Goal: Transaction & Acquisition: Purchase product/service

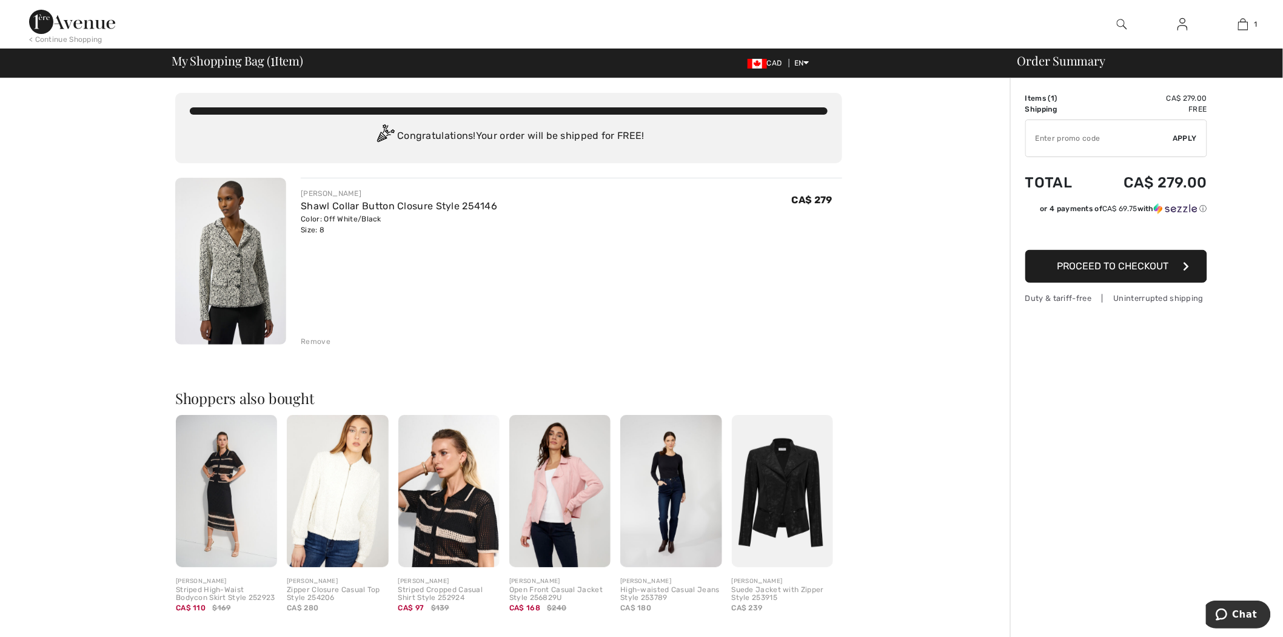
click at [1134, 277] on button "Proceed to Checkout" at bounding box center [1117, 266] width 182 height 33
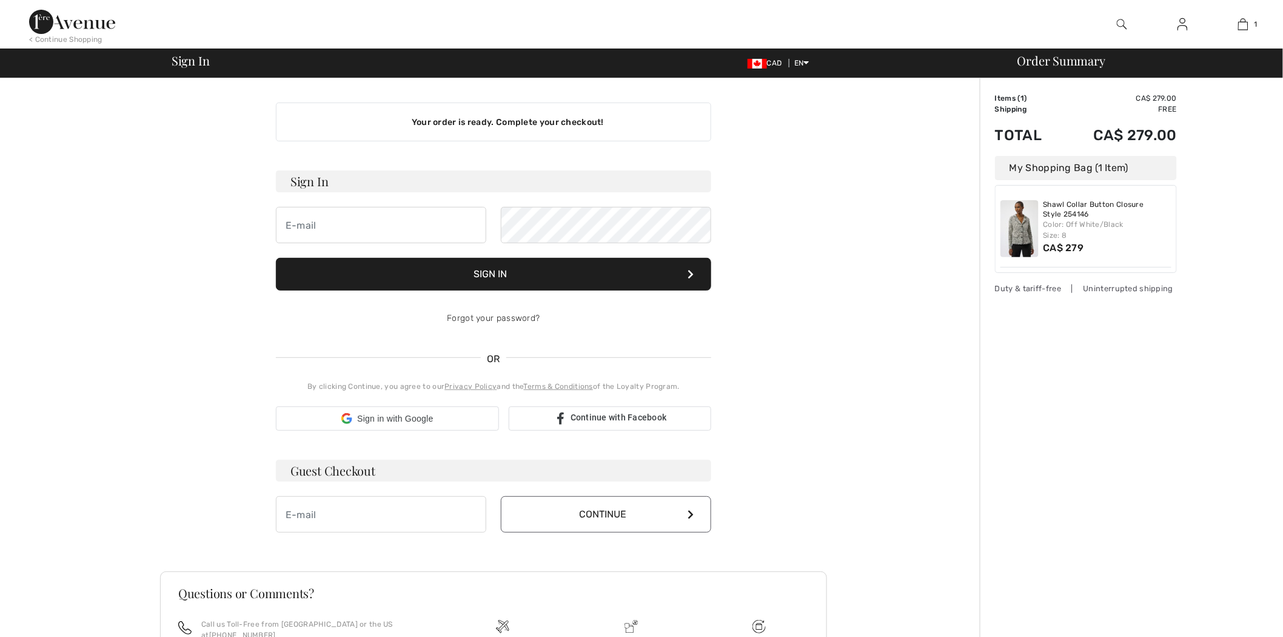
type input "[EMAIL_ADDRESS][DOMAIN_NAME]"
click at [549, 300] on form "Sign In m_rep@live.com Sign In Forgot your password?" at bounding box center [493, 253] width 435 height 166
click at [560, 281] on button "Sign In" at bounding box center [493, 274] width 435 height 33
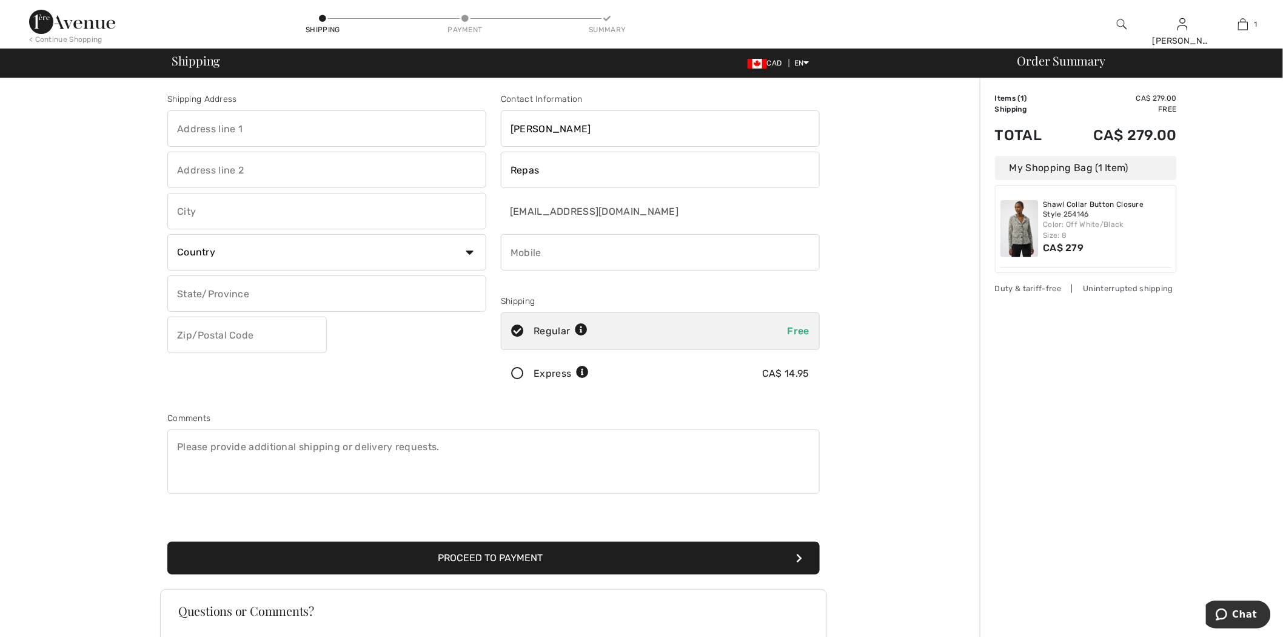
drag, startPoint x: 320, startPoint y: 125, endPoint x: 318, endPoint y: 141, distance: 16.4
click at [320, 125] on input "text" at bounding box center [326, 128] width 319 height 36
type input "6890 St hubert"
type input "Montreal"
select select "CA"
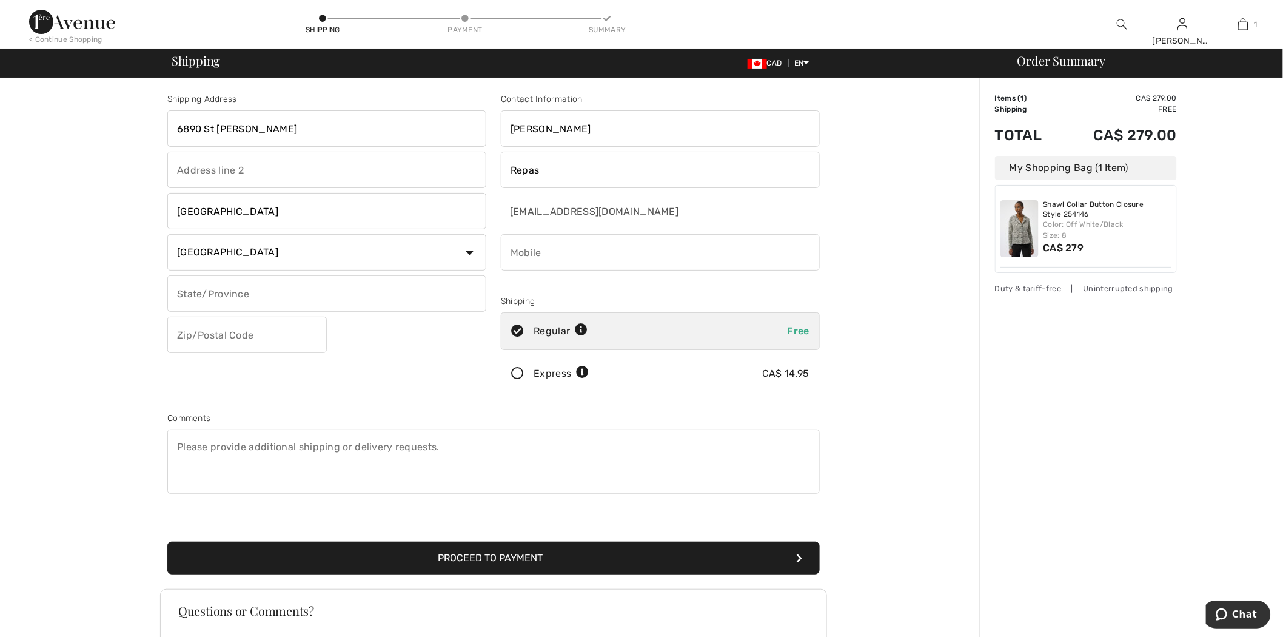
select select "QC"
type input "H2S2M6"
type input "8886055525"
click at [543, 567] on button "Proceed to Payment" at bounding box center [493, 558] width 653 height 33
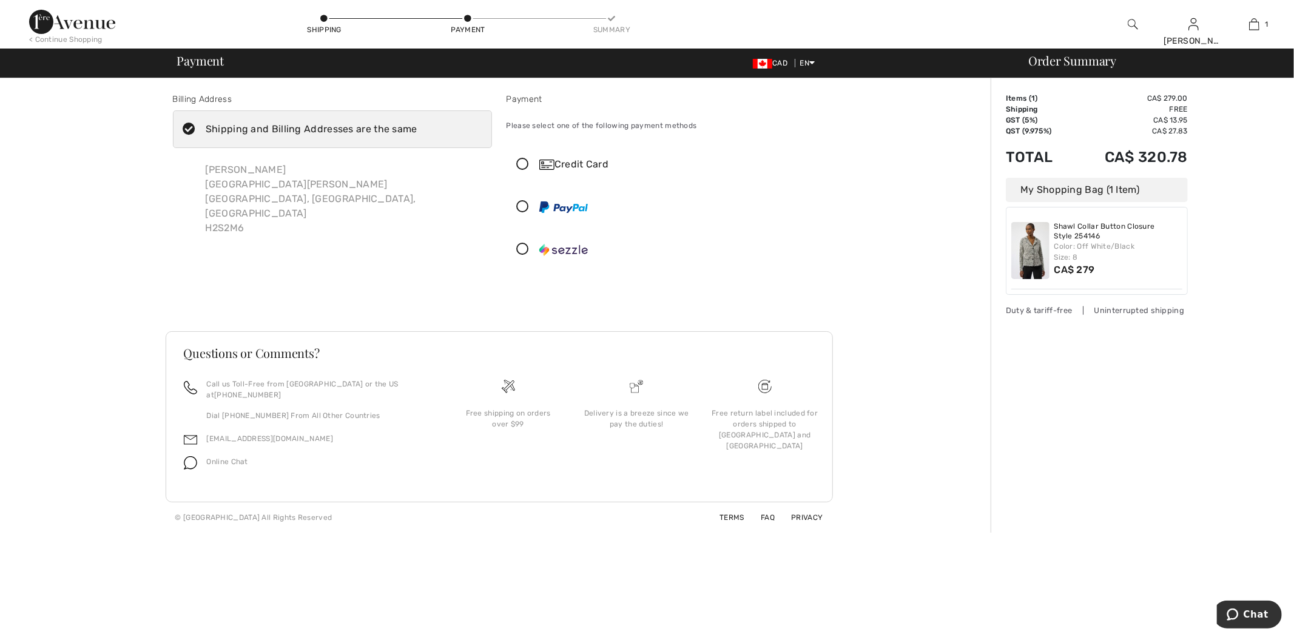
click at [565, 216] on div at bounding box center [661, 207] width 308 height 36
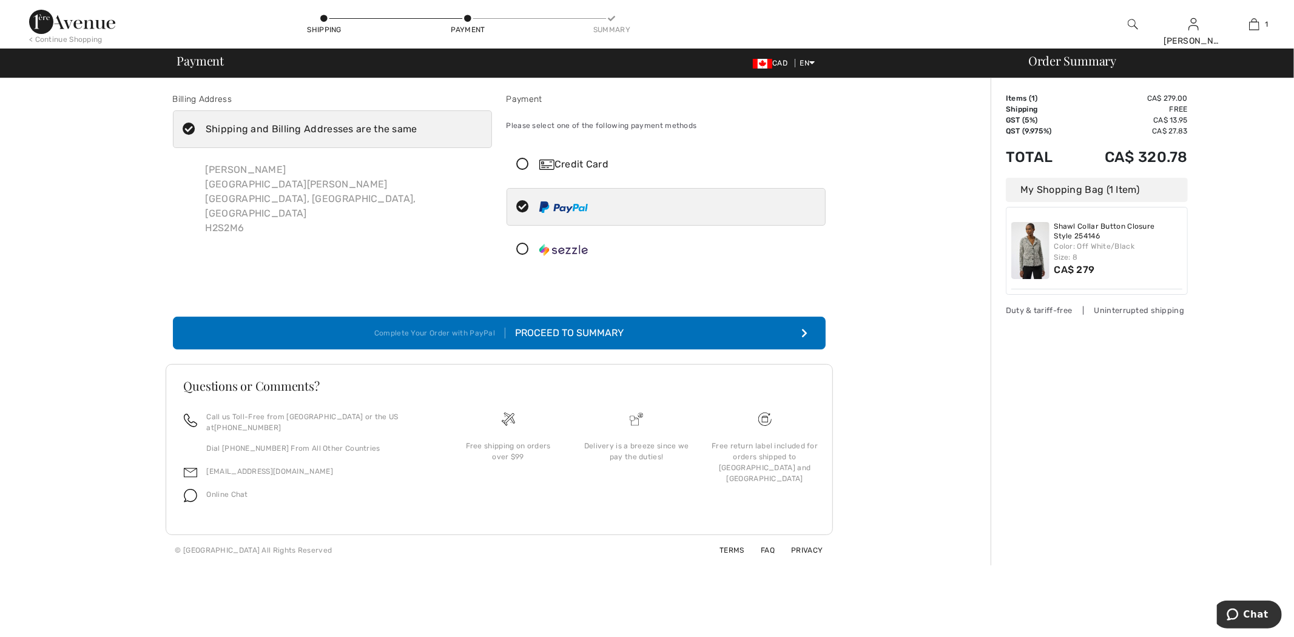
click at [532, 334] on div "Proceed to Summary" at bounding box center [564, 333] width 118 height 15
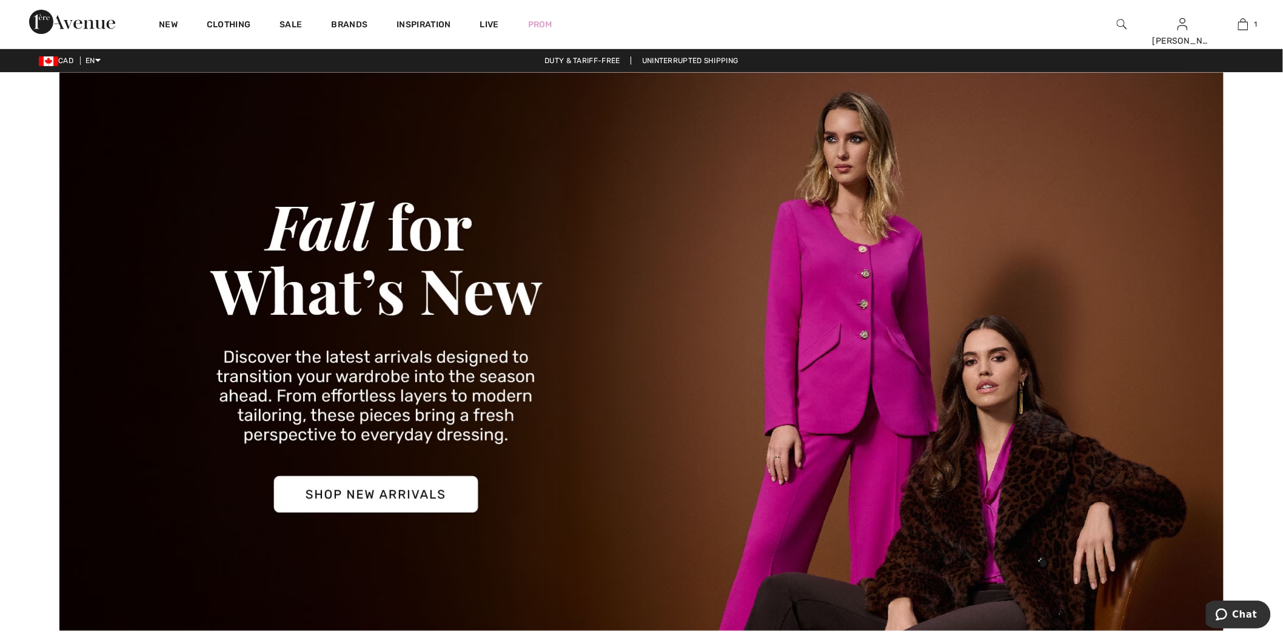
click at [1124, 24] on img at bounding box center [1122, 24] width 10 height 15
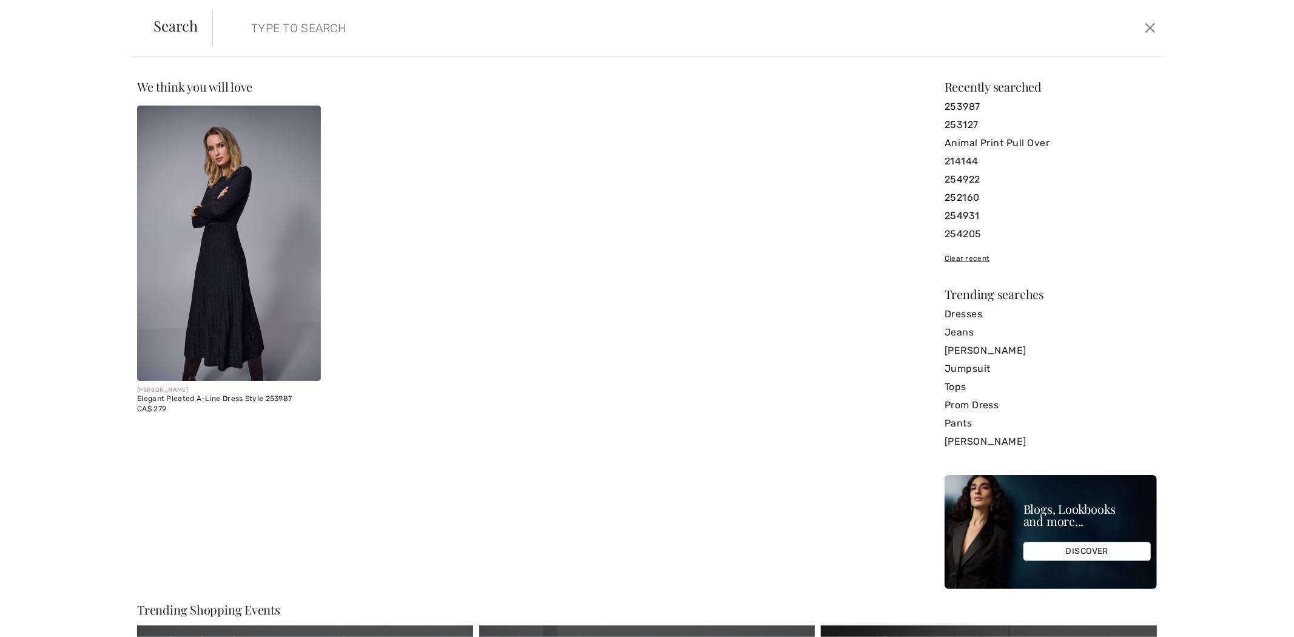
paste input "253059"
type input "253059"
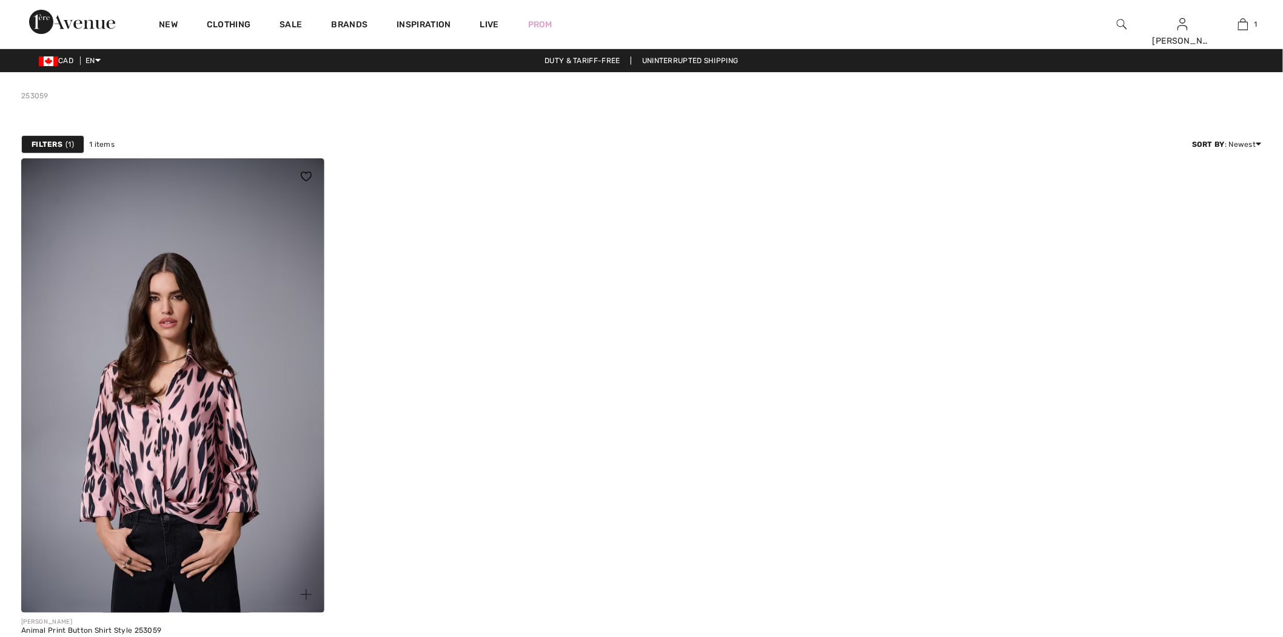
click at [253, 279] on img at bounding box center [172, 385] width 303 height 454
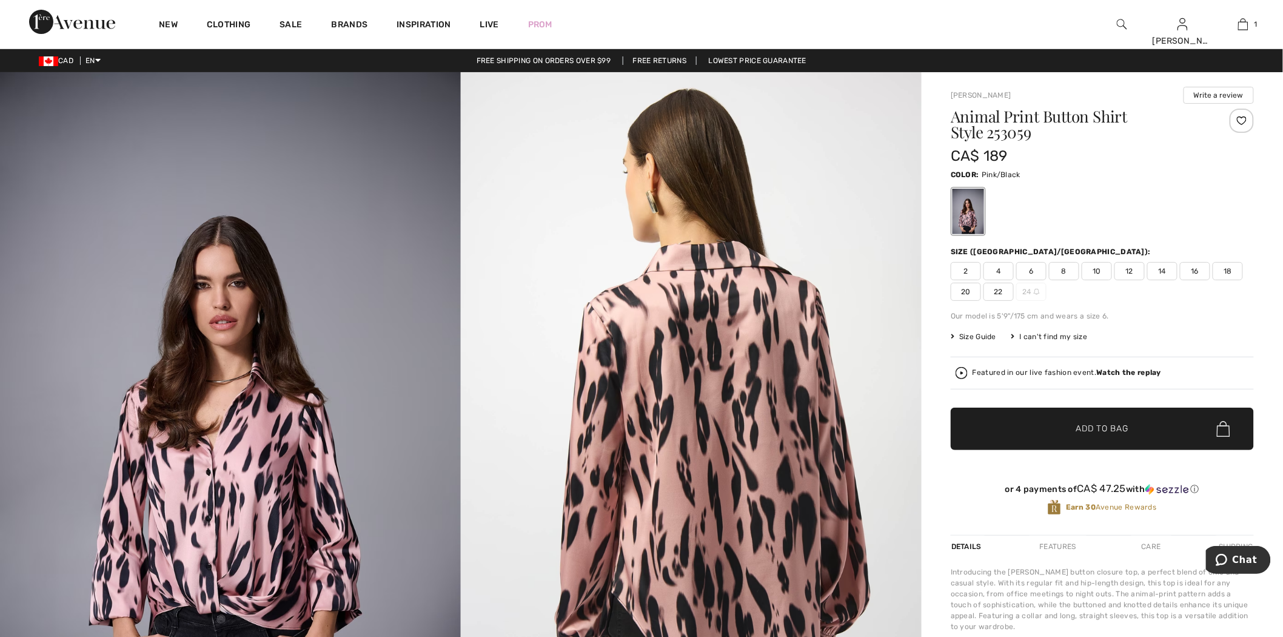
click at [1014, 135] on h1 "Animal Print Button Shirt Style 253059" at bounding box center [1077, 125] width 253 height 32
copy h1 "253059"
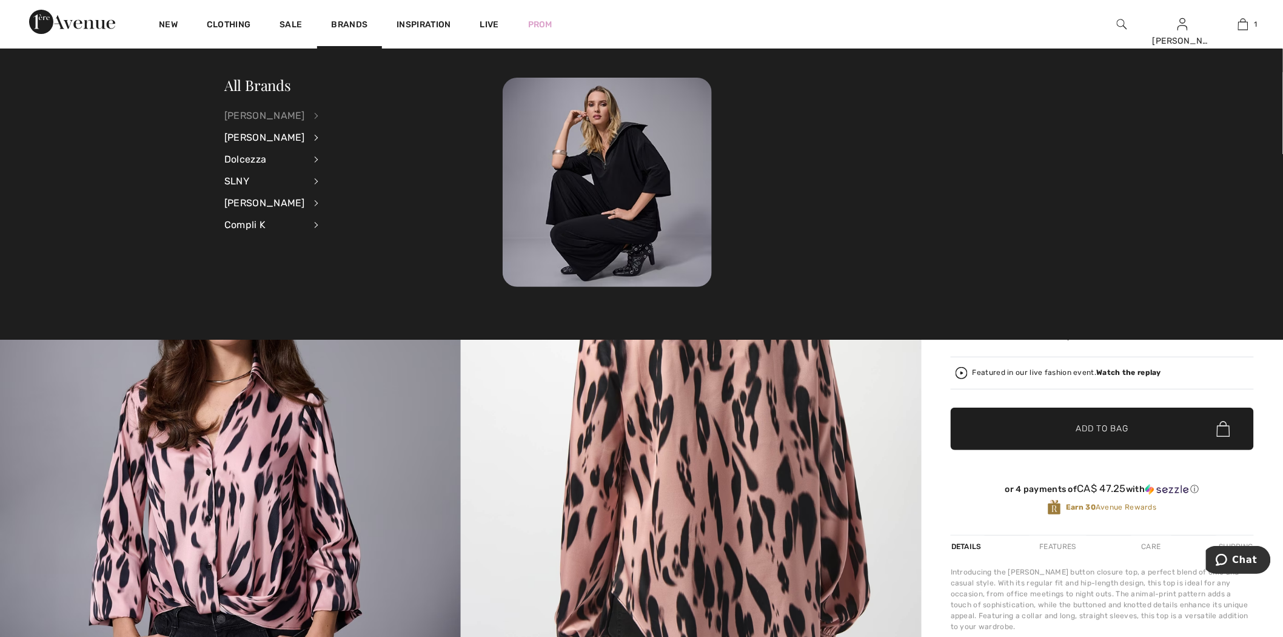
click at [305, 113] on div "[PERSON_NAME]" at bounding box center [264, 116] width 81 height 22
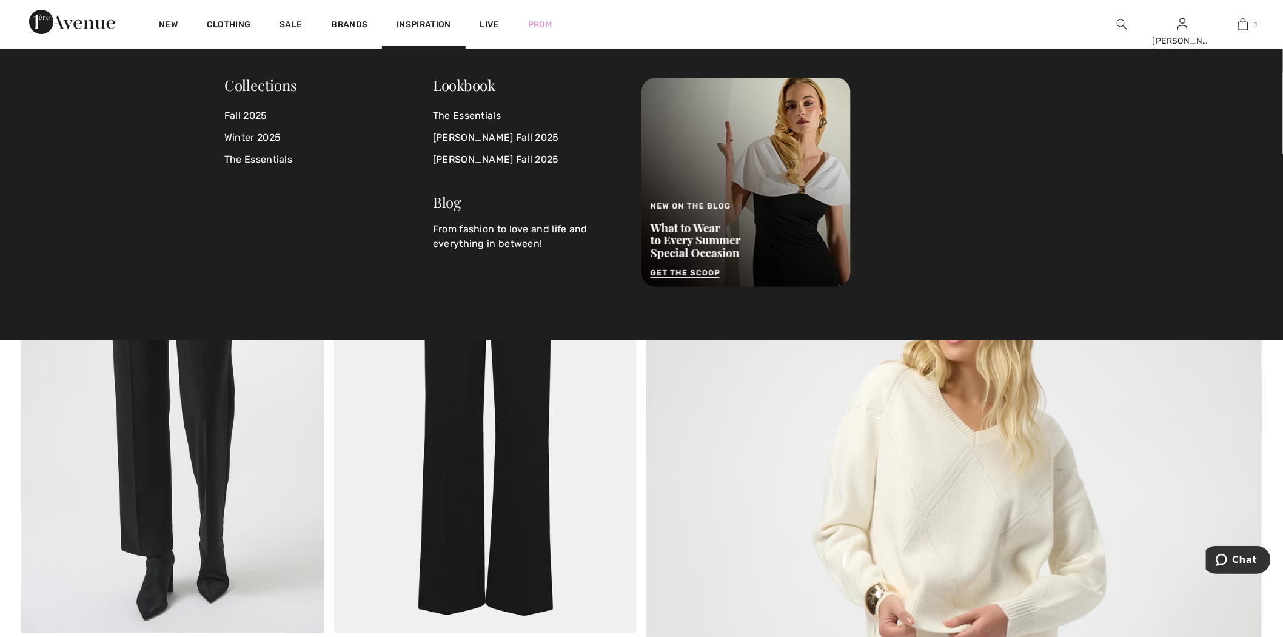
click at [1120, 27] on img at bounding box center [1122, 24] width 10 height 15
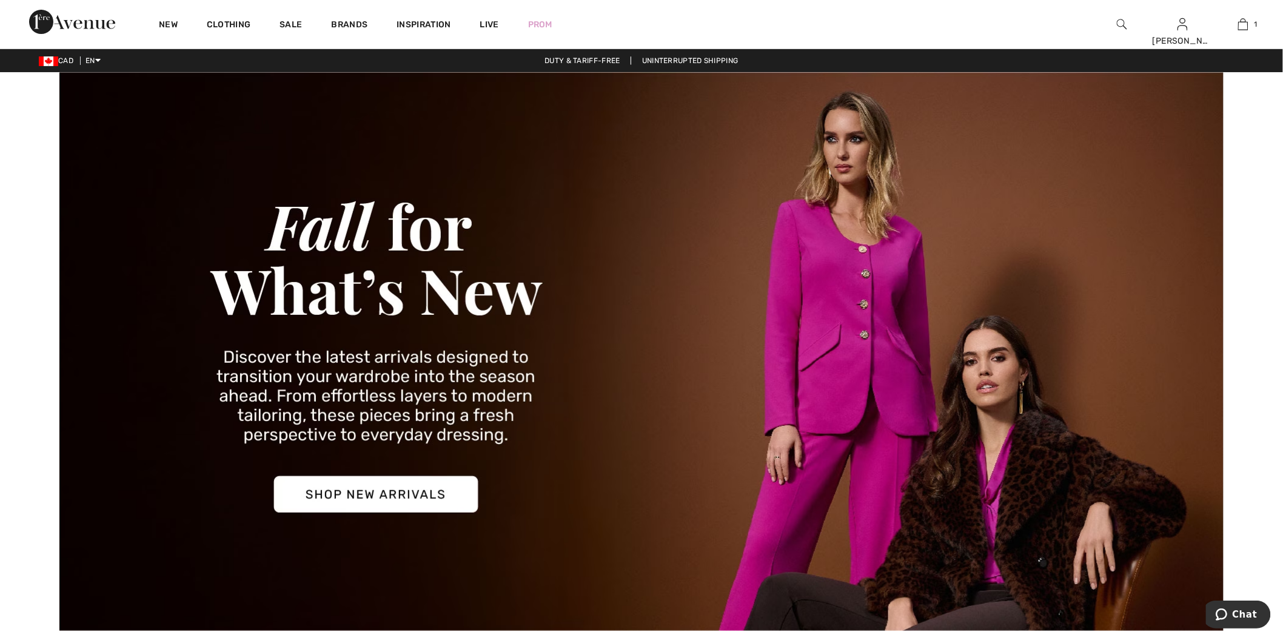
click at [1123, 20] on img at bounding box center [1122, 24] width 10 height 15
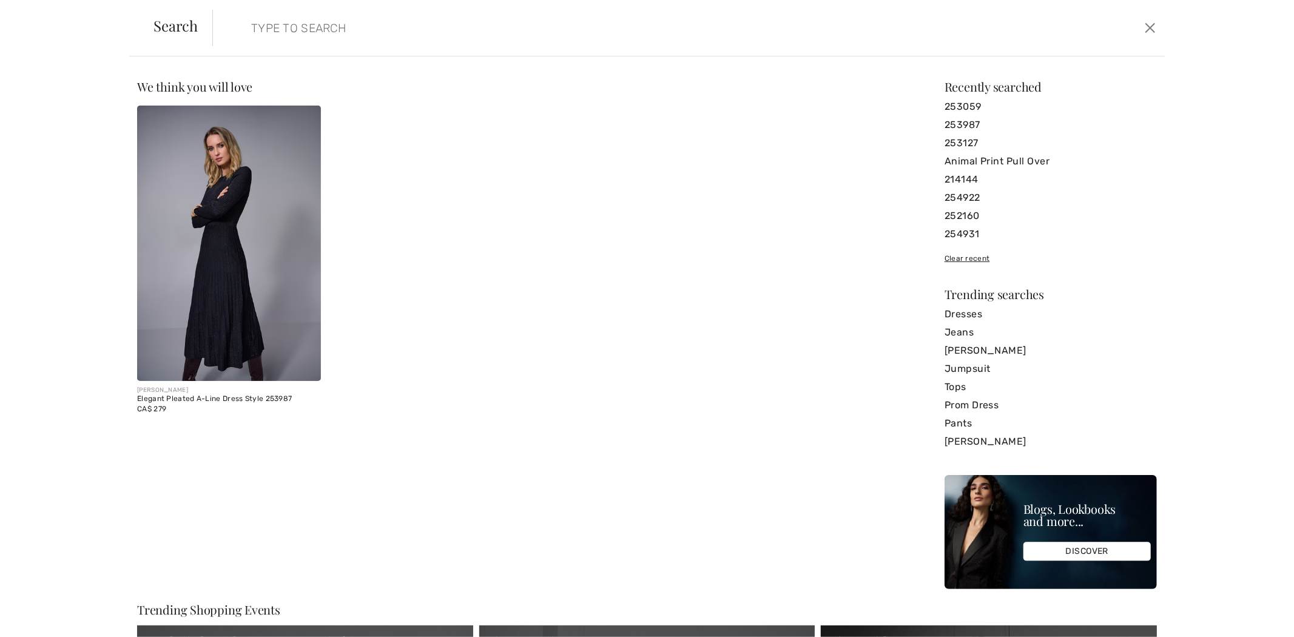
paste input "251931"
type input "251931"
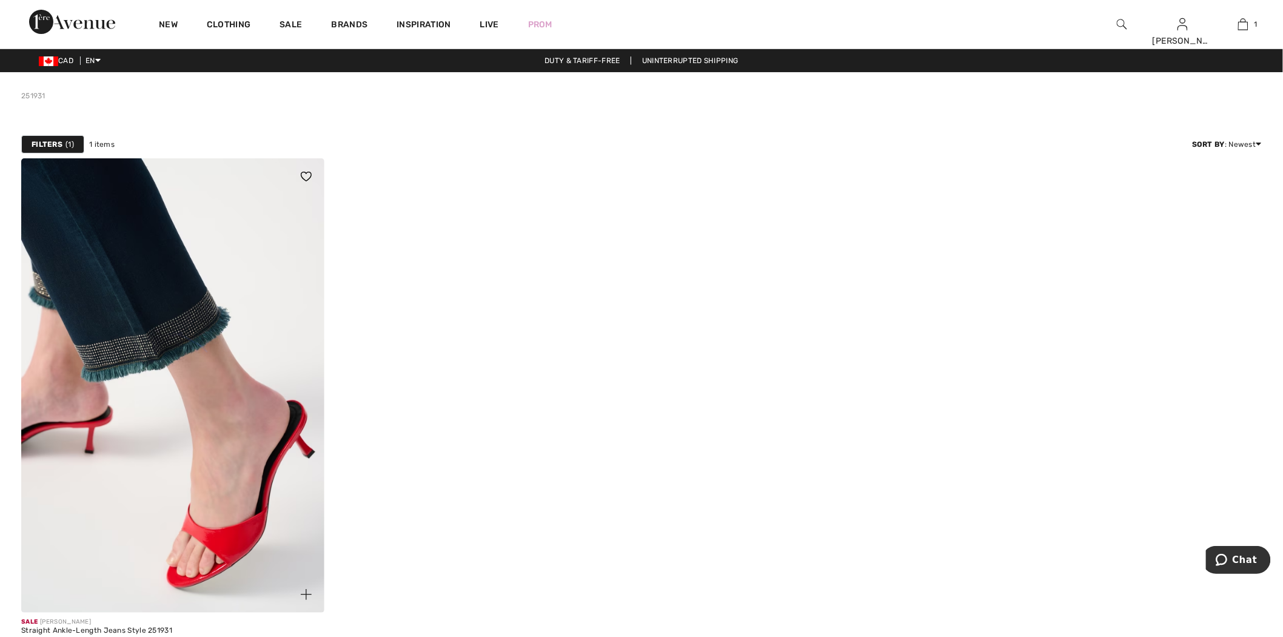
click at [160, 334] on img at bounding box center [172, 385] width 303 height 454
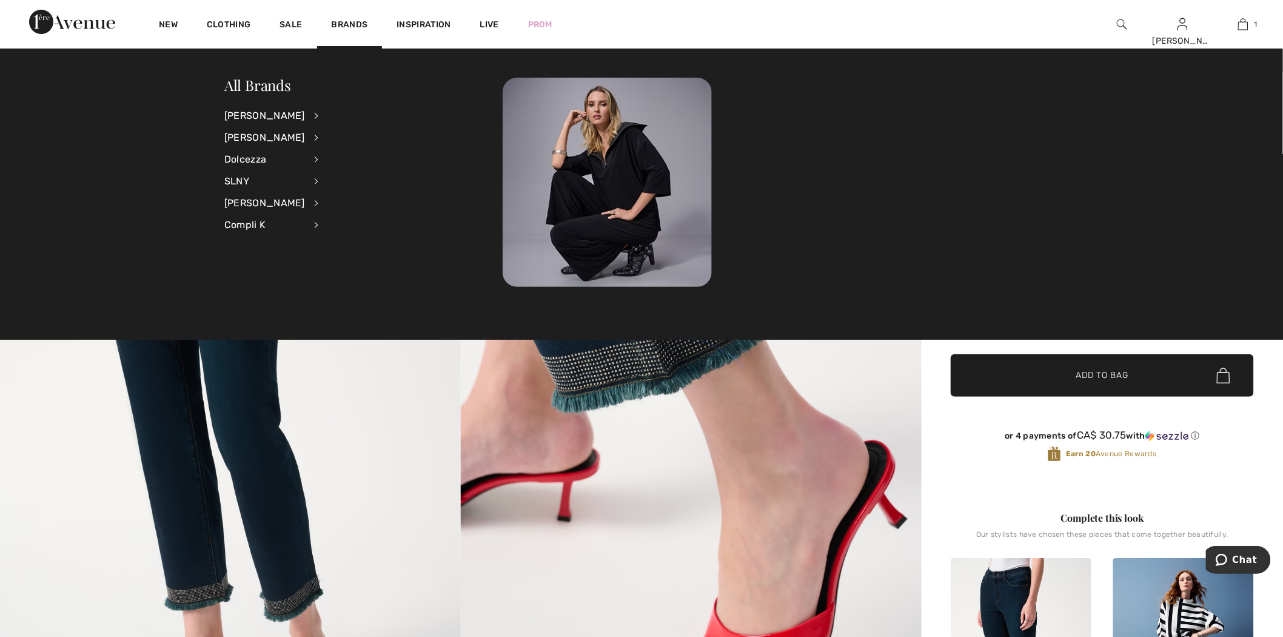
click at [296, 113] on li "Joseph Ribkoff View All Accessories Dresses & Jumpsuits Jackets & Blazers Outer…" at bounding box center [279, 116] width 110 height 22
click at [303, 113] on div "[PERSON_NAME]" at bounding box center [264, 116] width 81 height 22
click at [344, 215] on link "Pants" at bounding box center [381, 215] width 94 height 20
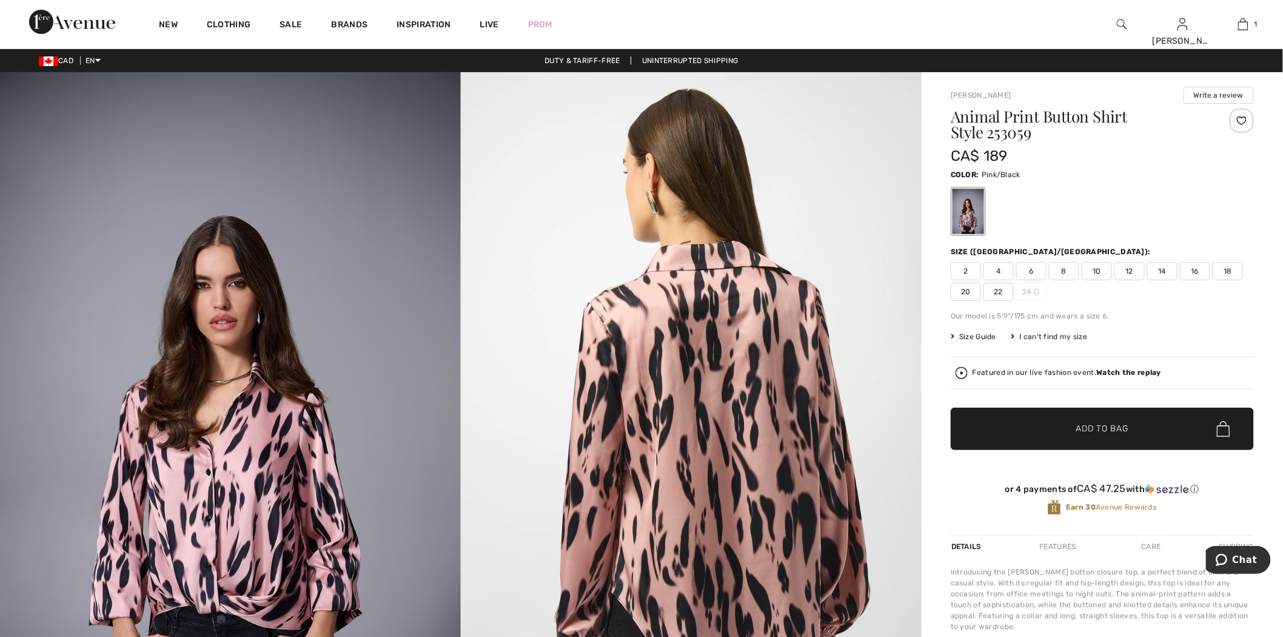
click at [1008, 137] on h1 "Animal Print Button Shirt Style 253059" at bounding box center [1077, 125] width 253 height 32
drag, startPoint x: 1008, startPoint y: 137, endPoint x: 893, endPoint y: 223, distance: 143.9
click at [1009, 137] on h1 "Animal Print Button Shirt Style 253059" at bounding box center [1077, 125] width 253 height 32
copy h1 "253059"
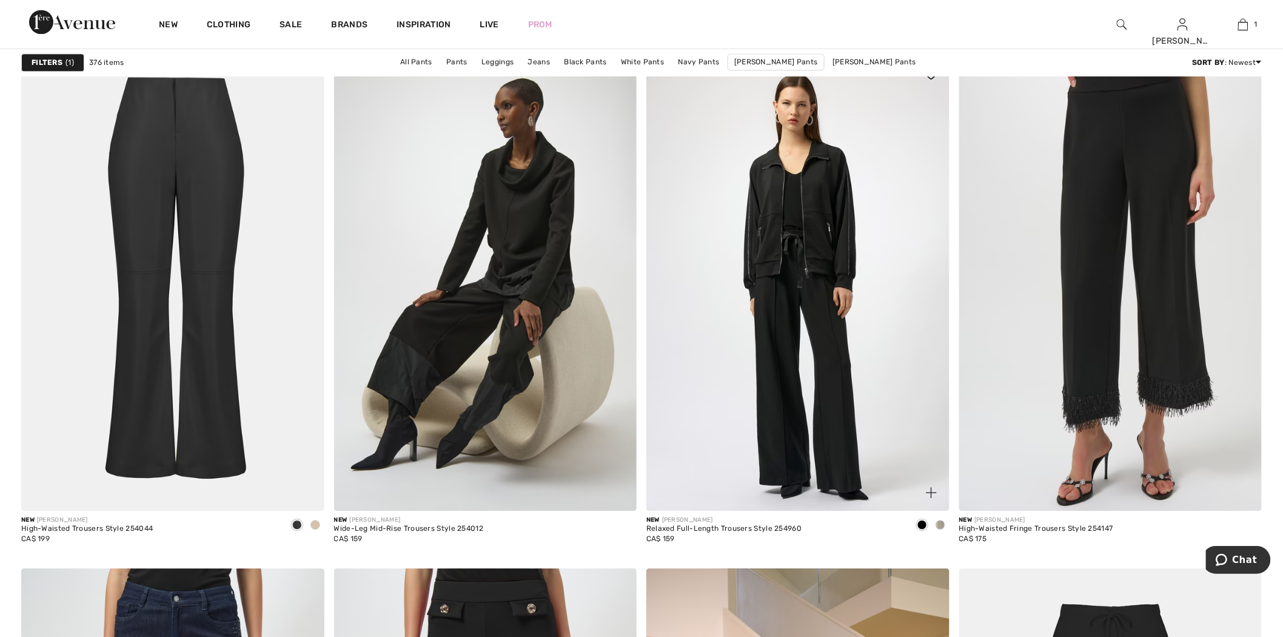
scroll to position [1145, 0]
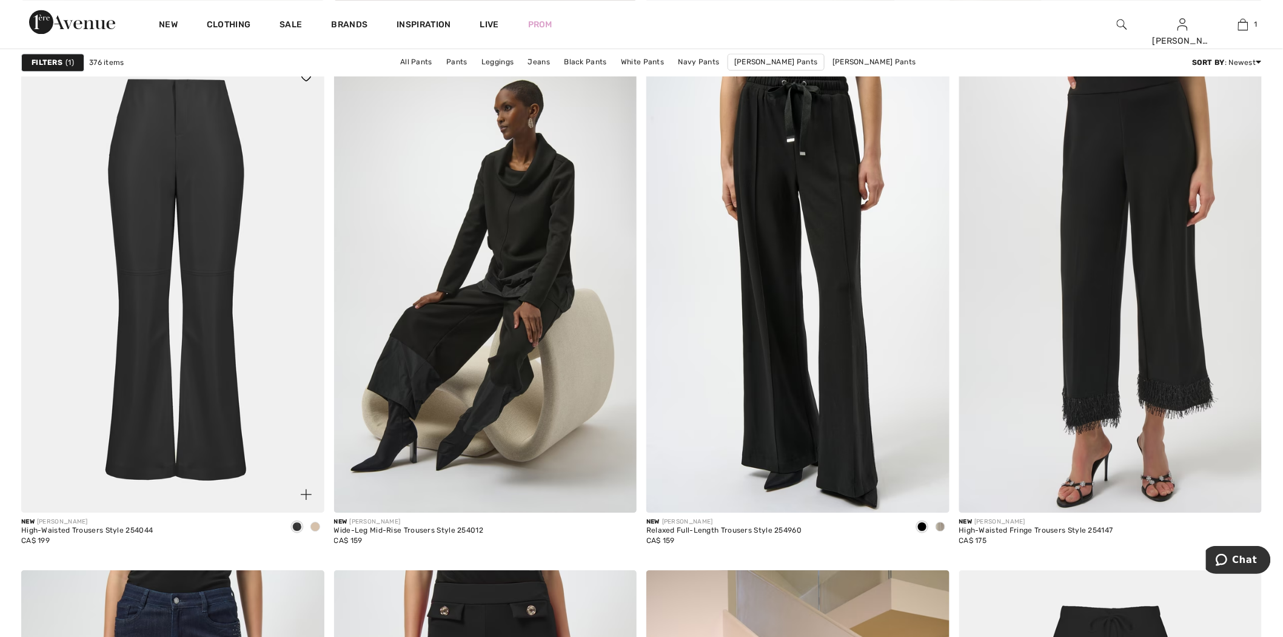
click at [186, 217] on img at bounding box center [172, 285] width 303 height 454
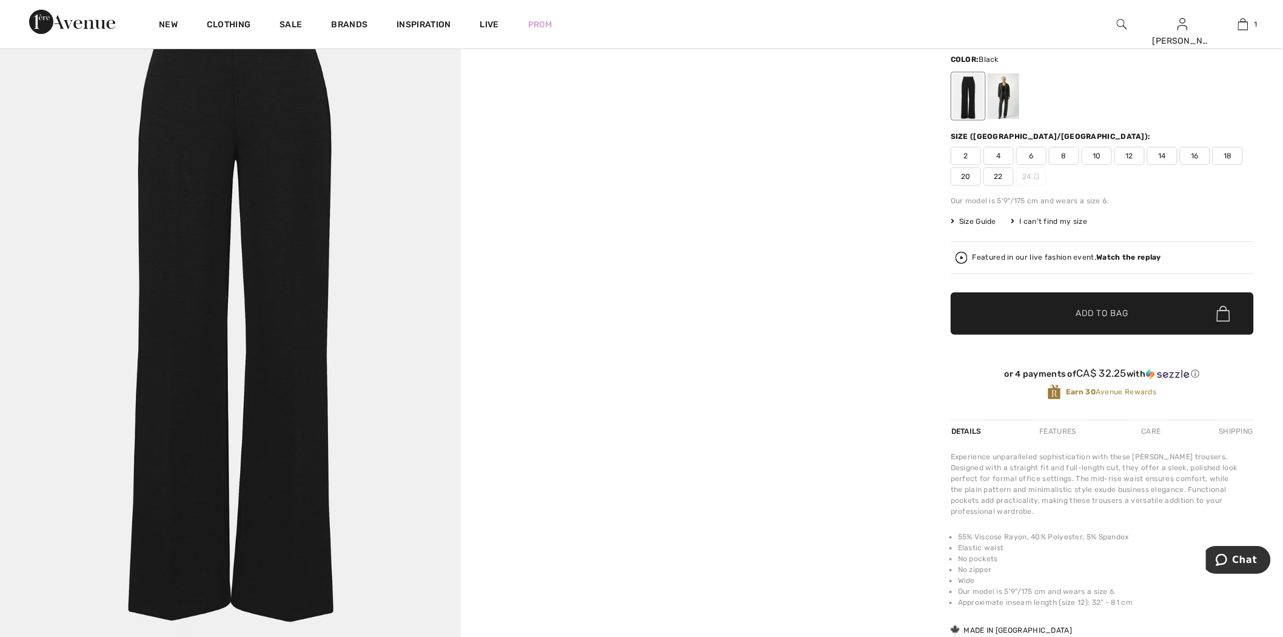
scroll to position [337, 0]
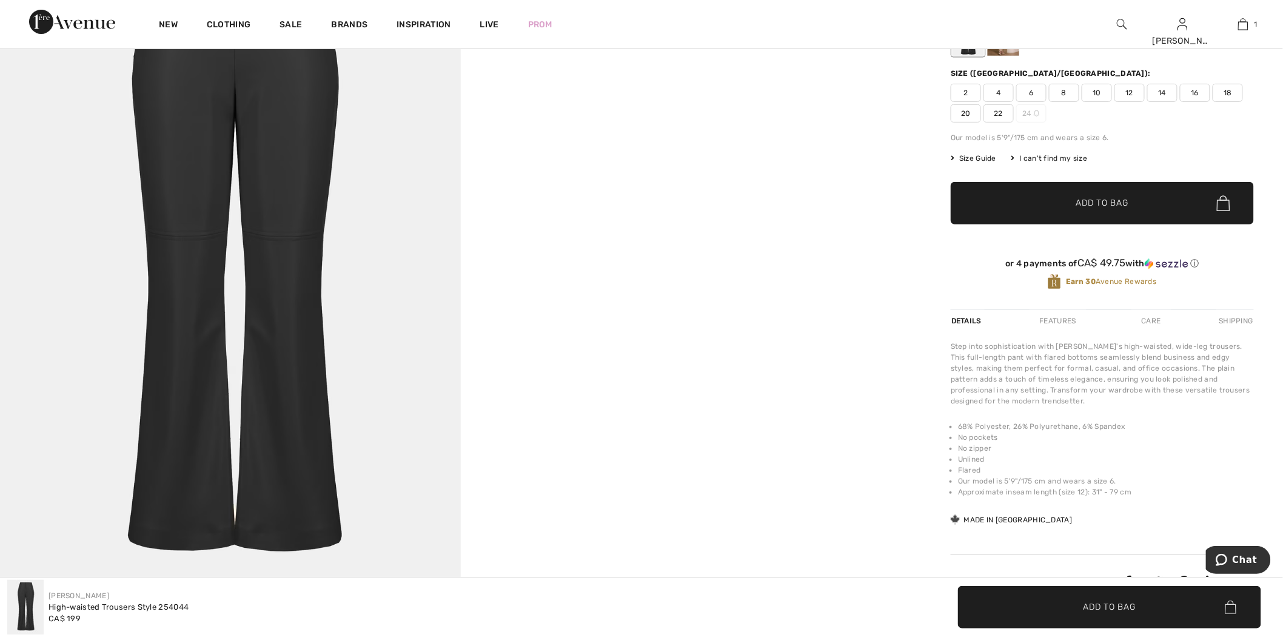
scroll to position [135, 0]
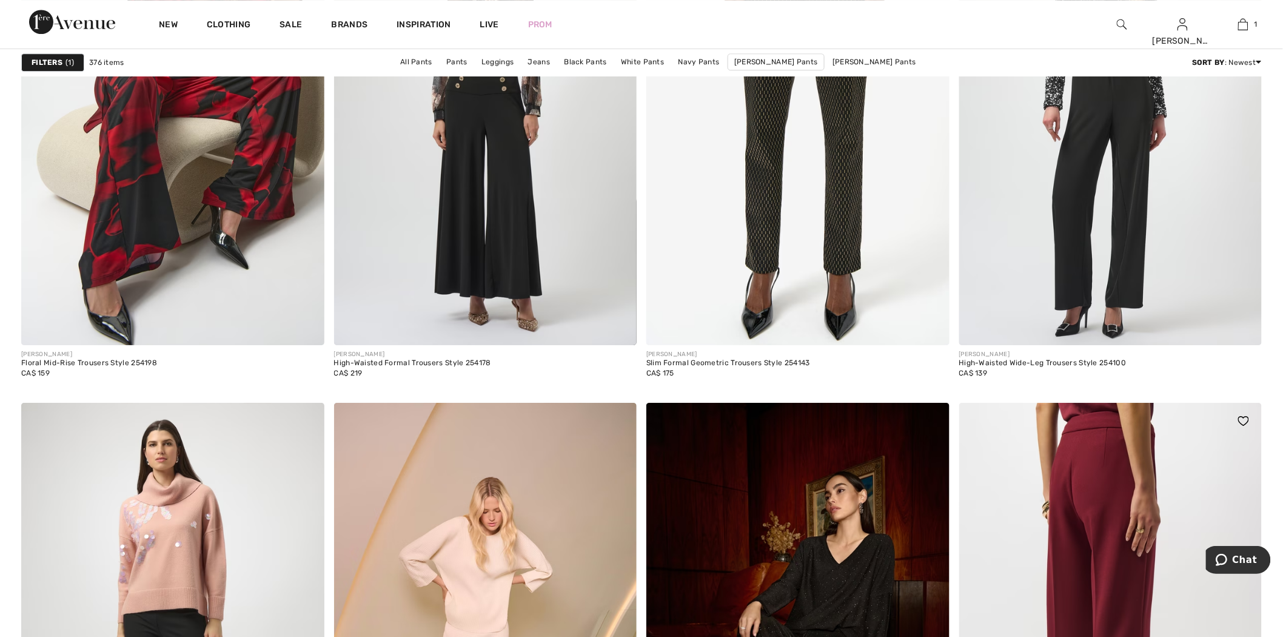
scroll to position [5593, 0]
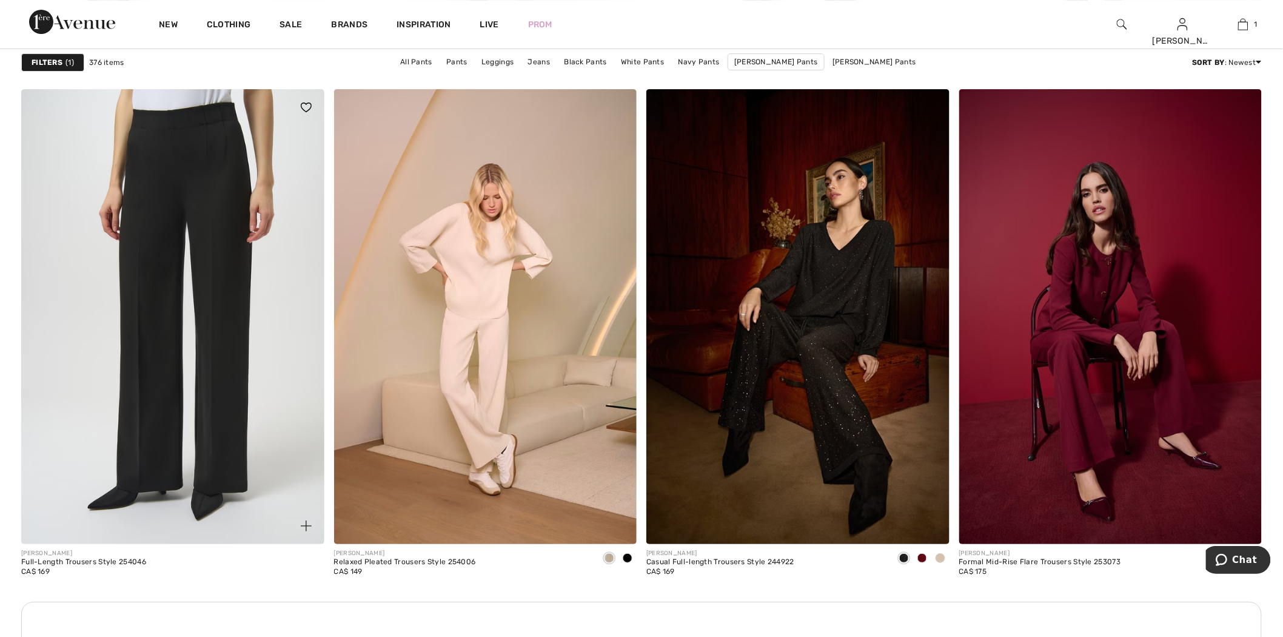
click at [173, 192] on img at bounding box center [172, 316] width 303 height 454
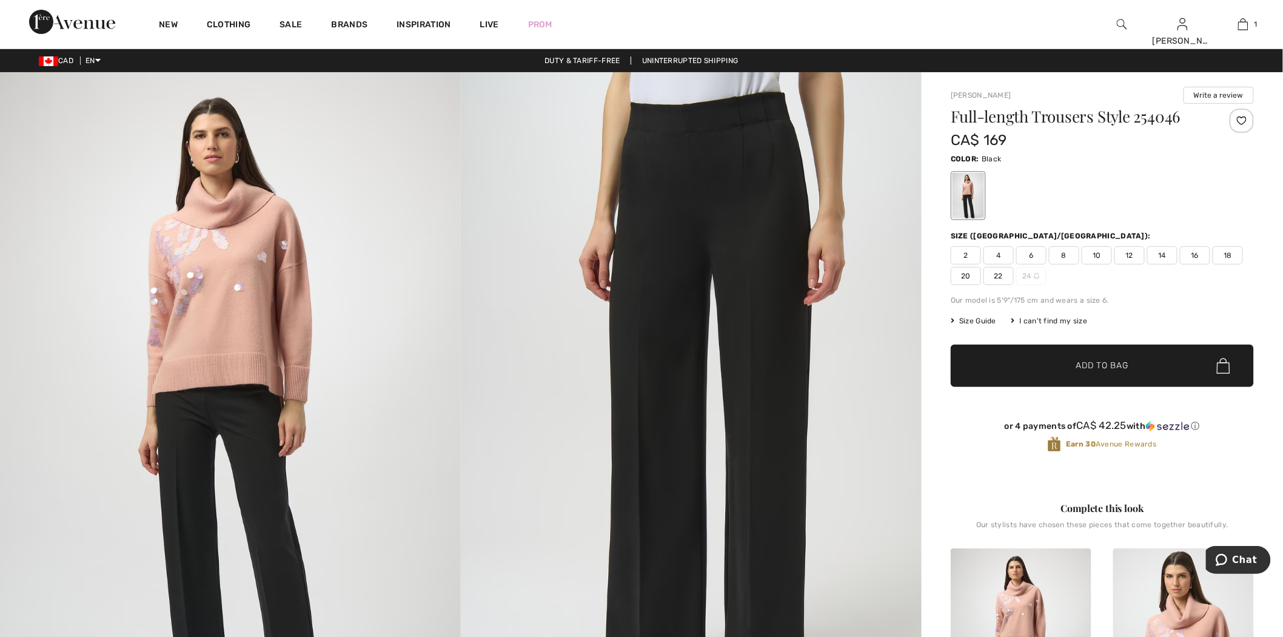
click at [1156, 122] on h1 "Full-length Trousers Style 254046" at bounding box center [1077, 117] width 253 height 16
copy h1 "254046"
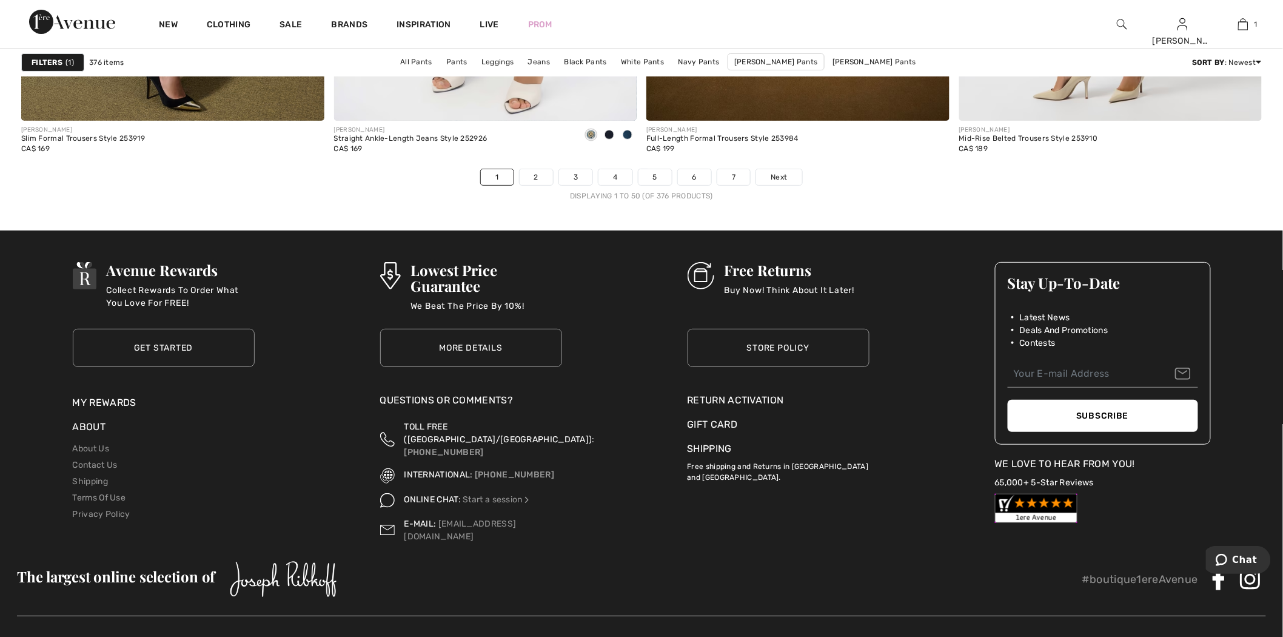
scroll to position [7769, 0]
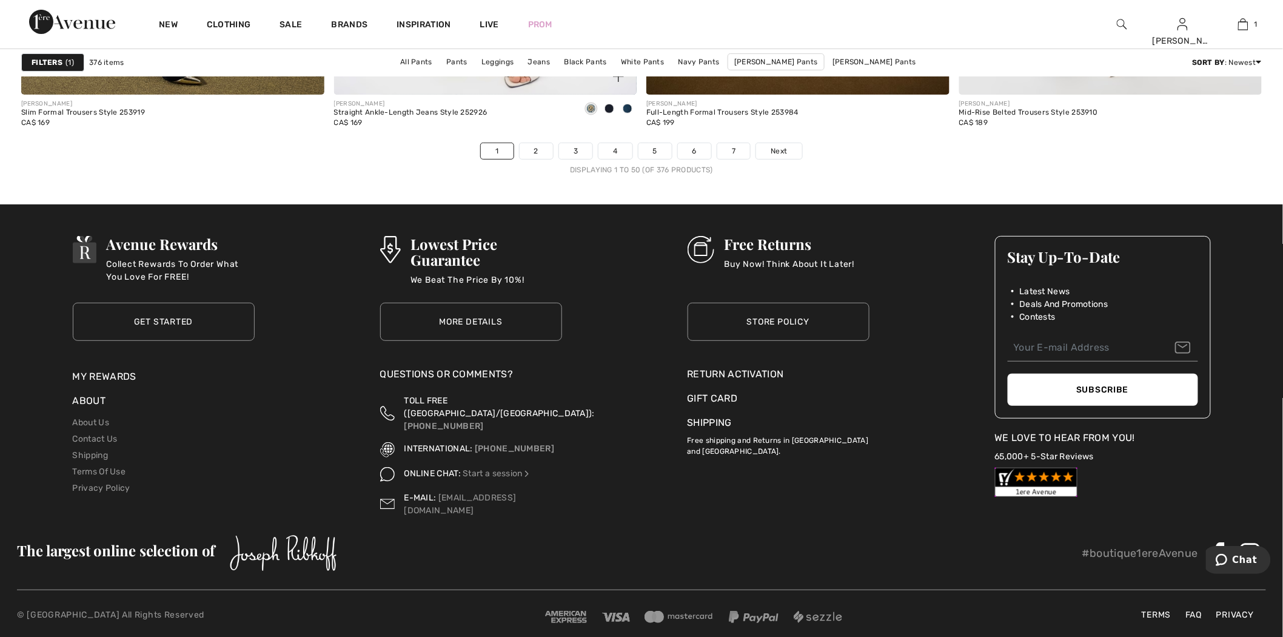
click at [540, 141] on div "JOSEPH RIBKOFF Straight Ankle-Length Jeans Style 252926 CA$ 169" at bounding box center [485, 119] width 303 height 48
click at [538, 156] on link "2" at bounding box center [536, 151] width 33 height 16
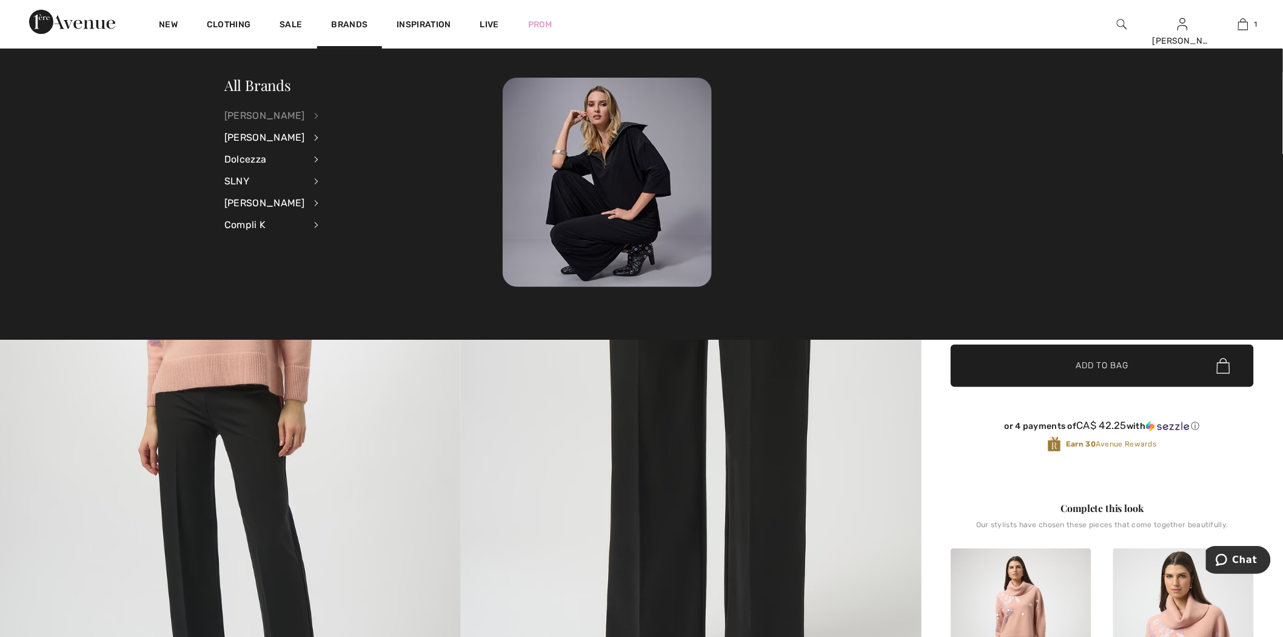
click at [304, 117] on div "[PERSON_NAME]" at bounding box center [264, 116] width 81 height 22
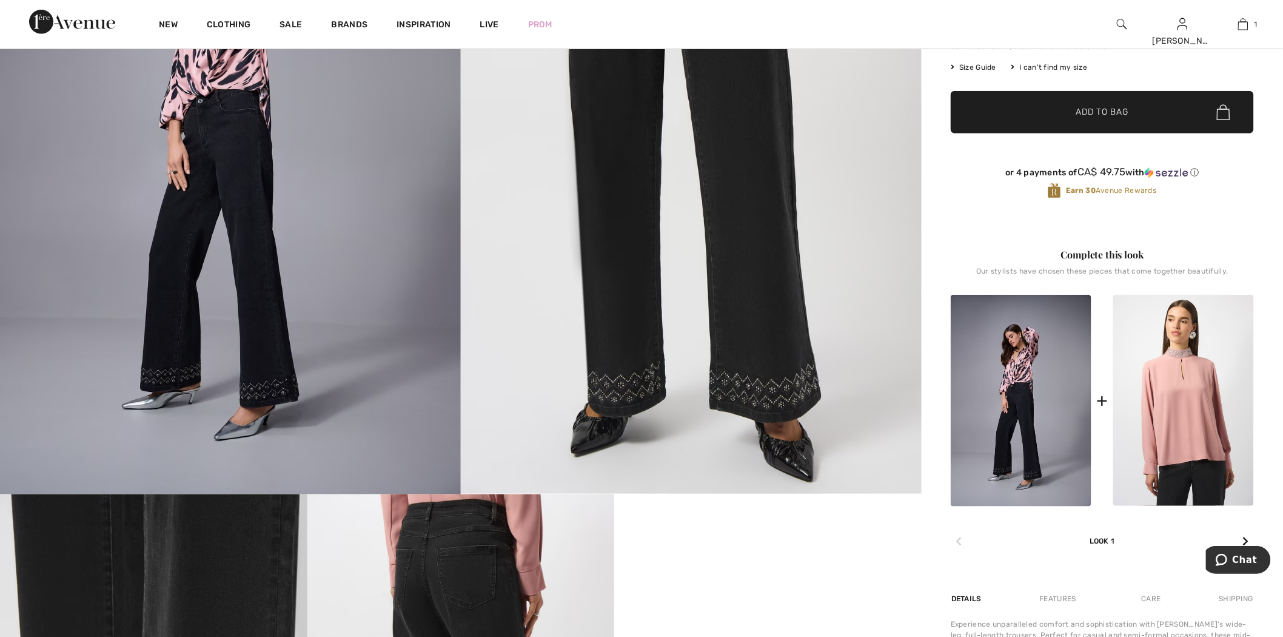
click at [1244, 536] on icon at bounding box center [1246, 541] width 6 height 10
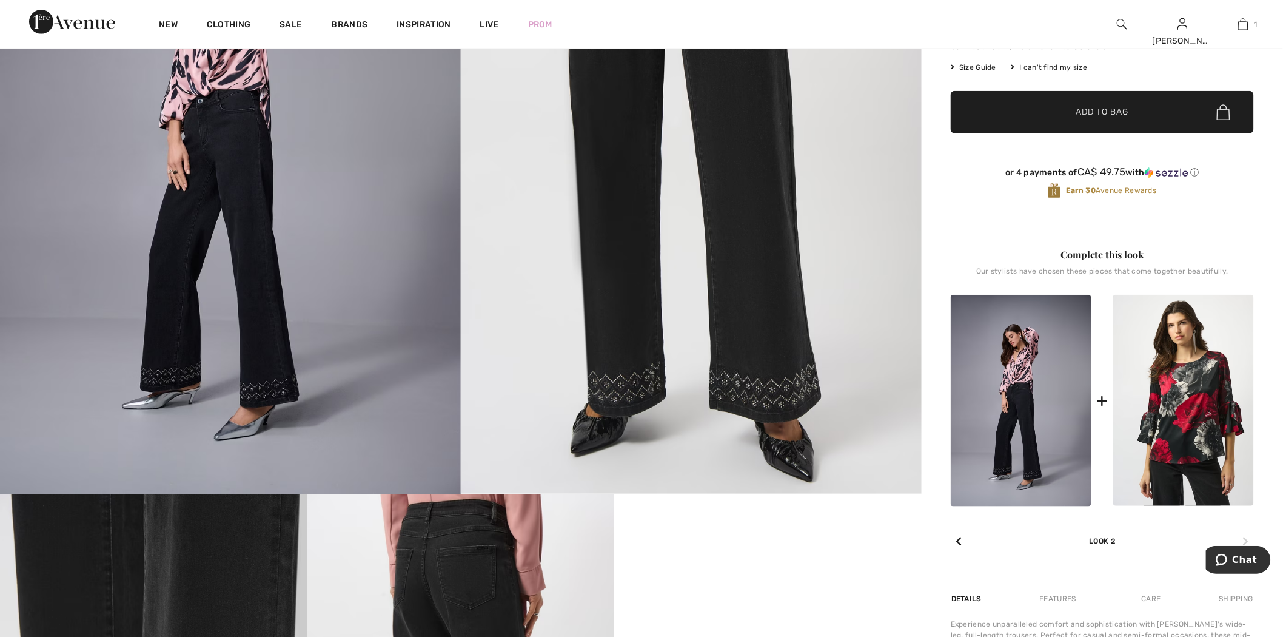
click at [1244, 536] on icon at bounding box center [1246, 541] width 6 height 10
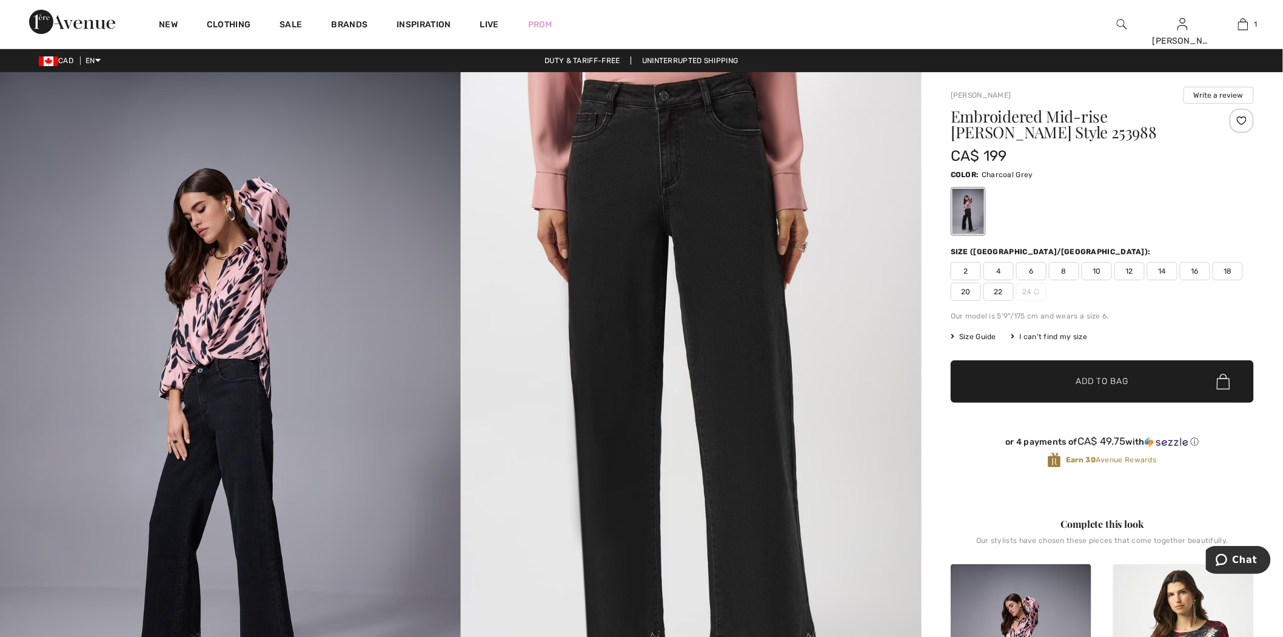
click at [1011, 132] on h1 "Embroidered Mid-rise [PERSON_NAME] Style 253988" at bounding box center [1077, 125] width 253 height 32
copy h1 "253988"
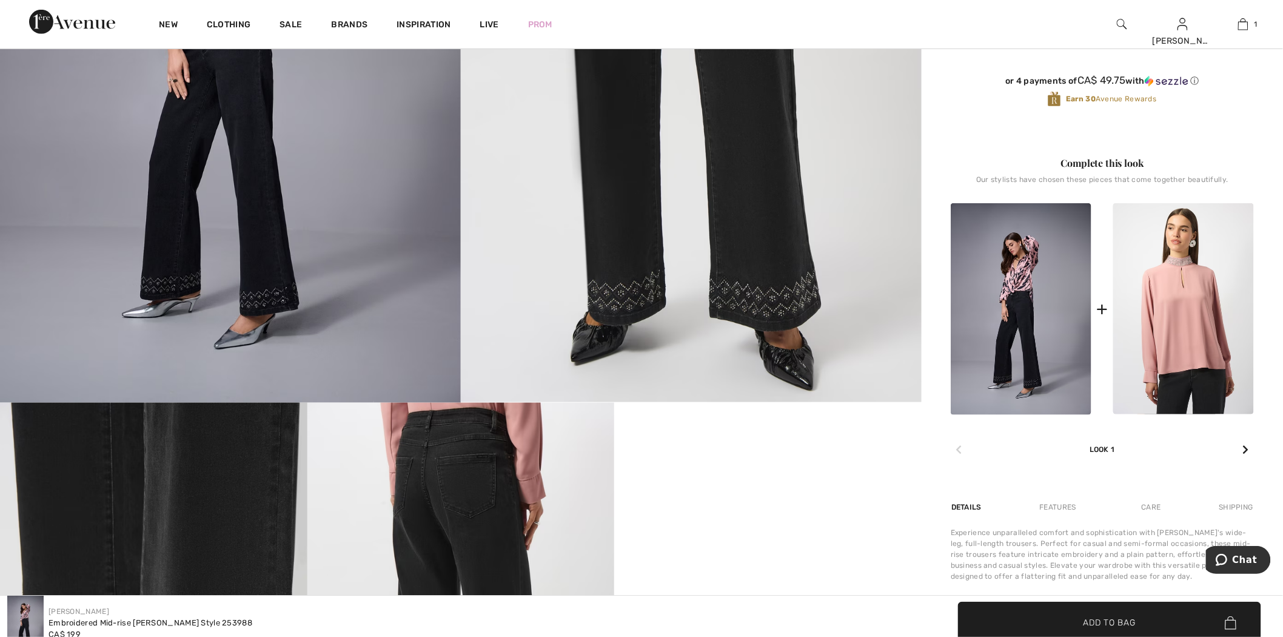
scroll to position [337, 0]
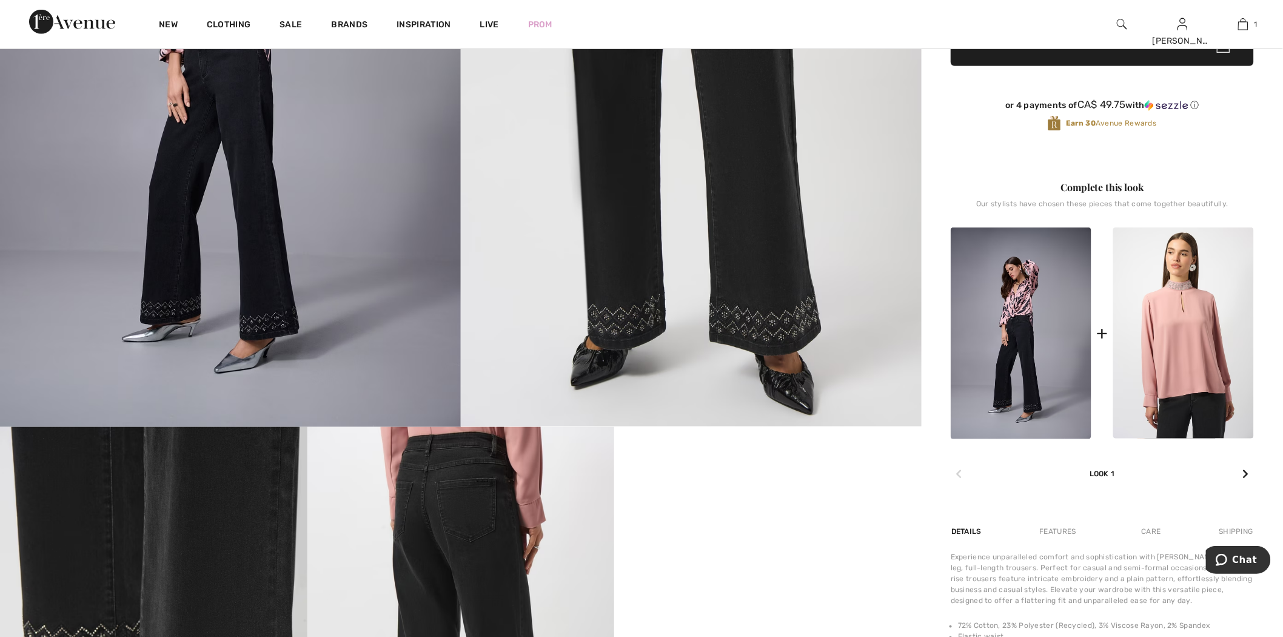
click at [1240, 470] on div at bounding box center [1246, 474] width 16 height 24
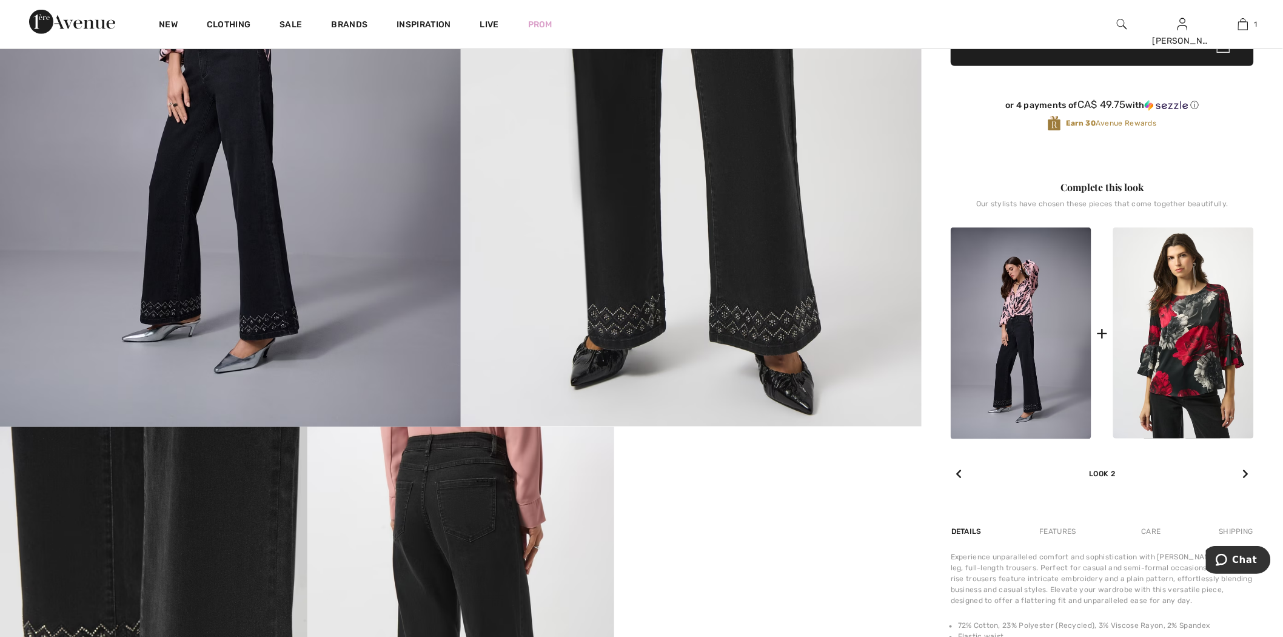
click at [1241, 471] on div at bounding box center [1246, 474] width 16 height 24
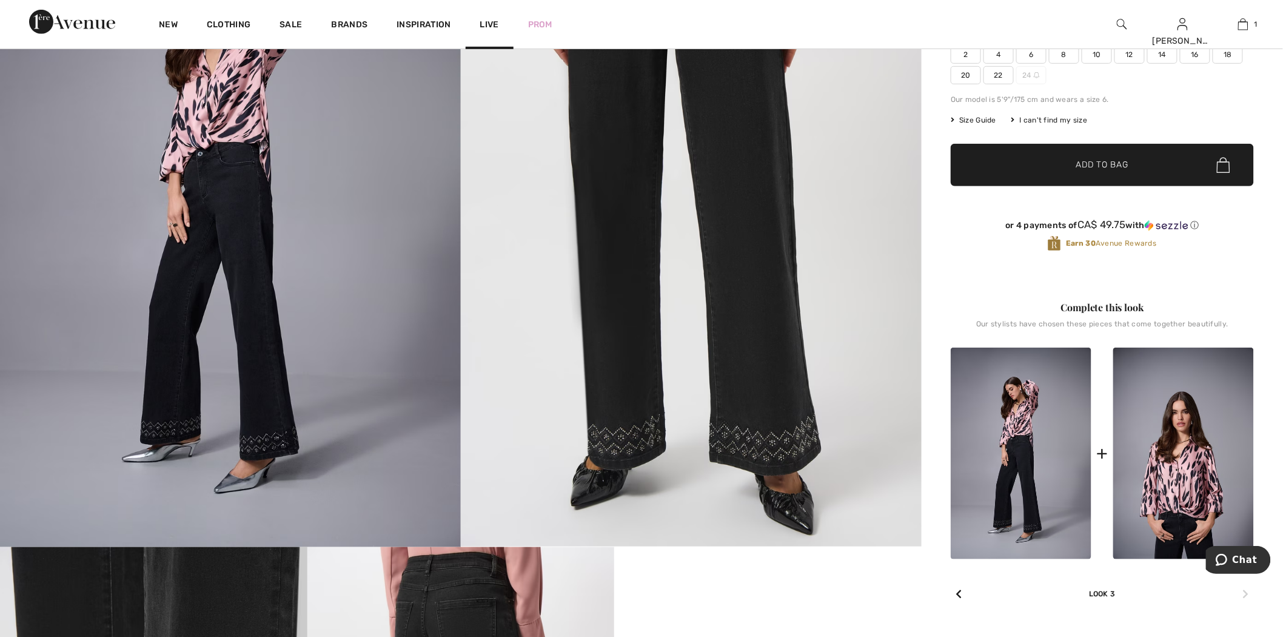
scroll to position [0, 0]
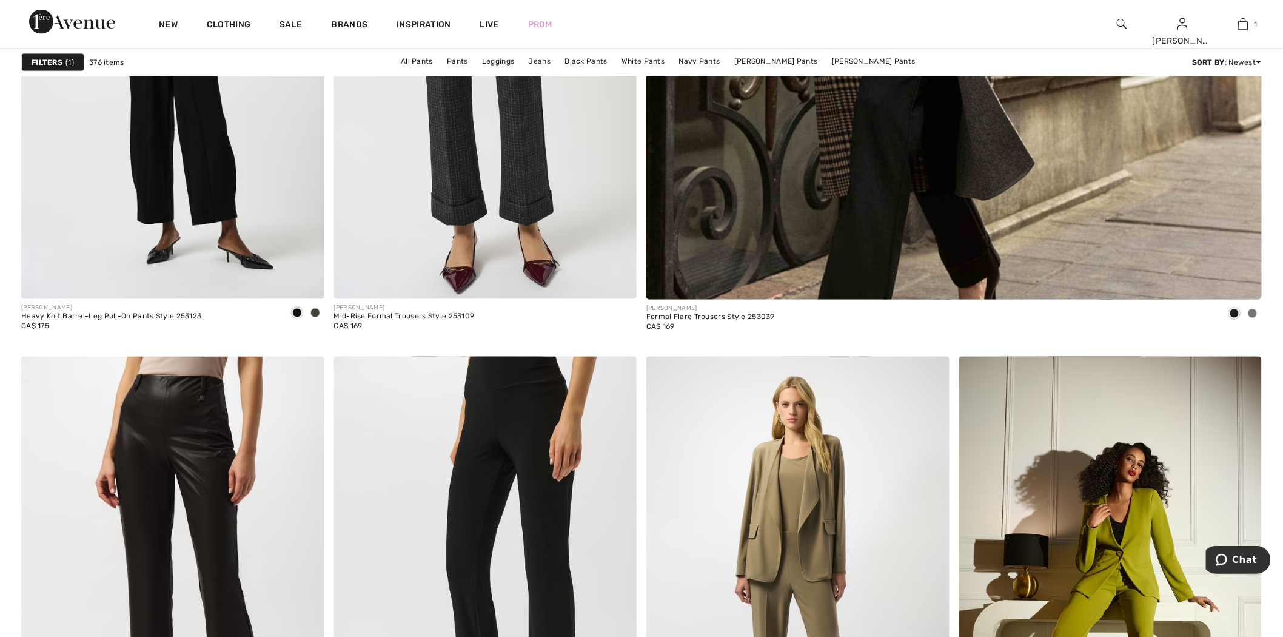
scroll to position [1078, 0]
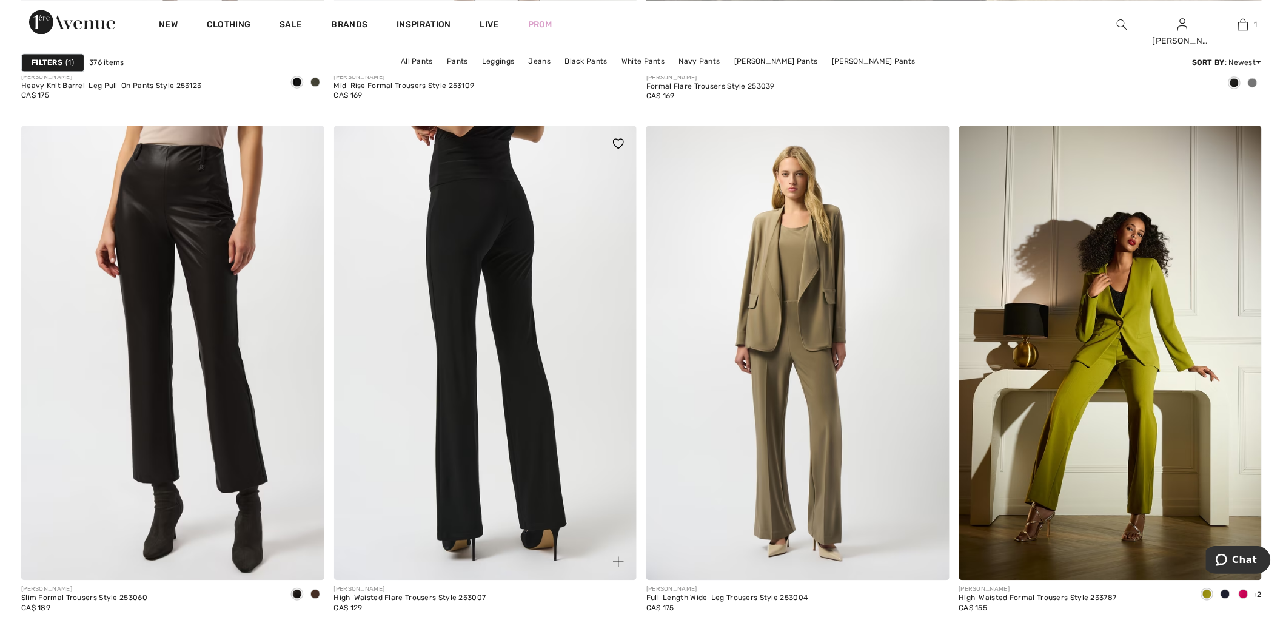
click at [469, 250] on img at bounding box center [485, 353] width 303 height 454
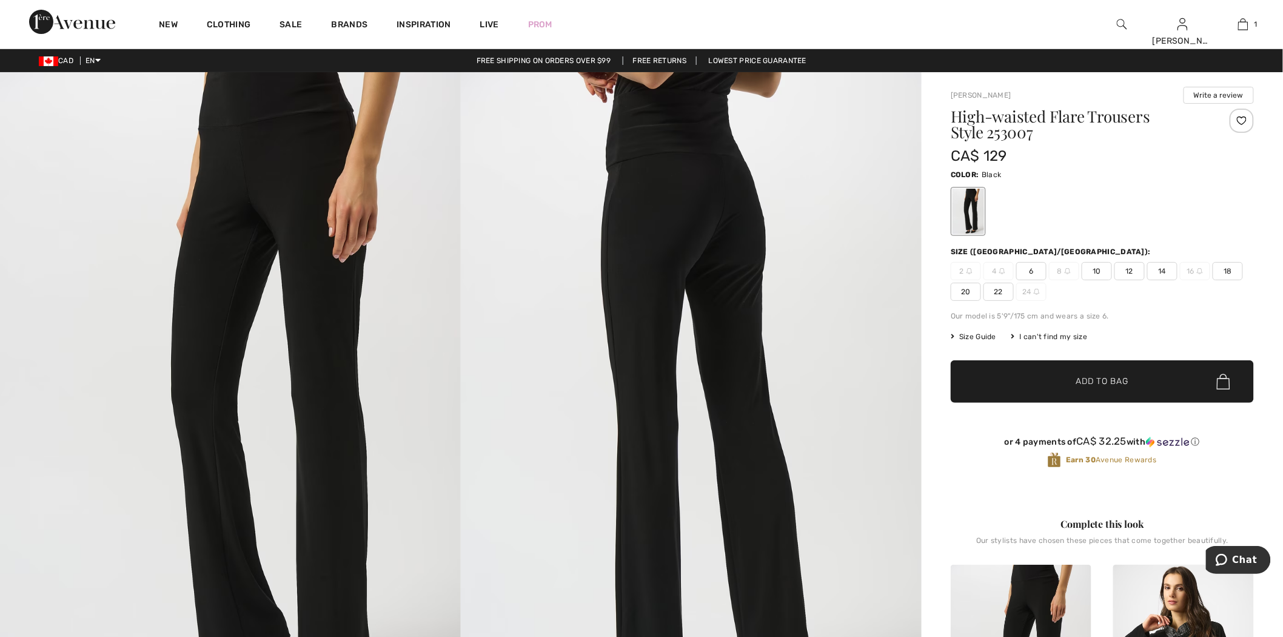
click at [1022, 138] on h1 "High-waisted Flare Trousers Style 253007" at bounding box center [1077, 125] width 253 height 32
copy h1 "253007"
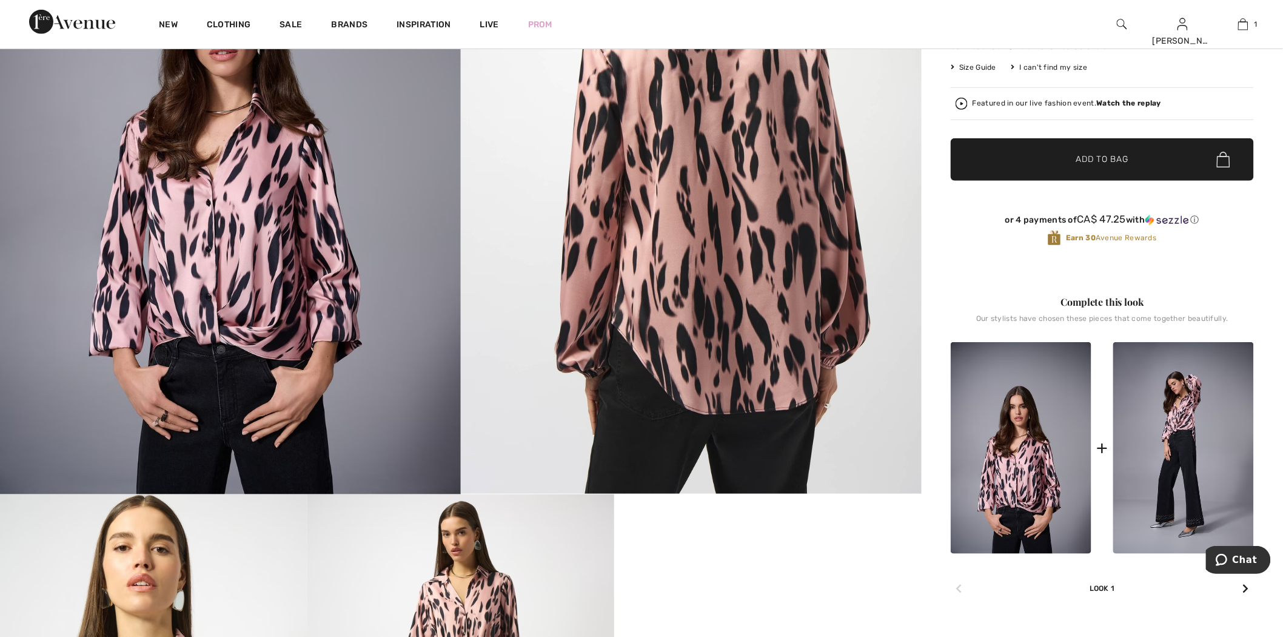
click at [1243, 589] on icon at bounding box center [1246, 588] width 6 height 10
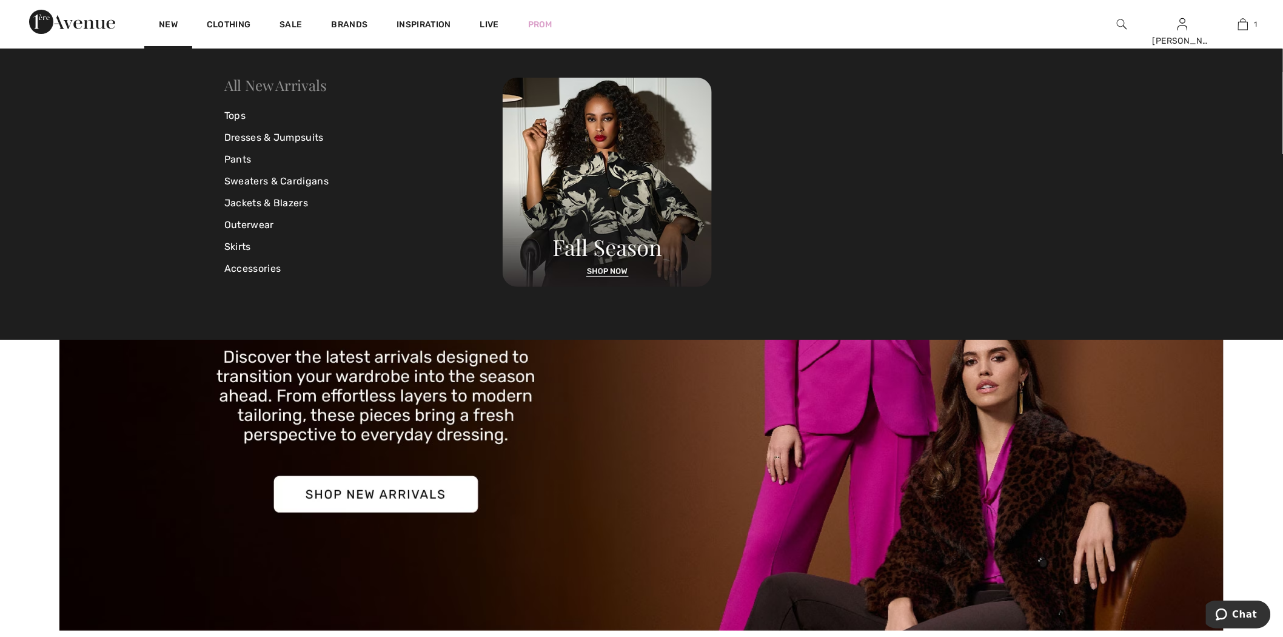
click at [275, 85] on link "All New Arrivals" at bounding box center [275, 84] width 102 height 19
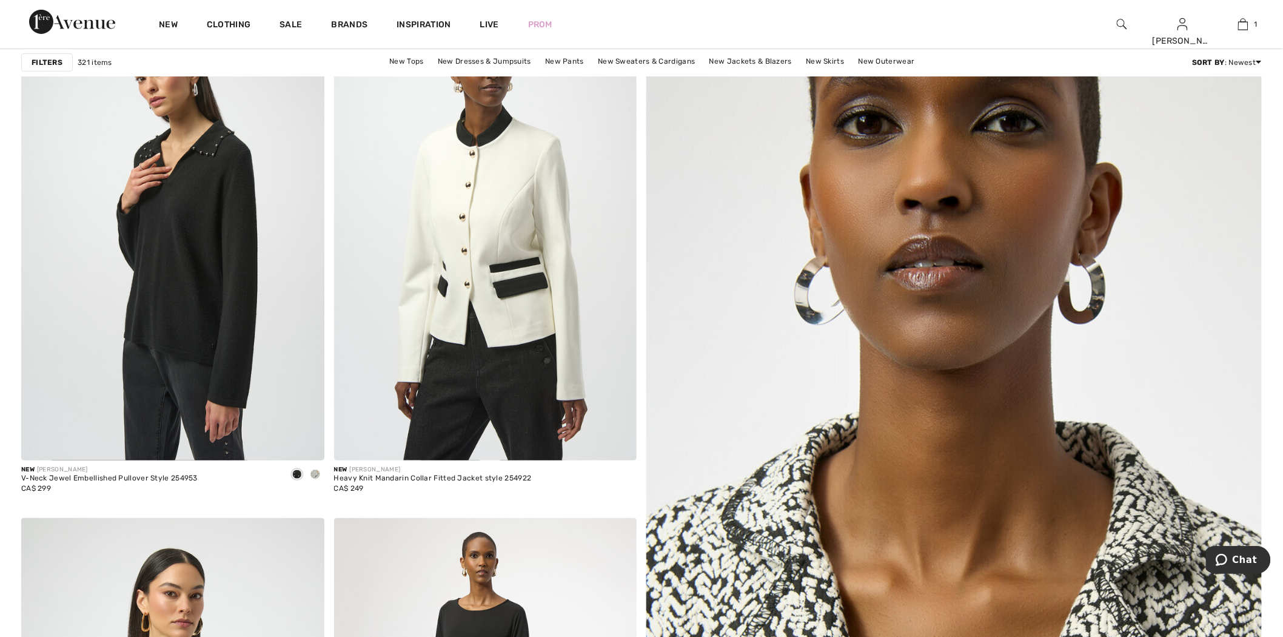
scroll to position [404, 0]
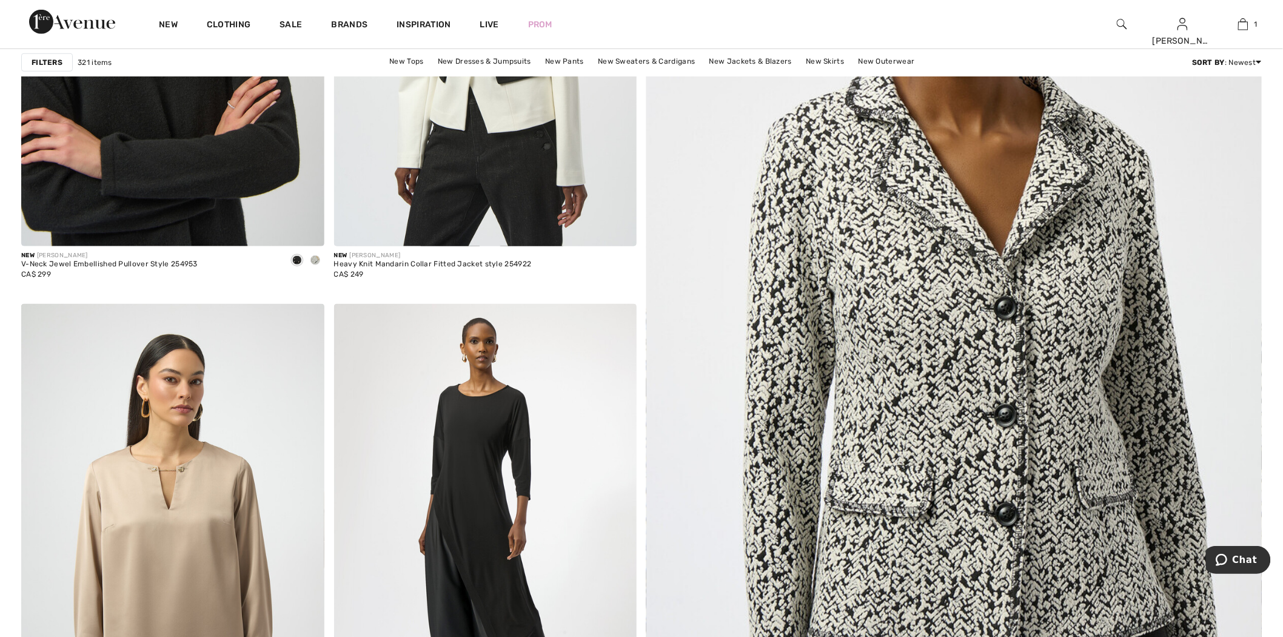
drag, startPoint x: 183, startPoint y: 155, endPoint x: 8, endPoint y: 10, distance: 227.0
click at [183, 155] on img at bounding box center [172, 19] width 303 height 454
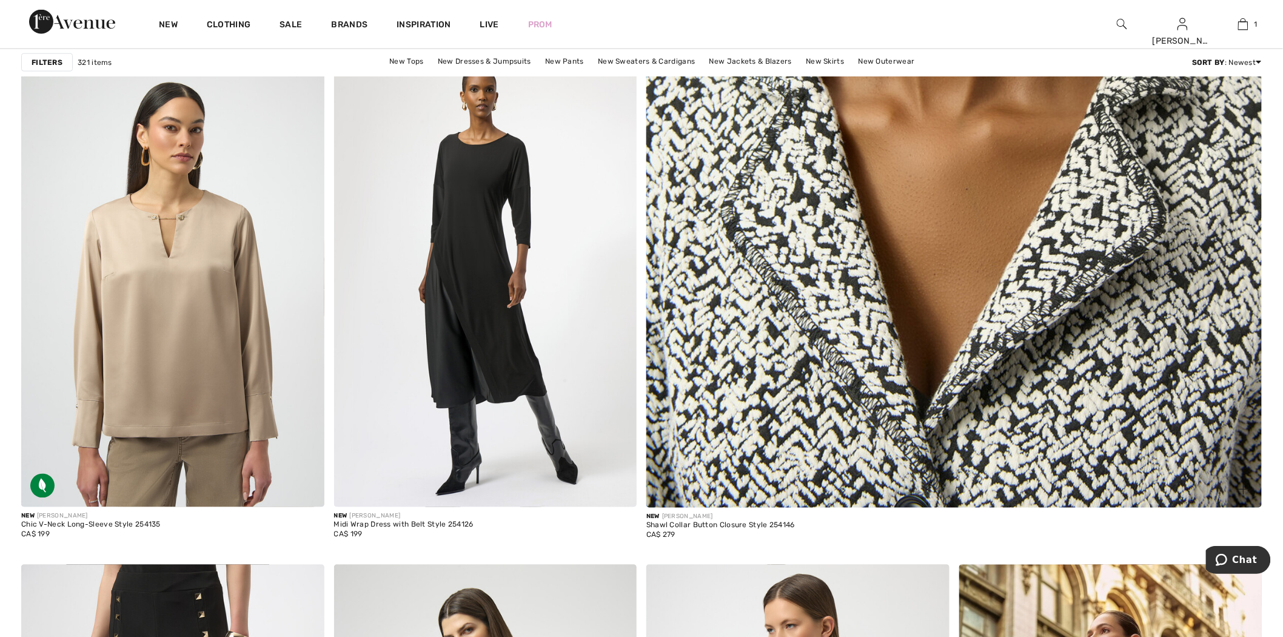
scroll to position [606, 0]
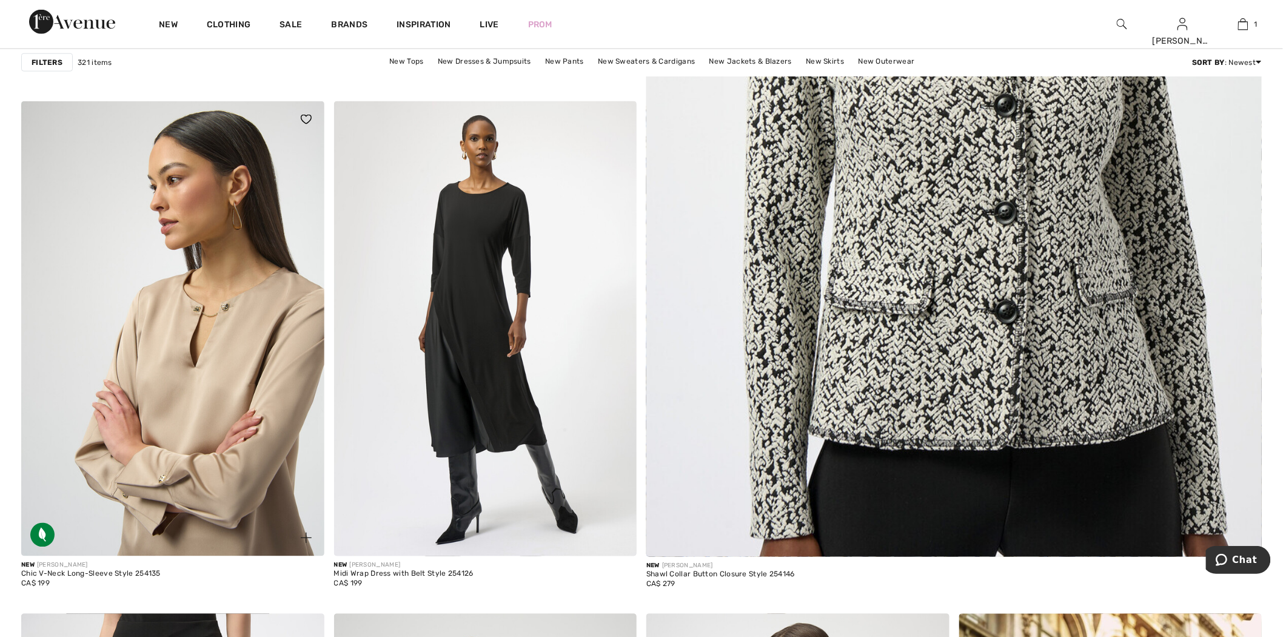
click at [299, 310] on img at bounding box center [172, 328] width 303 height 454
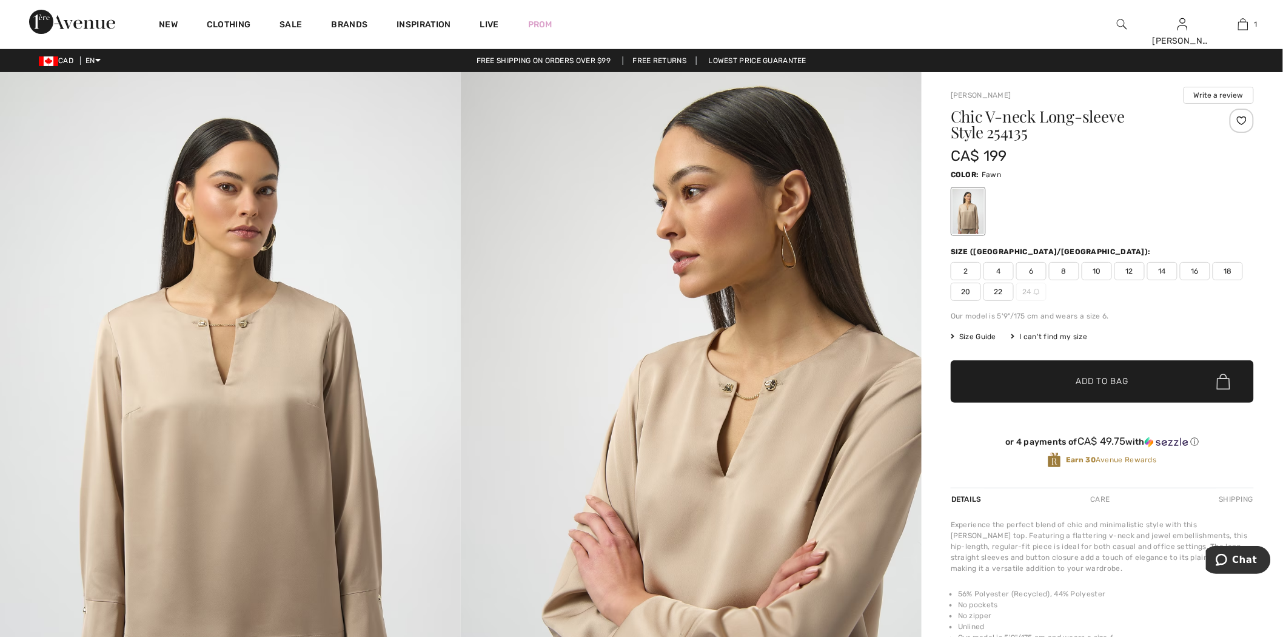
click at [1015, 130] on h1 "Chic V-neck Long-sleeve Style 254135" at bounding box center [1077, 125] width 253 height 32
click at [1014, 130] on h1 "Chic V-neck Long-sleeve Style 254135" at bounding box center [1077, 125] width 253 height 32
click at [1006, 126] on h1 "Chic V-neck Long-sleeve Style 254135" at bounding box center [1077, 125] width 253 height 32
click at [1010, 132] on h1 "Chic V-neck Long-sleeve Style 254135" at bounding box center [1077, 125] width 253 height 32
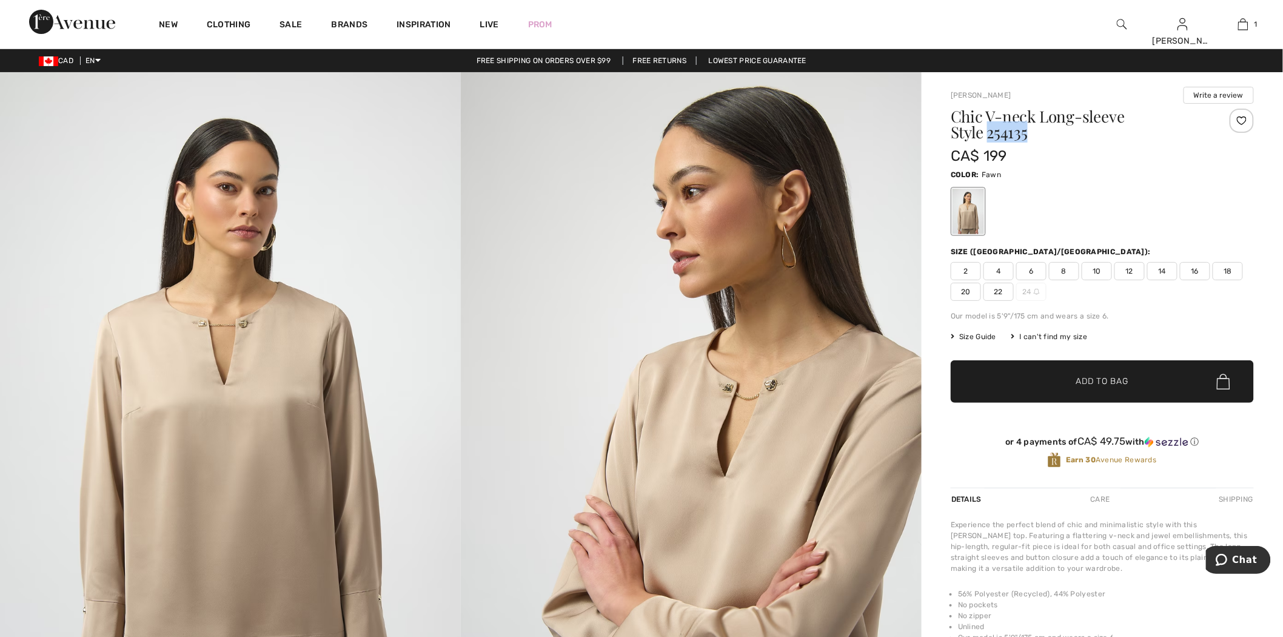
click at [1010, 132] on h1 "Chic V-neck Long-sleeve Style 254135" at bounding box center [1077, 125] width 253 height 32
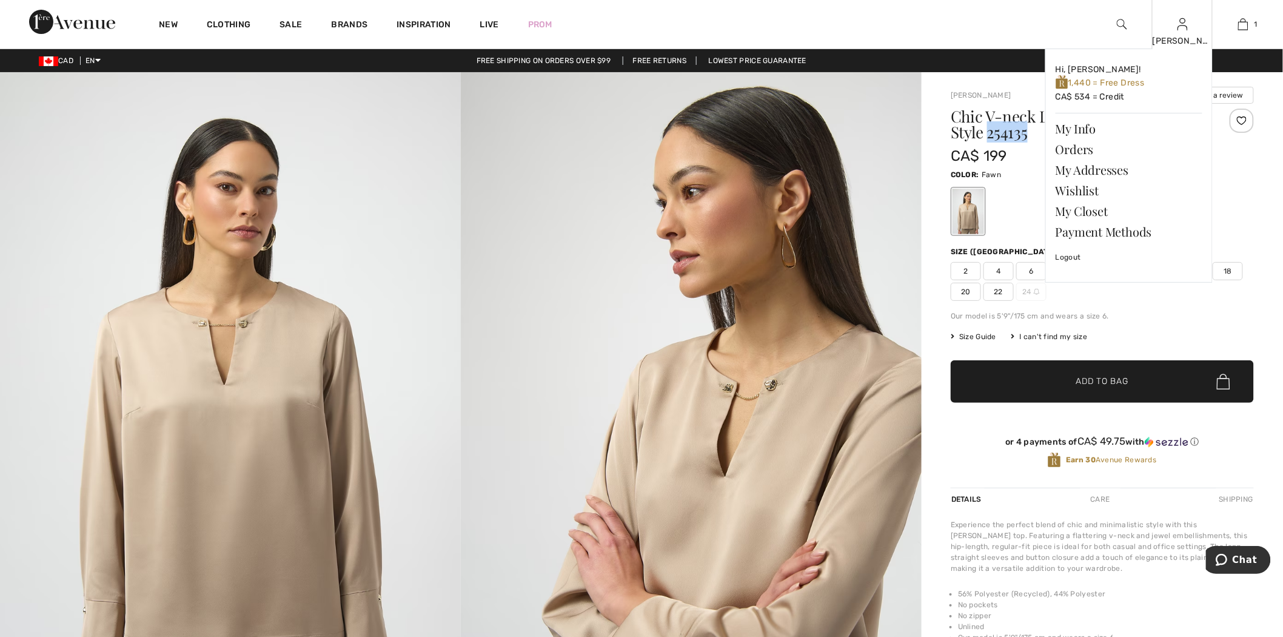
copy h1 "254135"
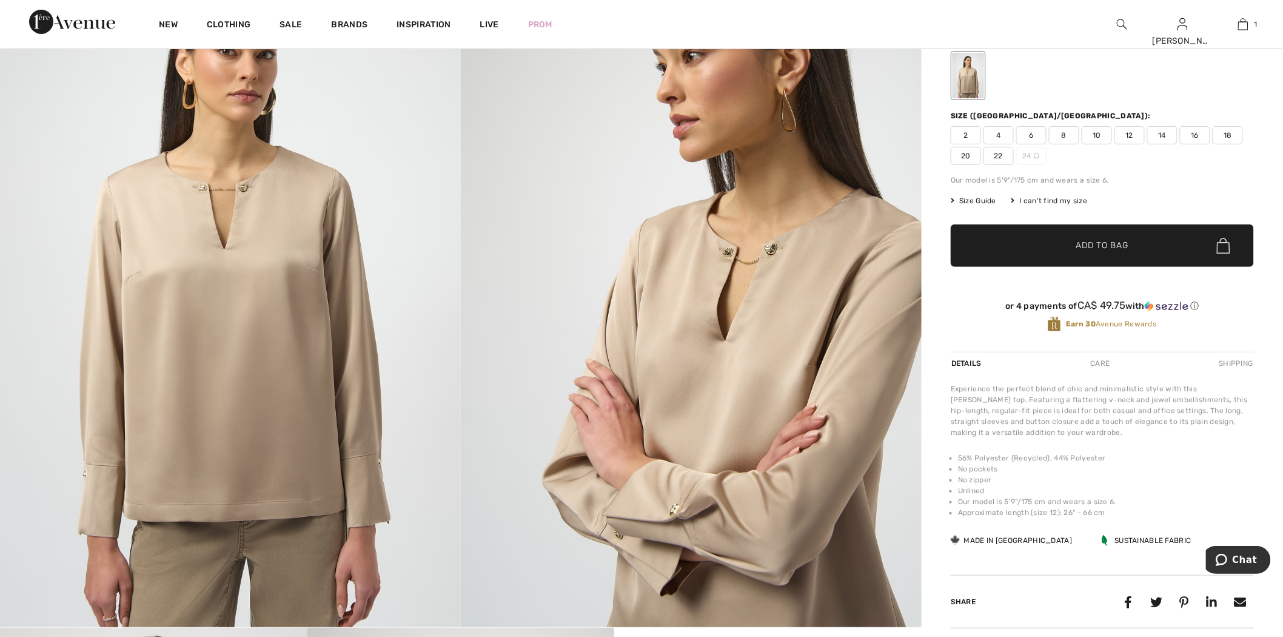
scroll to position [337, 0]
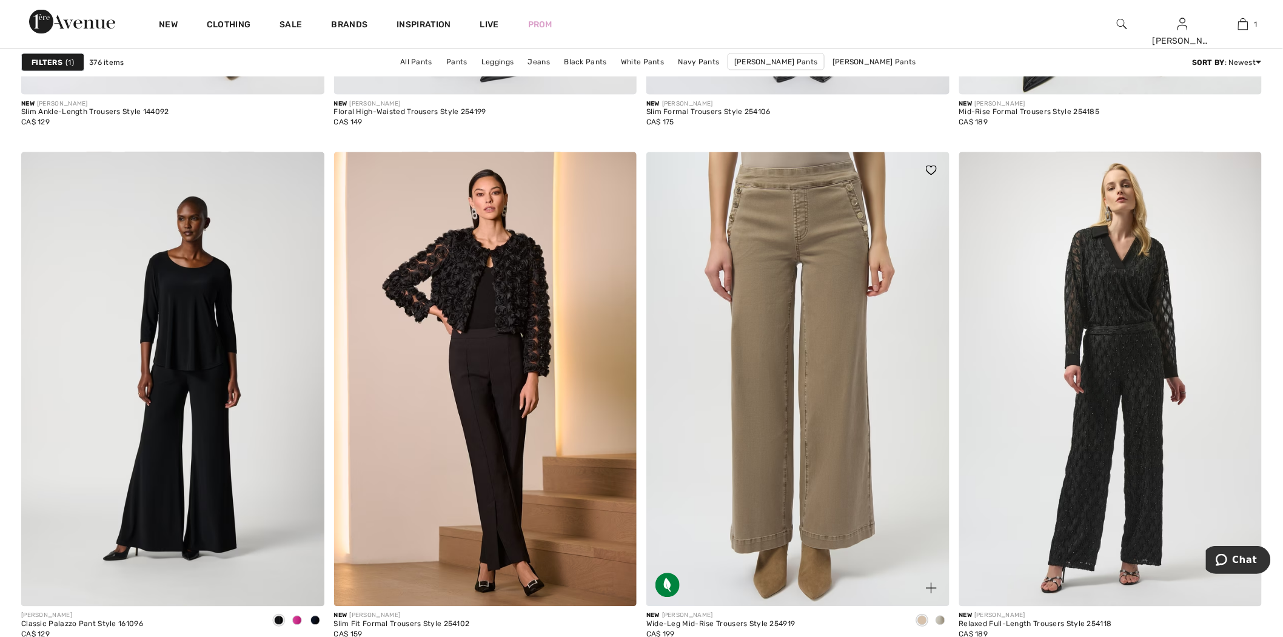
scroll to position [2762, 0]
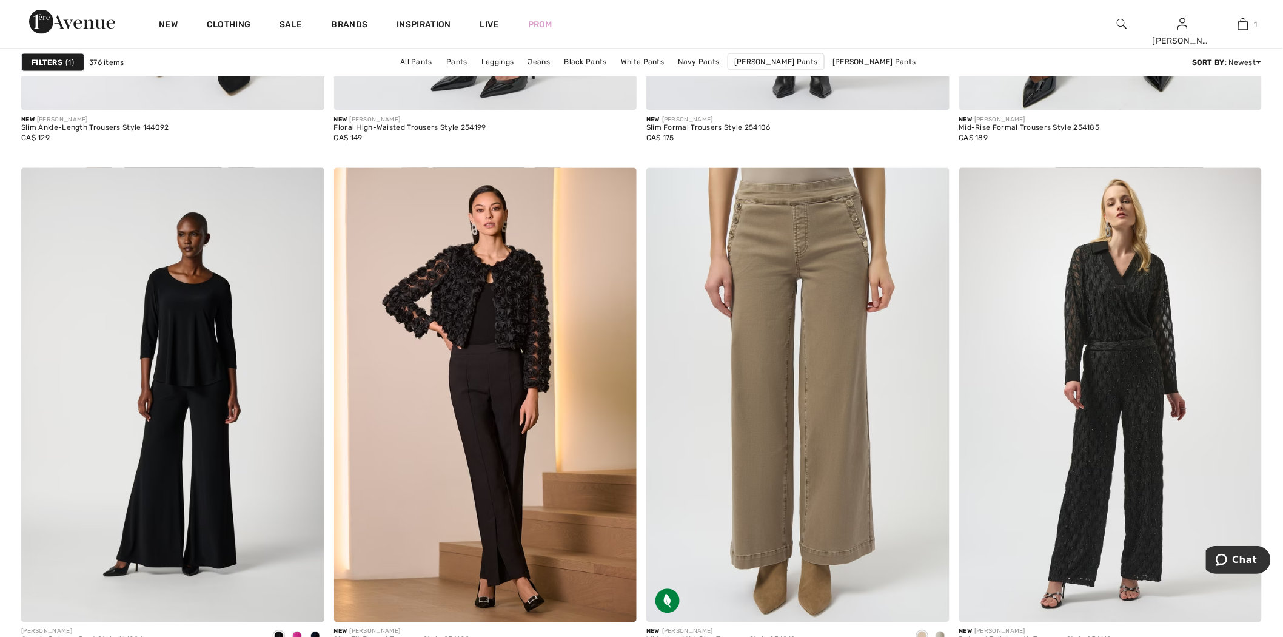
drag, startPoint x: 857, startPoint y: 300, endPoint x: 898, endPoint y: 14, distance: 289.1
click at [857, 300] on img at bounding box center [797, 395] width 303 height 454
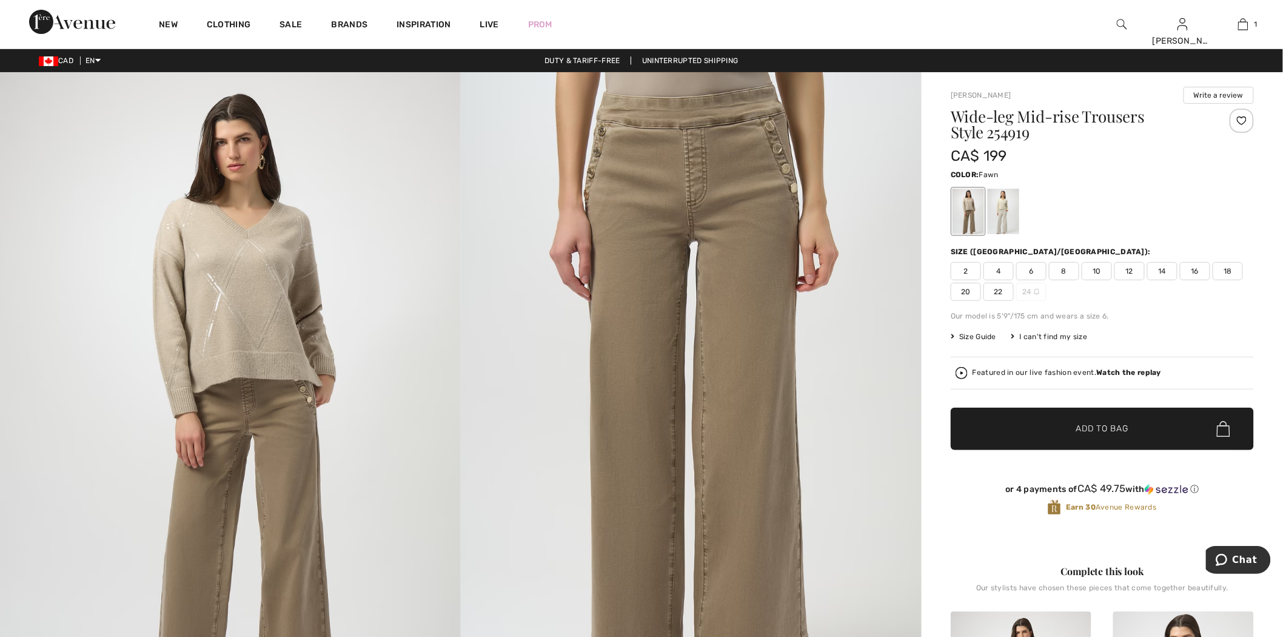
click at [1008, 140] on h1 "Wide-leg Mid-rise Trousers Style 254919" at bounding box center [1077, 125] width 253 height 32
copy h1 "254919"
click at [1009, 210] on div at bounding box center [1004, 211] width 32 height 45
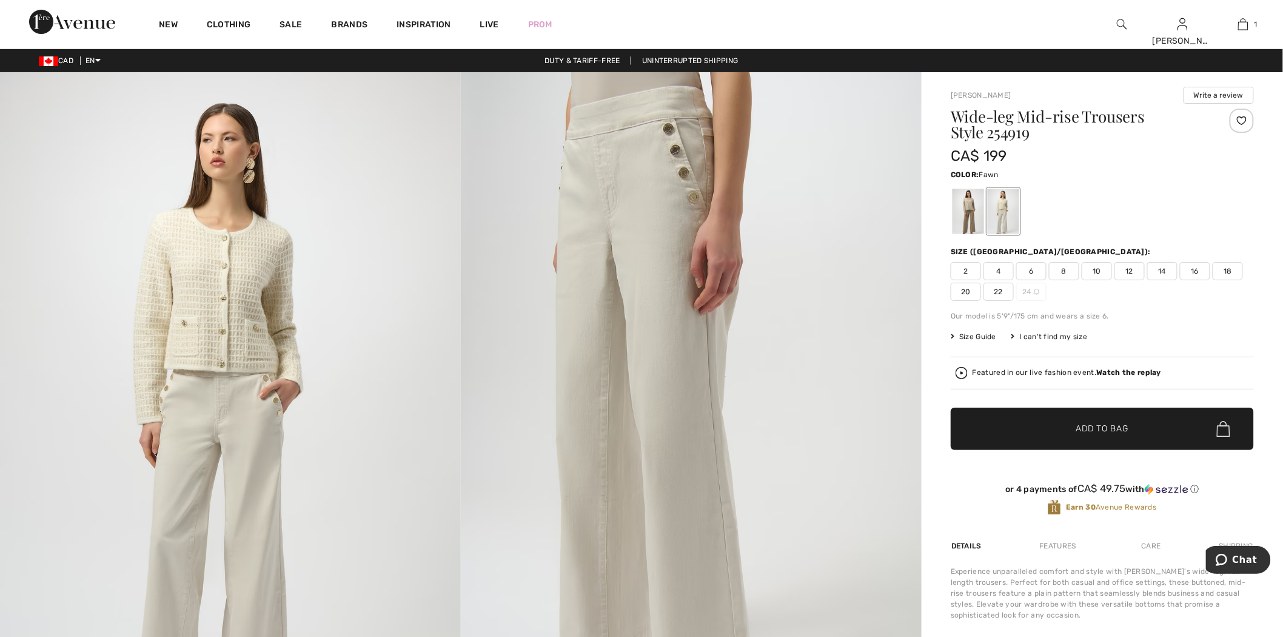
drag, startPoint x: 981, startPoint y: 209, endPoint x: 984, endPoint y: 260, distance: 50.4
click at [981, 209] on div at bounding box center [969, 211] width 32 height 45
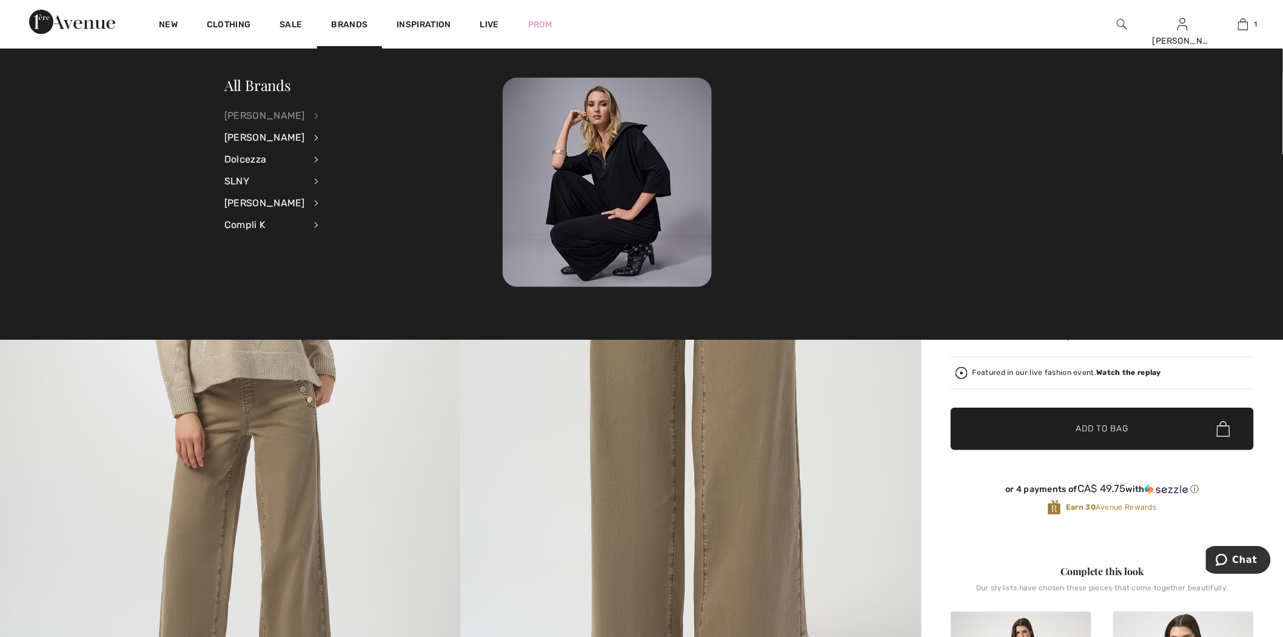
click at [304, 112] on div "[PERSON_NAME]" at bounding box center [264, 116] width 81 height 22
click at [341, 209] on link "Pants" at bounding box center [381, 215] width 94 height 20
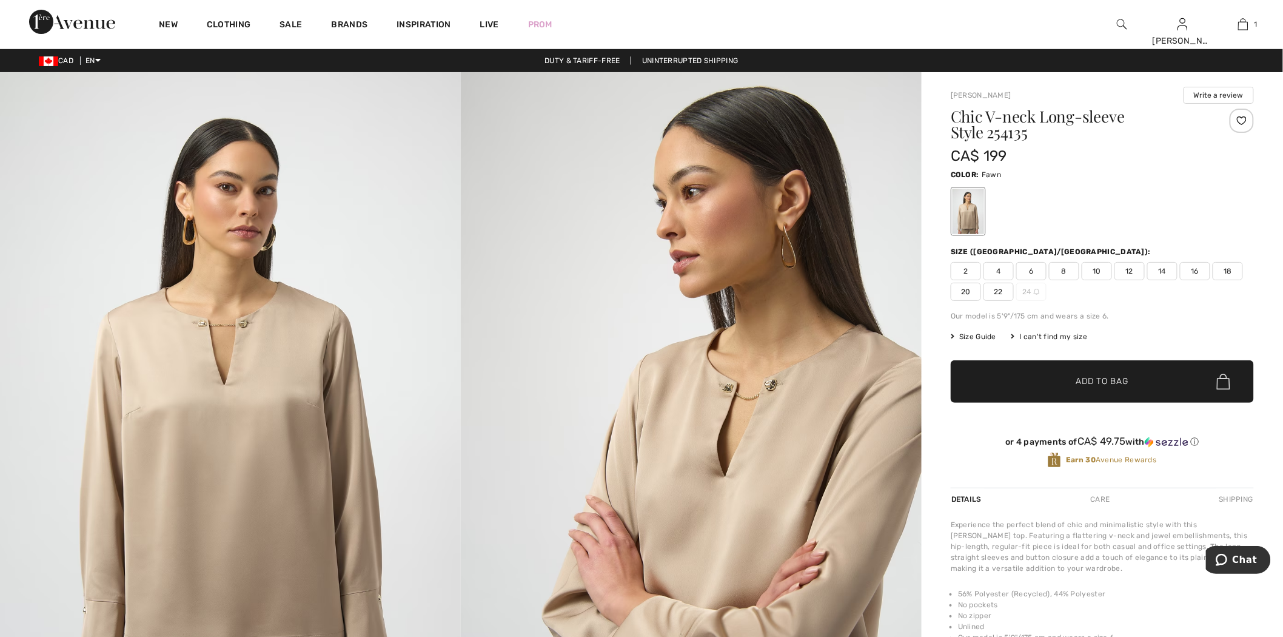
click at [996, 135] on h1 "Chic V-neck Long-sleeve Style 254135" at bounding box center [1077, 125] width 253 height 32
copy h1 "254135"
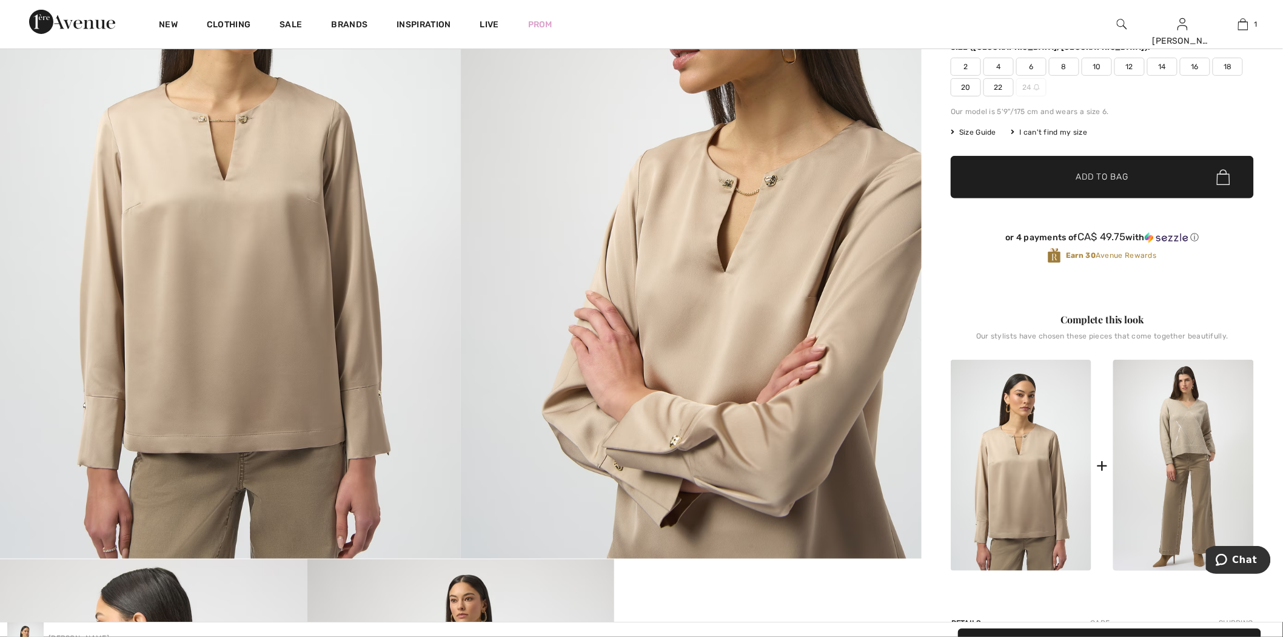
scroll to position [67, 0]
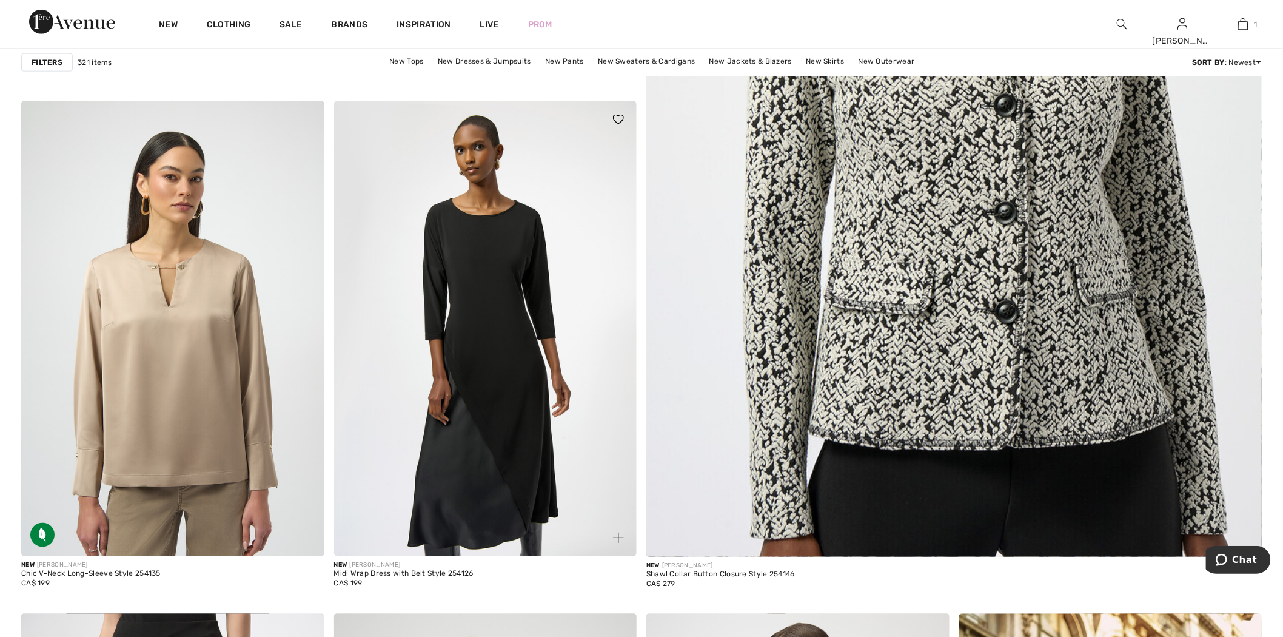
click at [464, 257] on img at bounding box center [485, 328] width 303 height 454
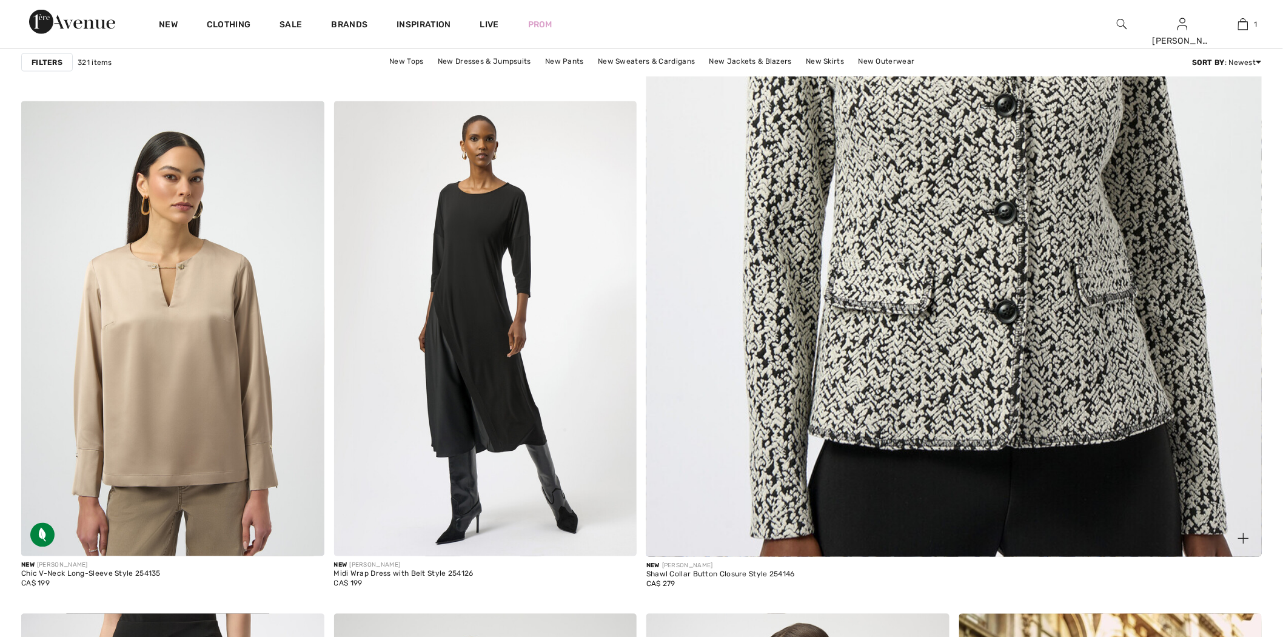
drag, startPoint x: 0, startPoint y: 0, endPoint x: 863, endPoint y: 209, distance: 887.8
click at [863, 209] on img at bounding box center [954, 143] width 739 height 1108
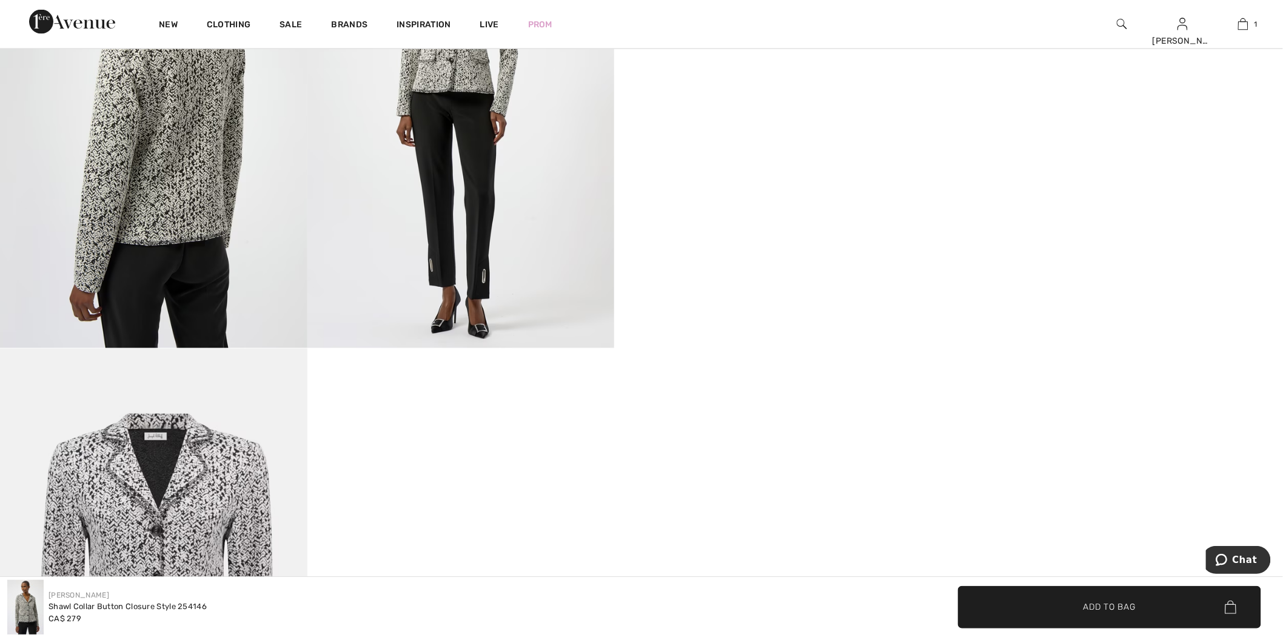
scroll to position [337, 0]
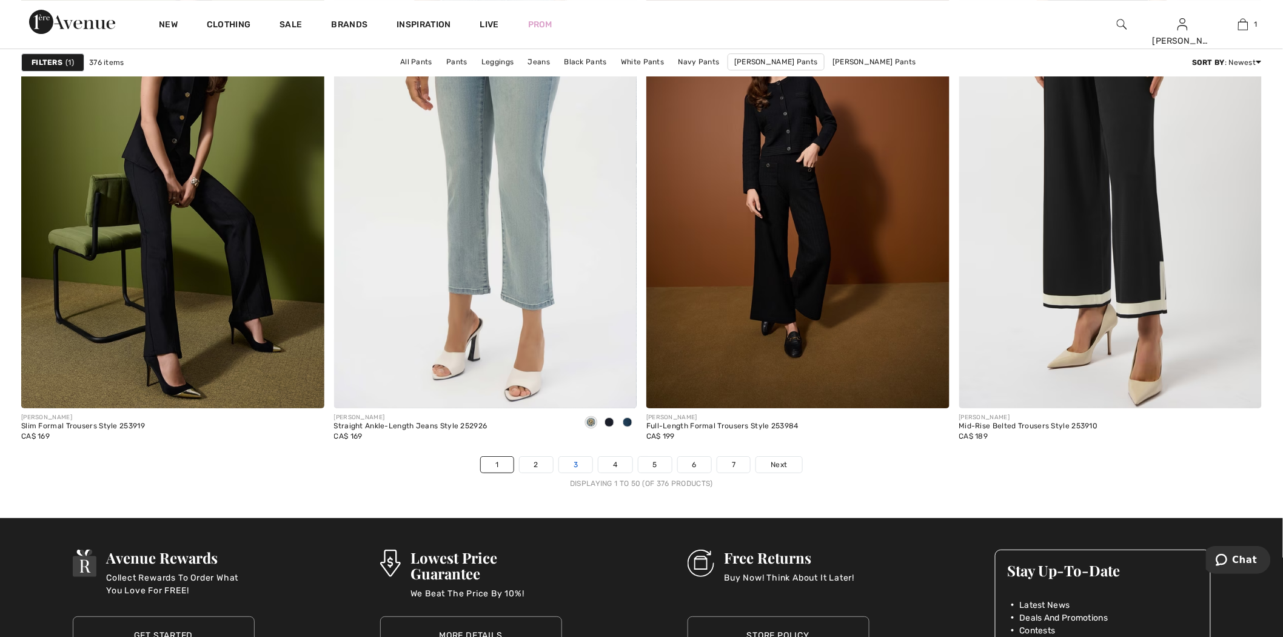
scroll to position [7479, 0]
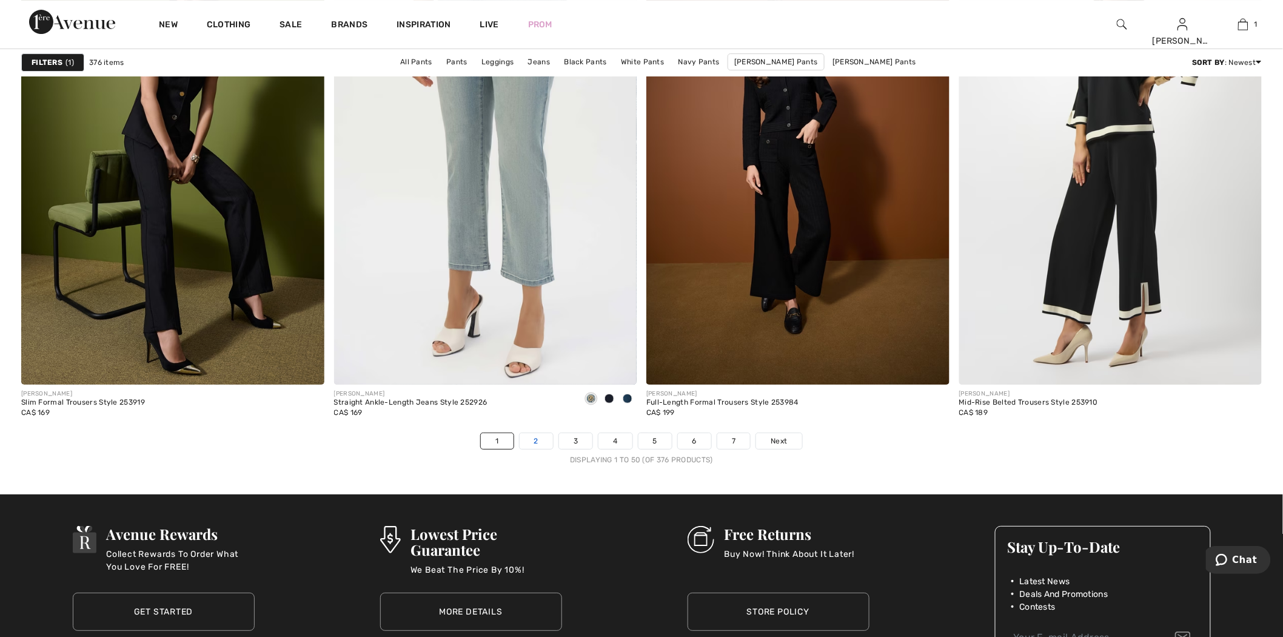
click at [532, 442] on link "2" at bounding box center [536, 441] width 33 height 16
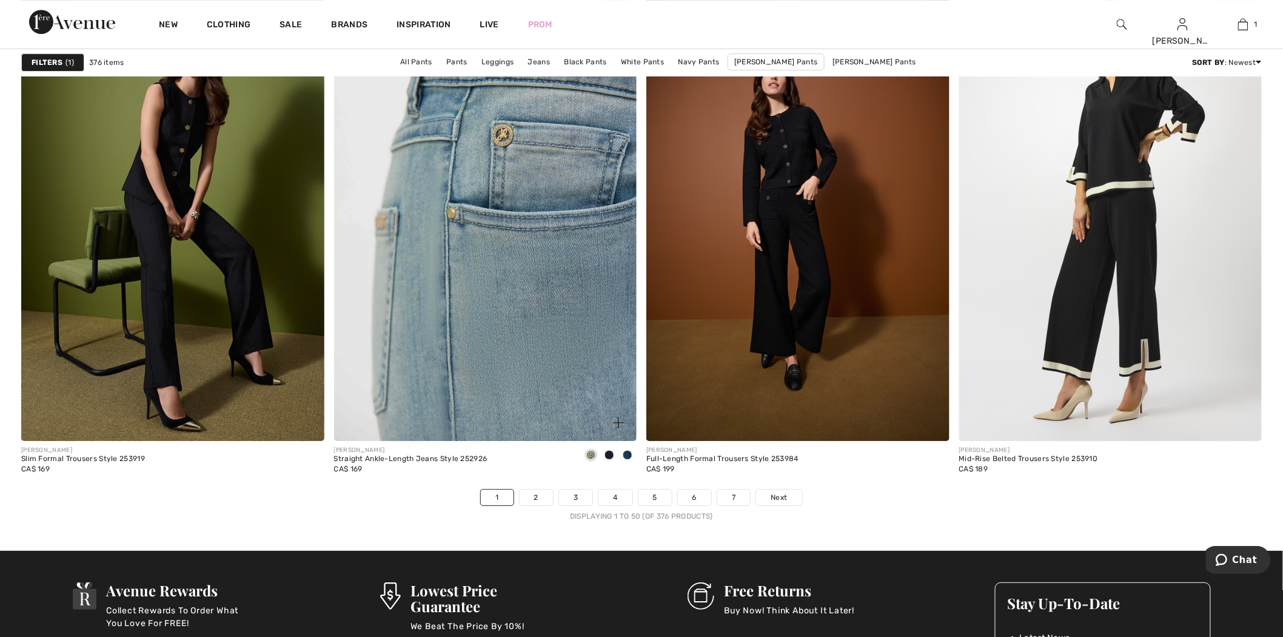
scroll to position [7143, 0]
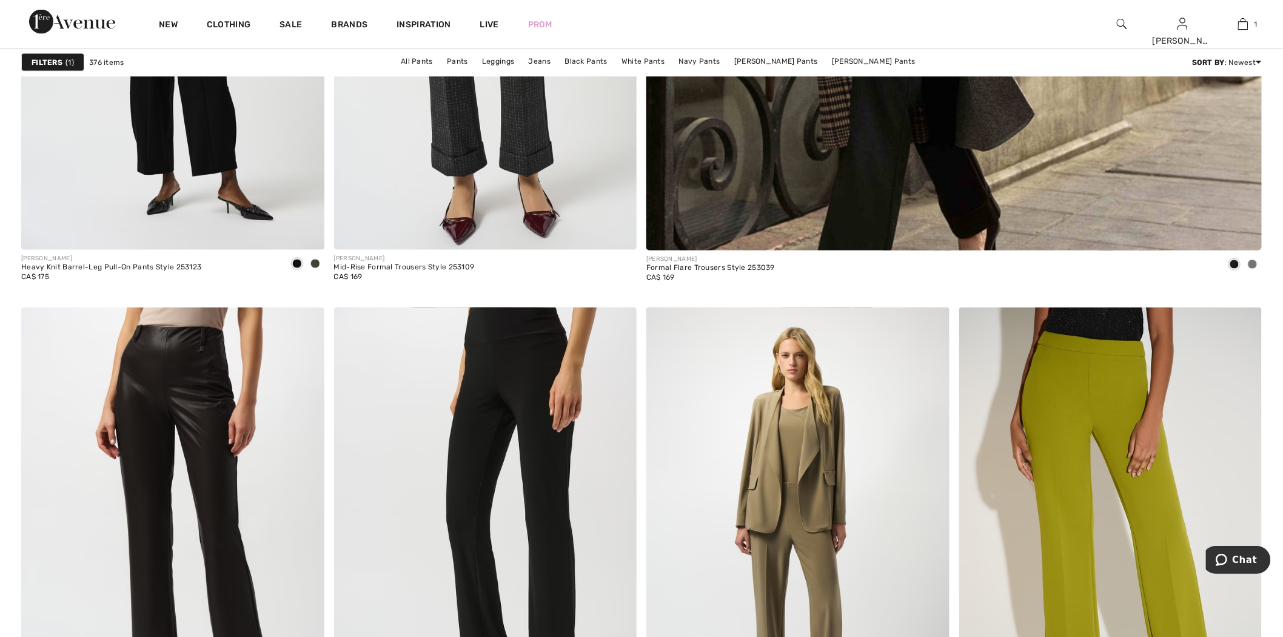
scroll to position [876, 0]
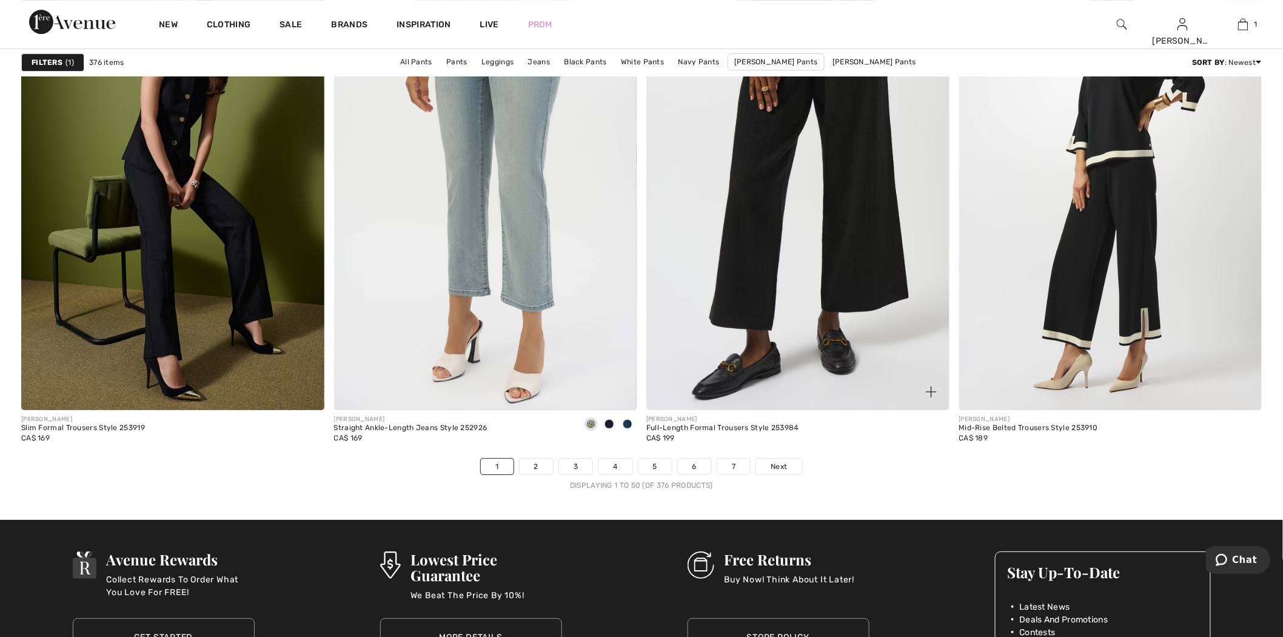
scroll to position [7480, 0]
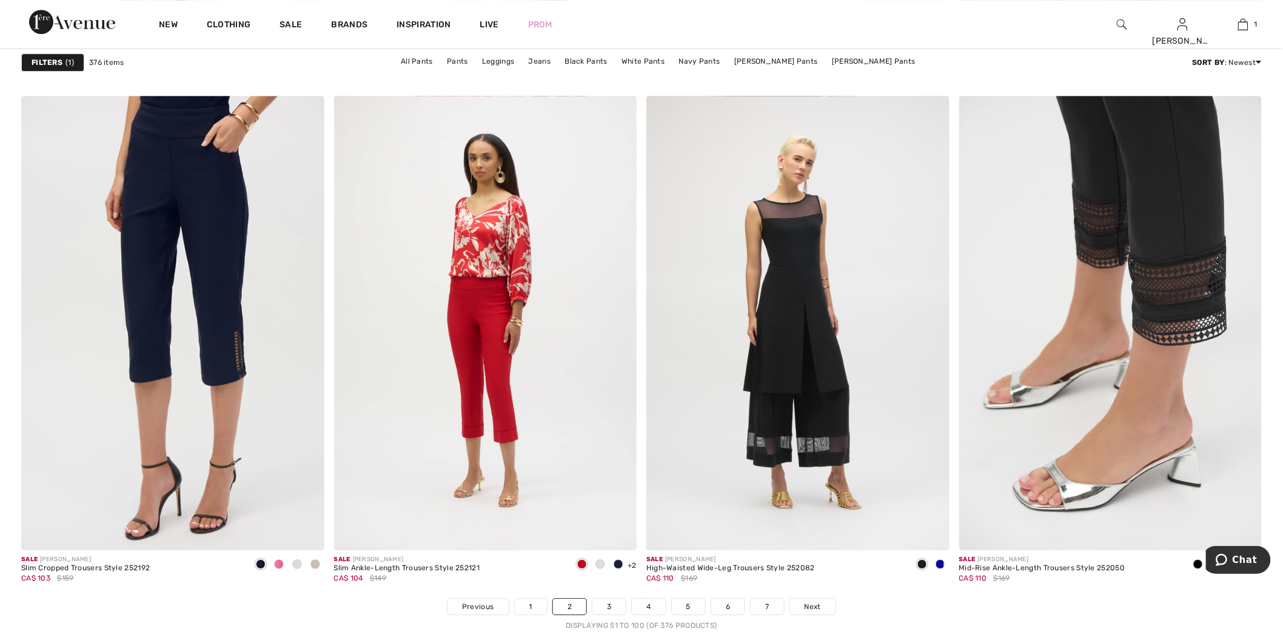
scroll to position [7749, 0]
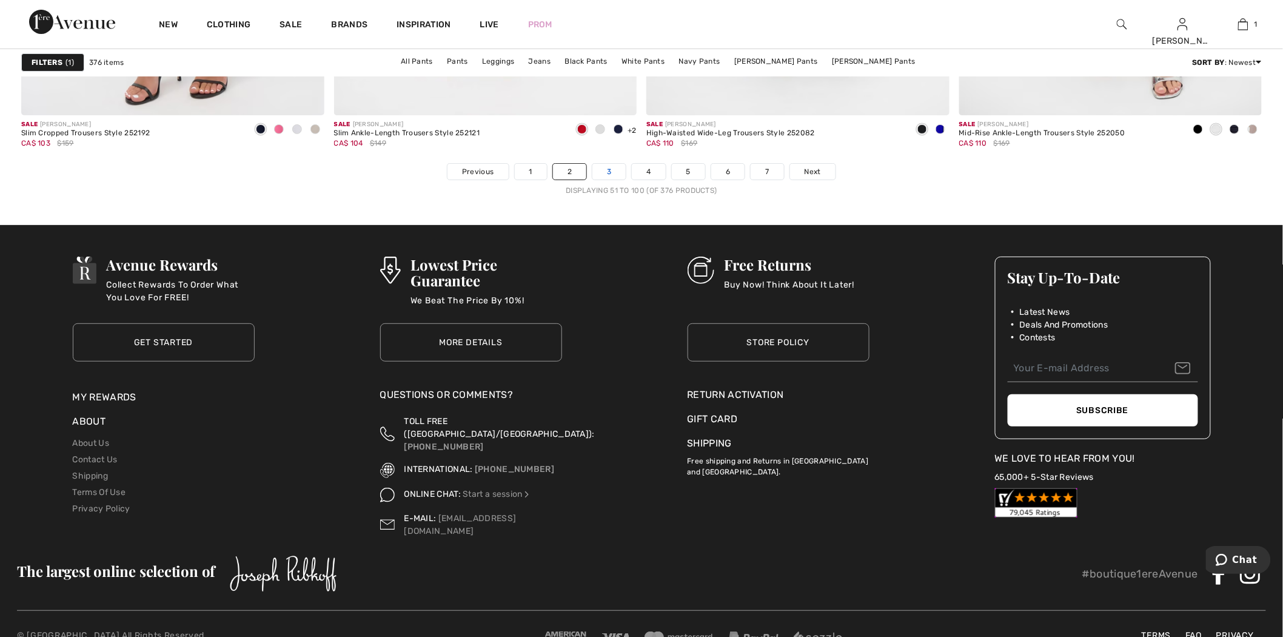
click at [614, 172] on link "3" at bounding box center [609, 172] width 33 height 16
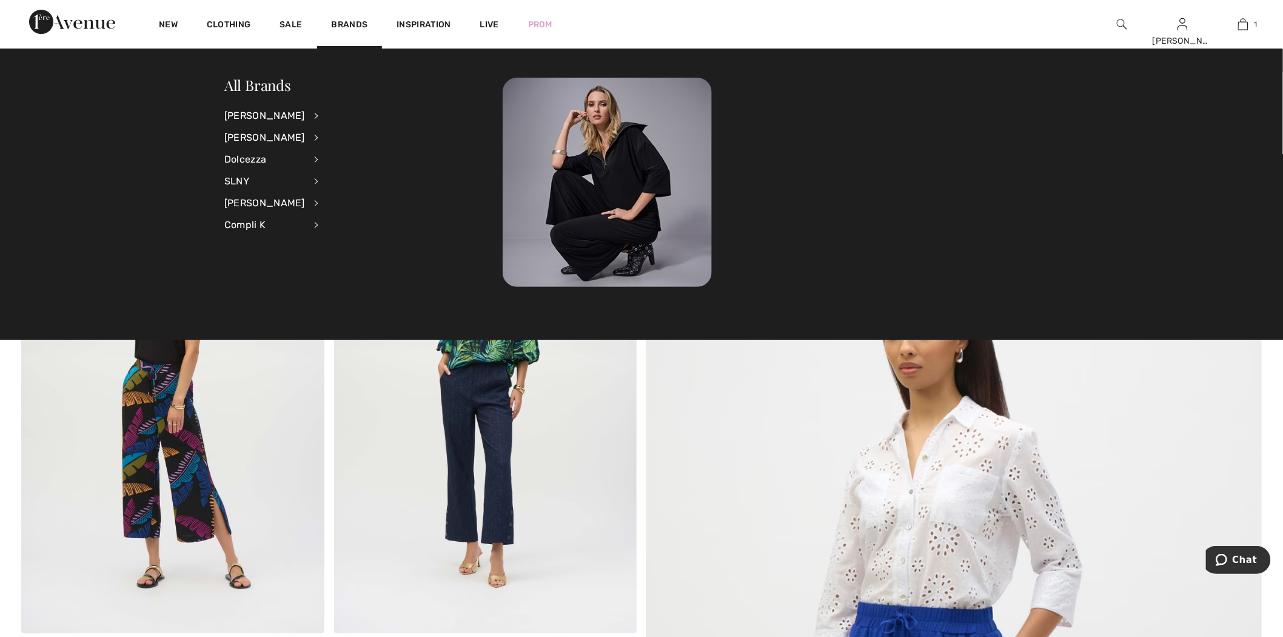
click at [302, 112] on li "[PERSON_NAME] View All Accessories Dresses & Jumpsuits Jackets & Blazers Outerw…" at bounding box center [279, 116] width 110 height 22
click at [301, 117] on li "[PERSON_NAME] View All Accessories Dresses & Jumpsuits Jackets & Blazers Outerw…" at bounding box center [279, 116] width 110 height 22
click at [305, 113] on div "[PERSON_NAME]" at bounding box center [264, 116] width 81 height 22
click at [335, 110] on link "View All" at bounding box center [381, 115] width 94 height 20
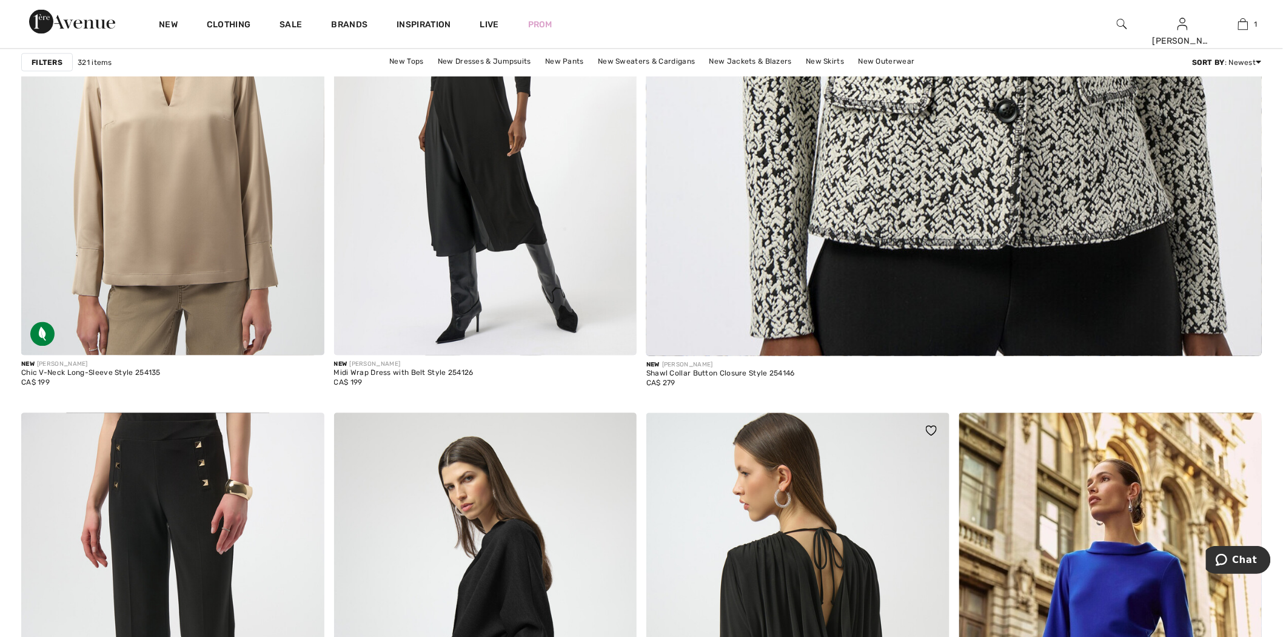
scroll to position [1078, 0]
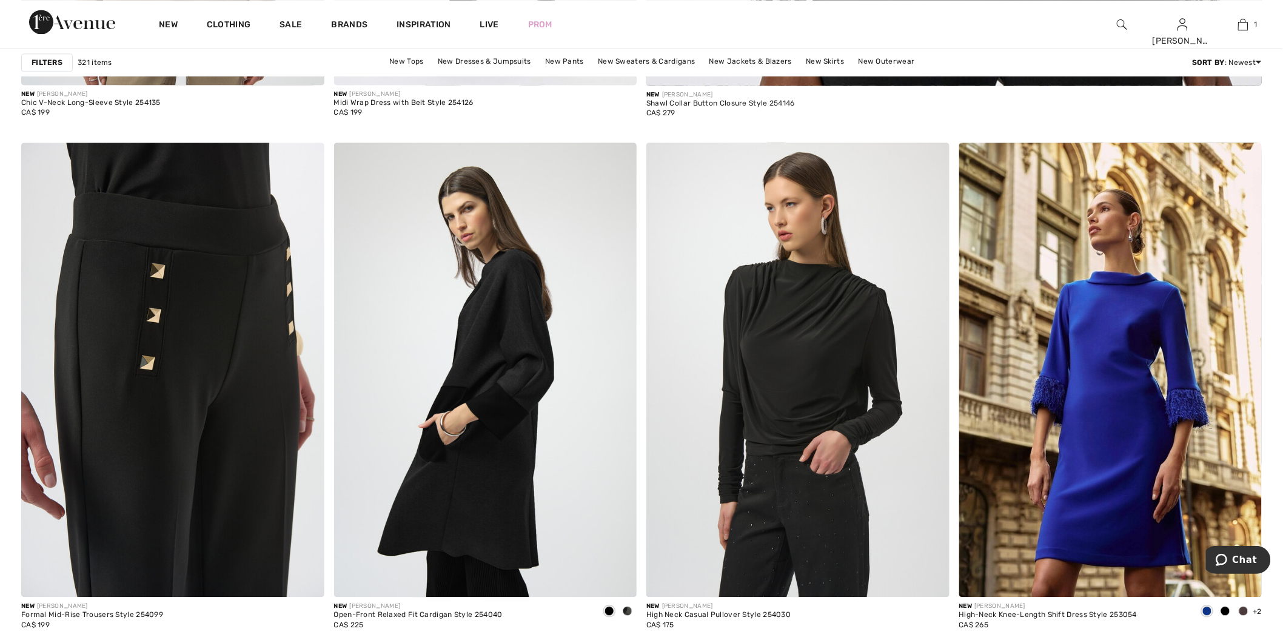
drag, startPoint x: 141, startPoint y: 332, endPoint x: 730, endPoint y: 118, distance: 626.6
click at [141, 332] on img at bounding box center [172, 370] width 303 height 454
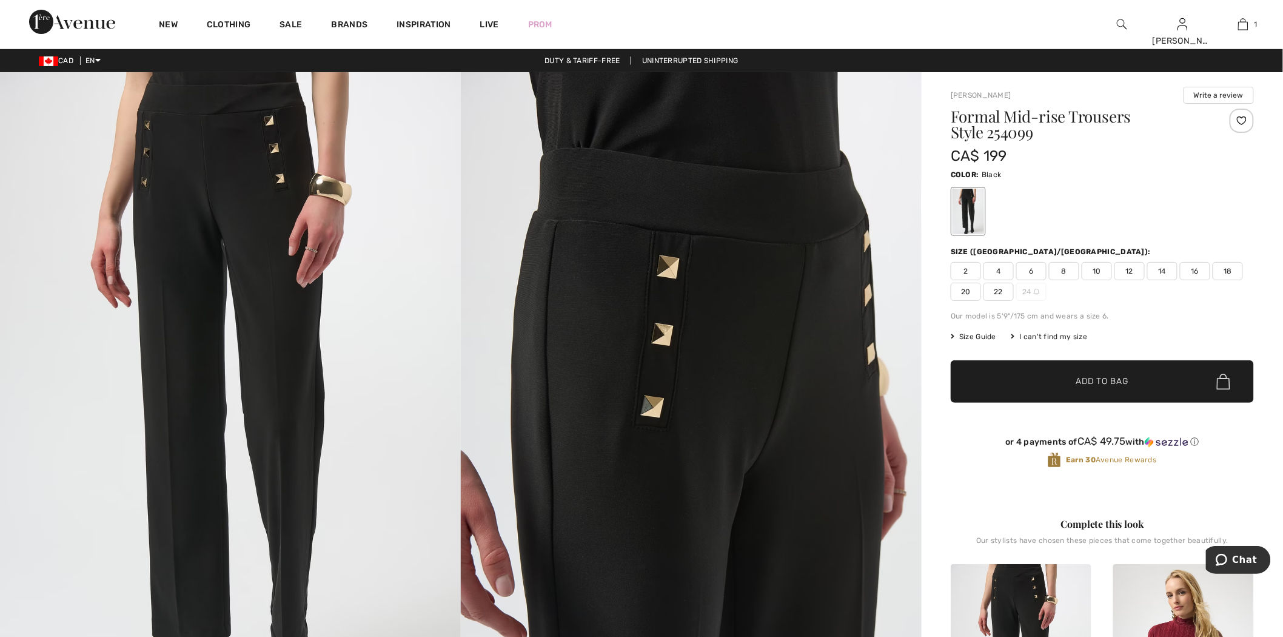
click at [1010, 138] on h1 "Formal Mid-rise Trousers Style 254099" at bounding box center [1077, 125] width 253 height 32
copy h1 "254099"
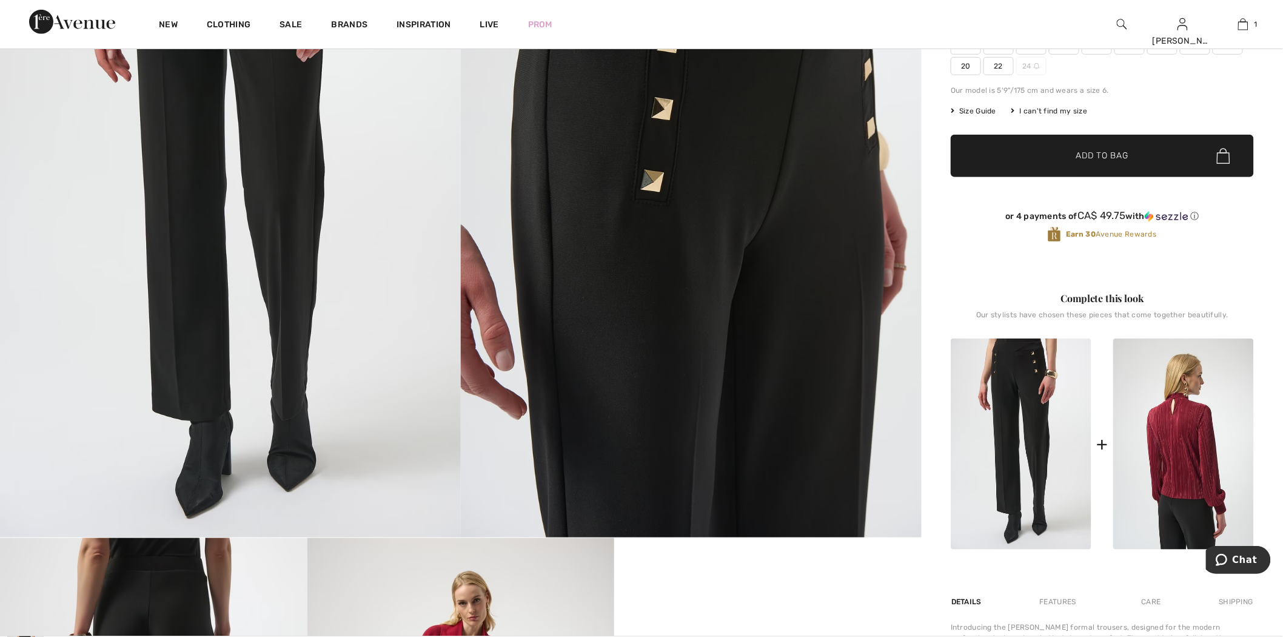
scroll to position [404, 0]
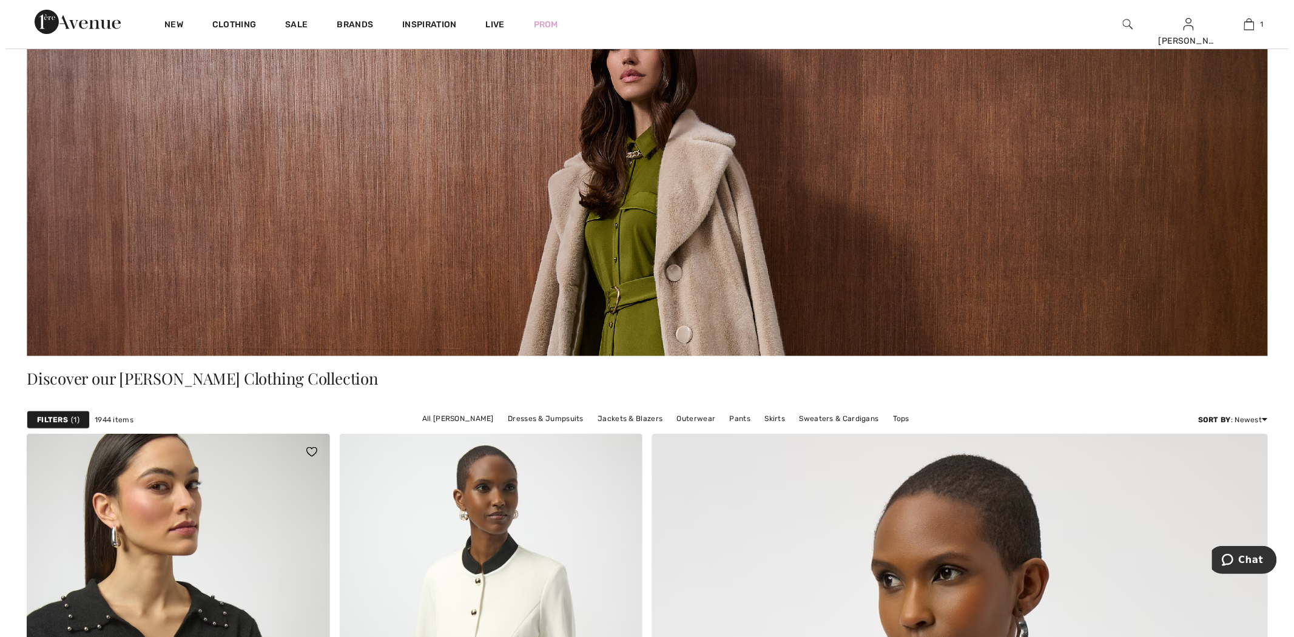
scroll to position [337, 0]
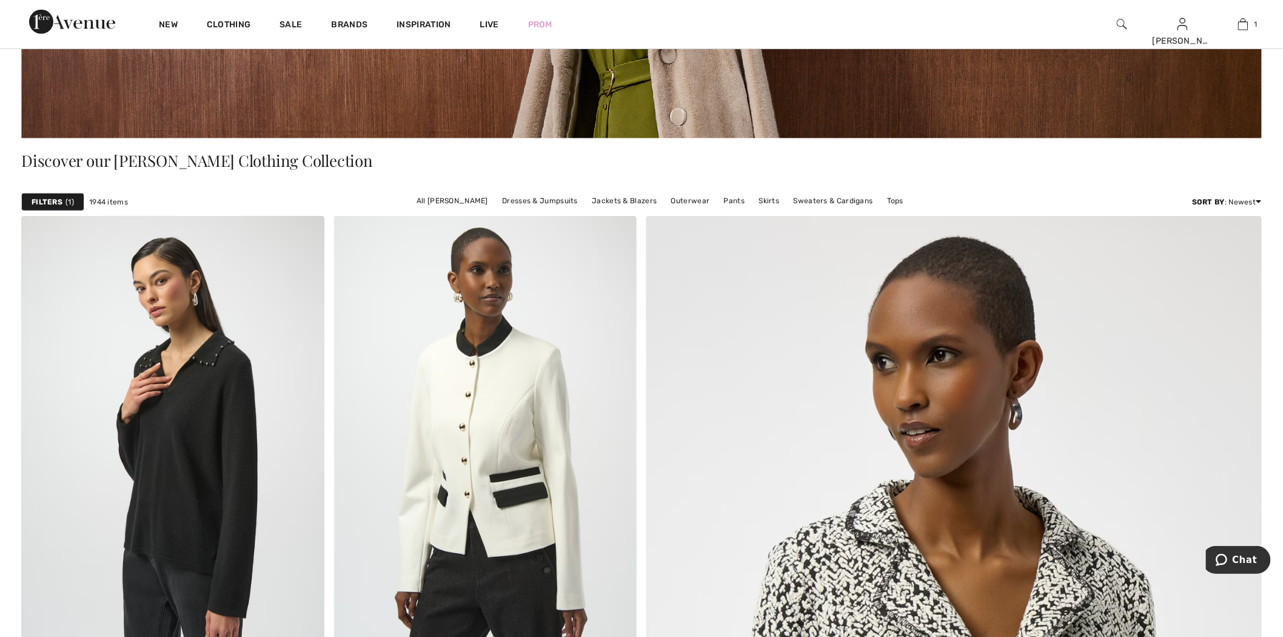
click at [77, 200] on div "Filters 1" at bounding box center [52, 202] width 63 height 18
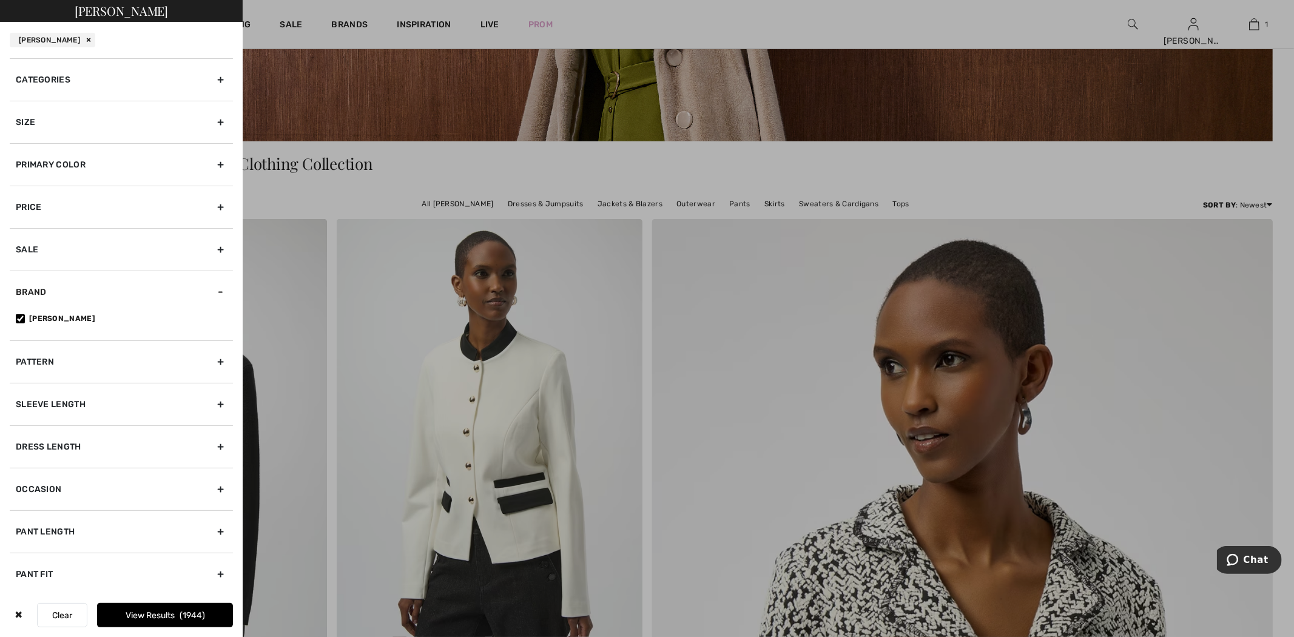
click at [203, 164] on div "Primary Color" at bounding box center [121, 164] width 223 height 42
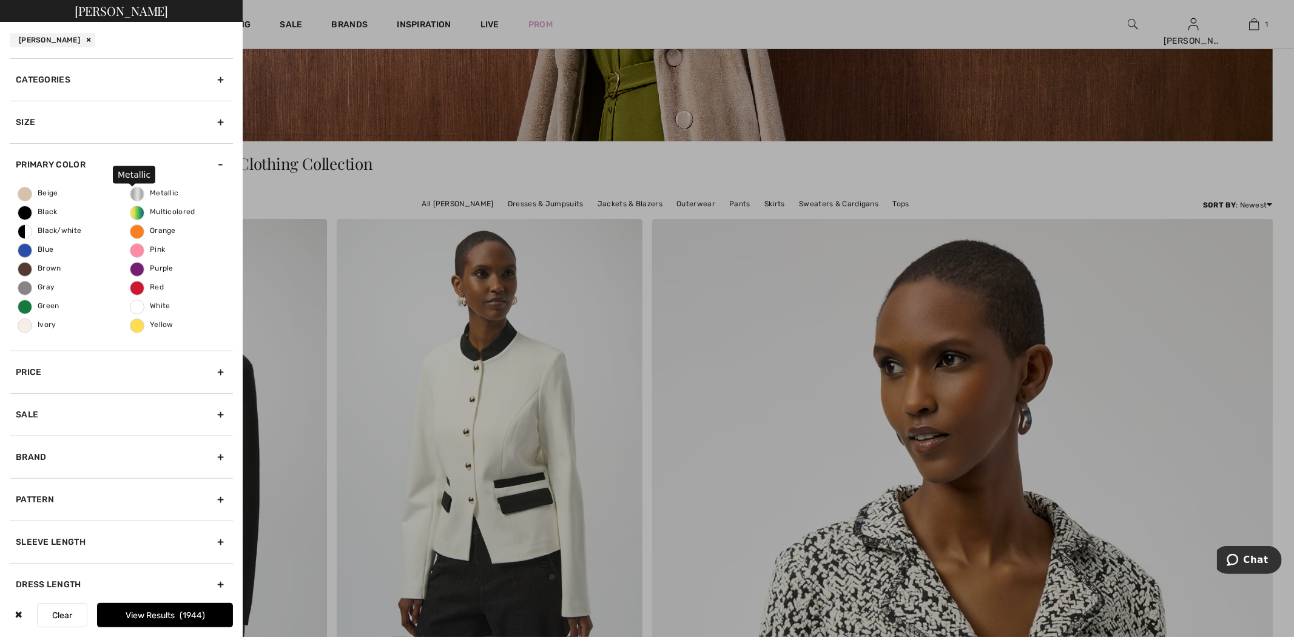
click at [158, 189] on span "Metallic" at bounding box center [154, 193] width 48 height 8
click at [0, 0] on input "Metallic" at bounding box center [0, 0] width 0 height 0
click at [177, 611] on button "View Results 36" at bounding box center [165, 615] width 136 height 24
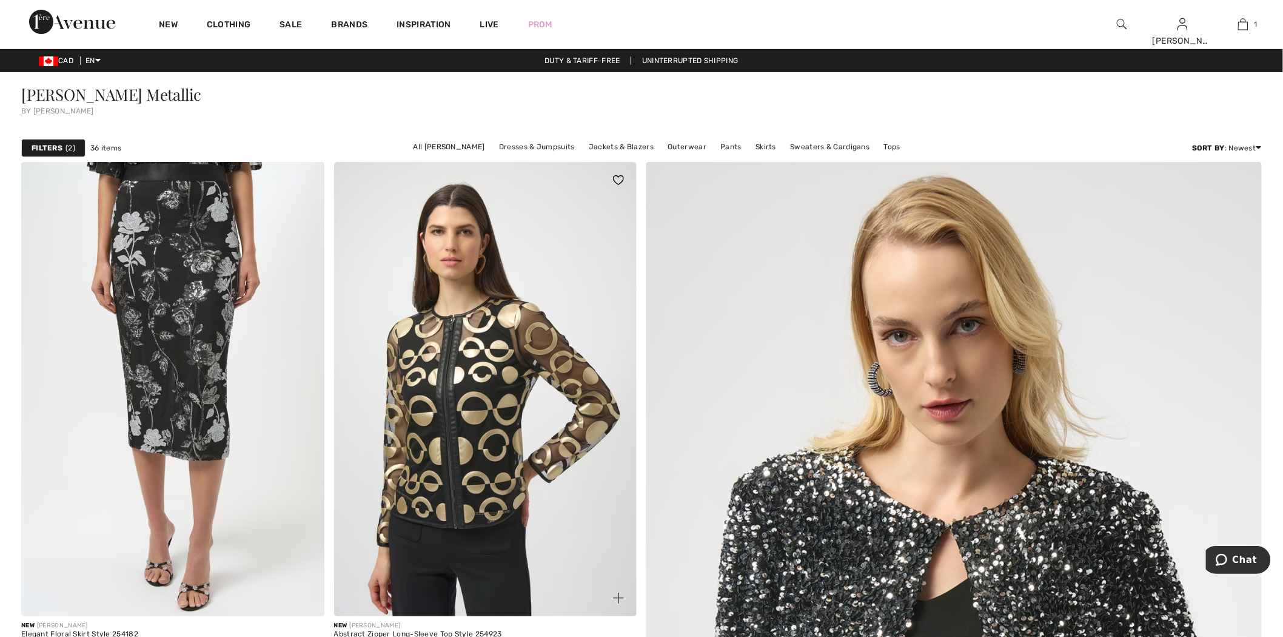
drag, startPoint x: 522, startPoint y: 317, endPoint x: 576, endPoint y: 284, distance: 63.1
click at [522, 317] on img at bounding box center [485, 389] width 303 height 454
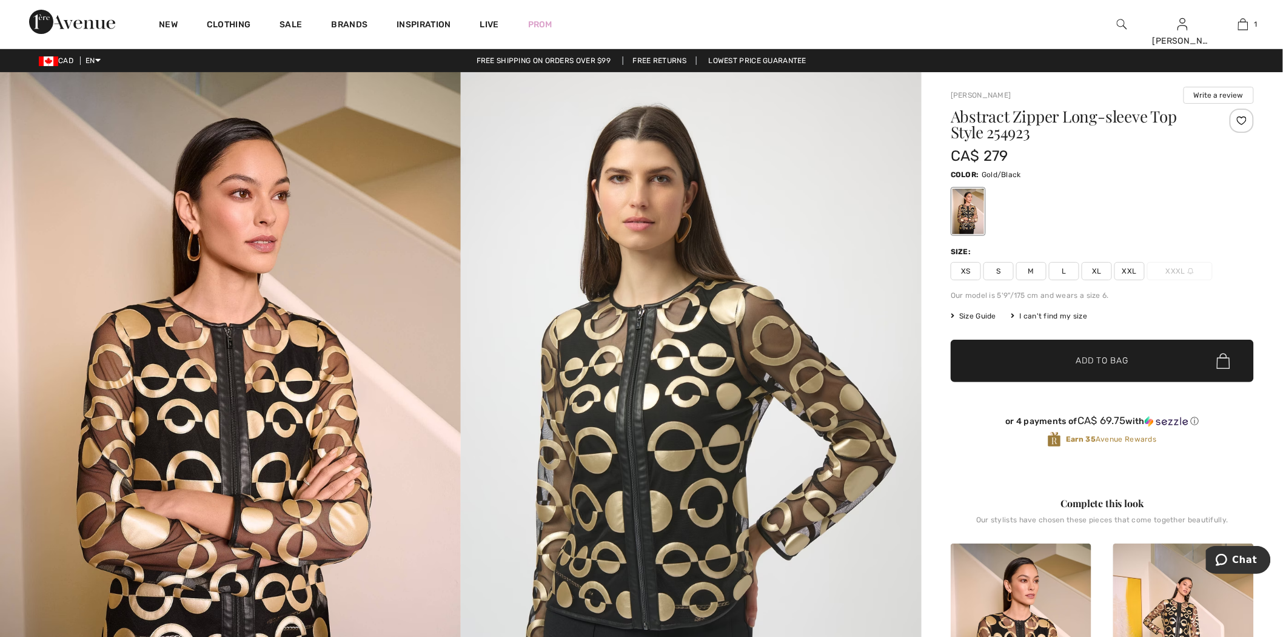
click at [990, 122] on h1 "Abstract Zipper Long-sleeve Top Style 254923" at bounding box center [1077, 125] width 253 height 32
click at [997, 130] on h1 "Abstract Zipper Long-sleeve Top Style 254923" at bounding box center [1077, 125] width 253 height 32
copy h1 "254923"
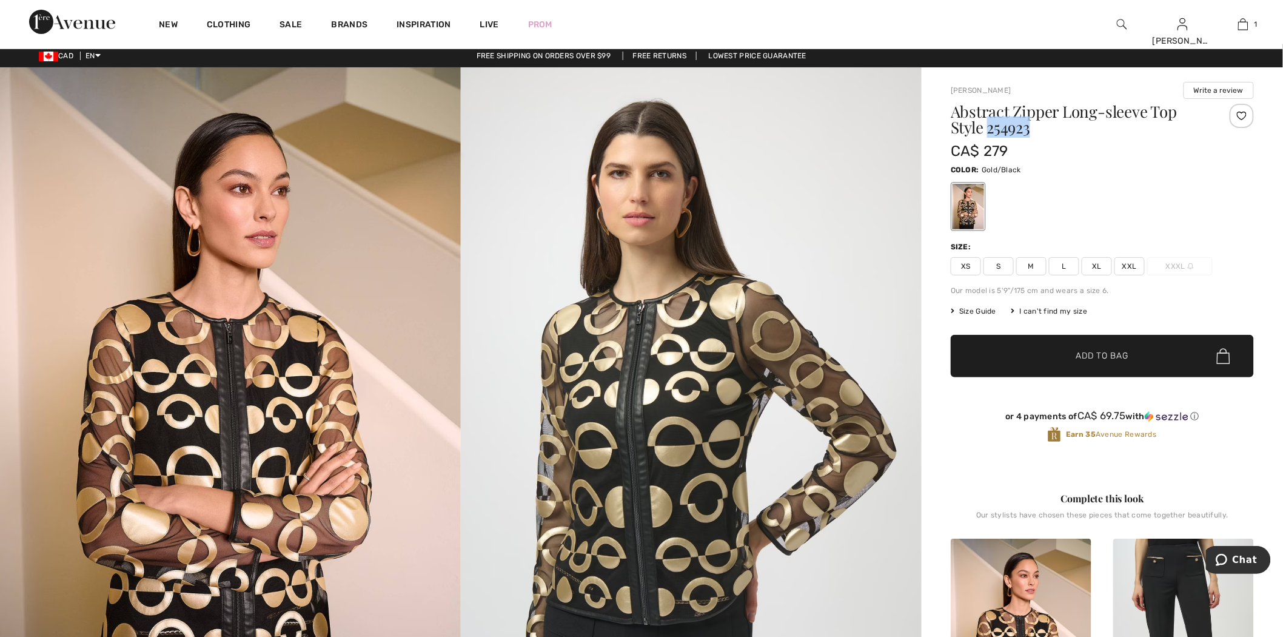
scroll to position [337, 0]
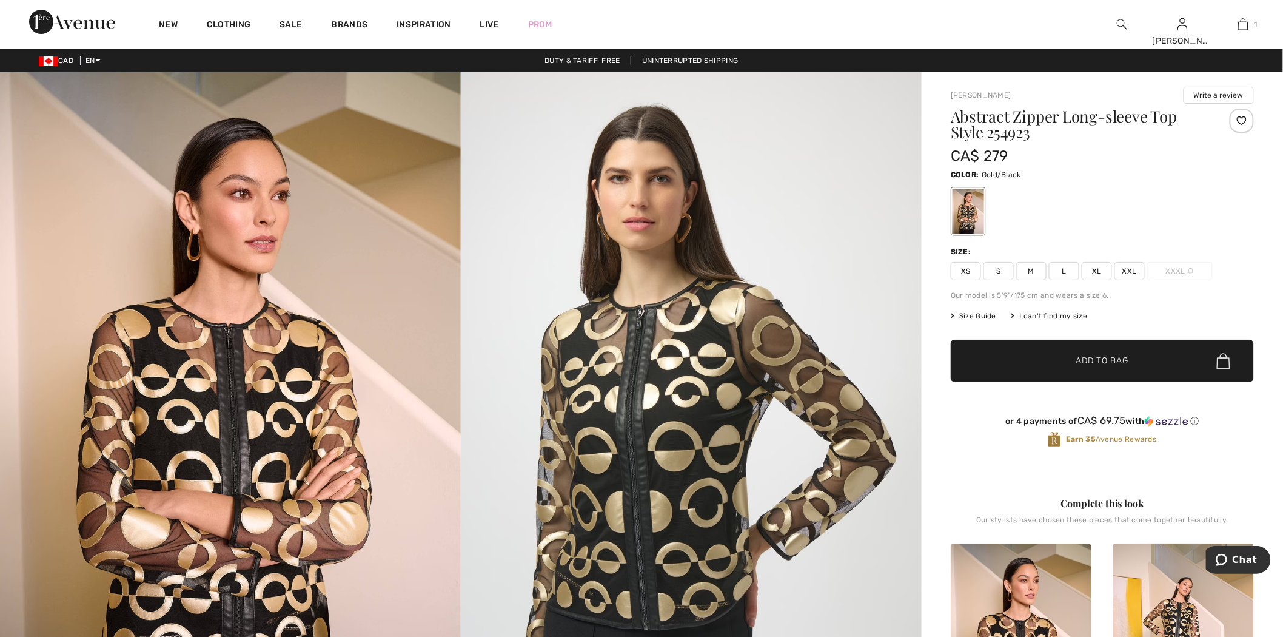
click at [1124, 21] on img at bounding box center [1122, 24] width 10 height 15
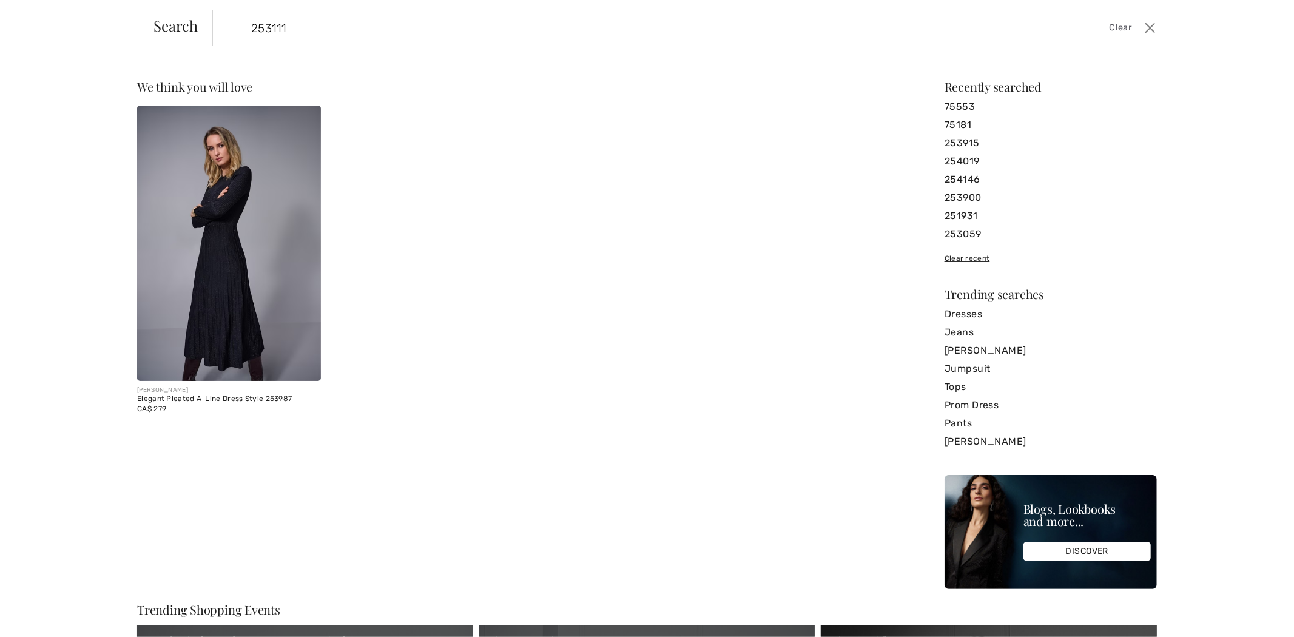
type input "253111"
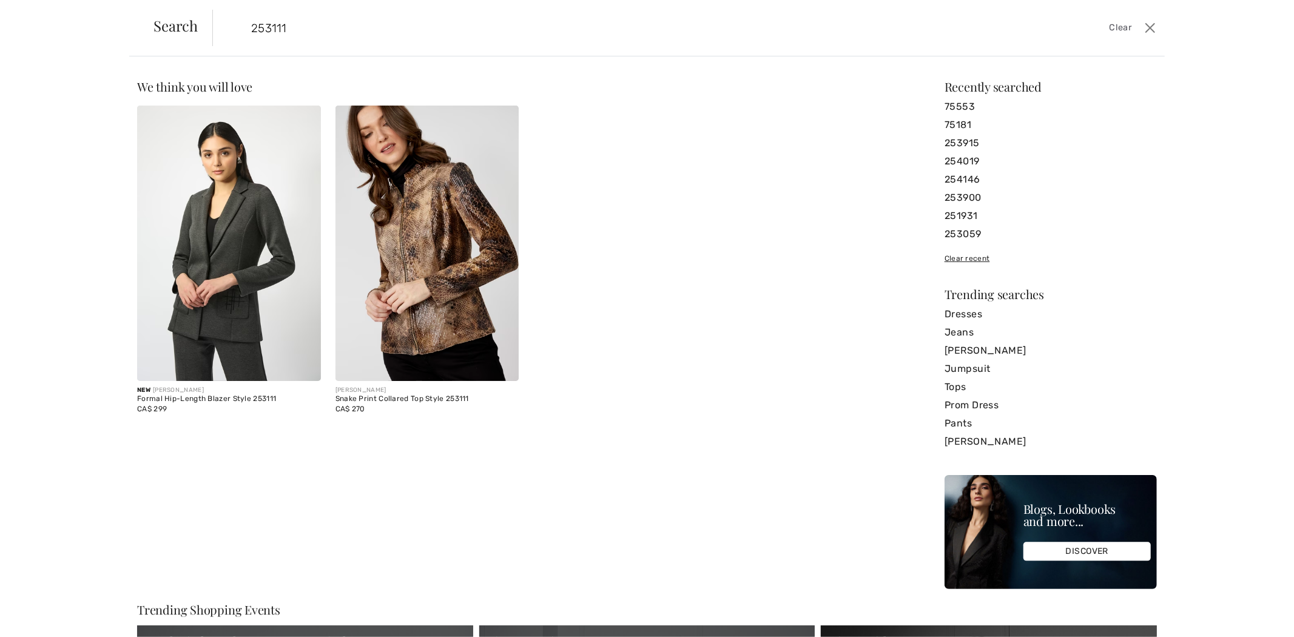
click at [246, 300] on img at bounding box center [229, 243] width 184 height 275
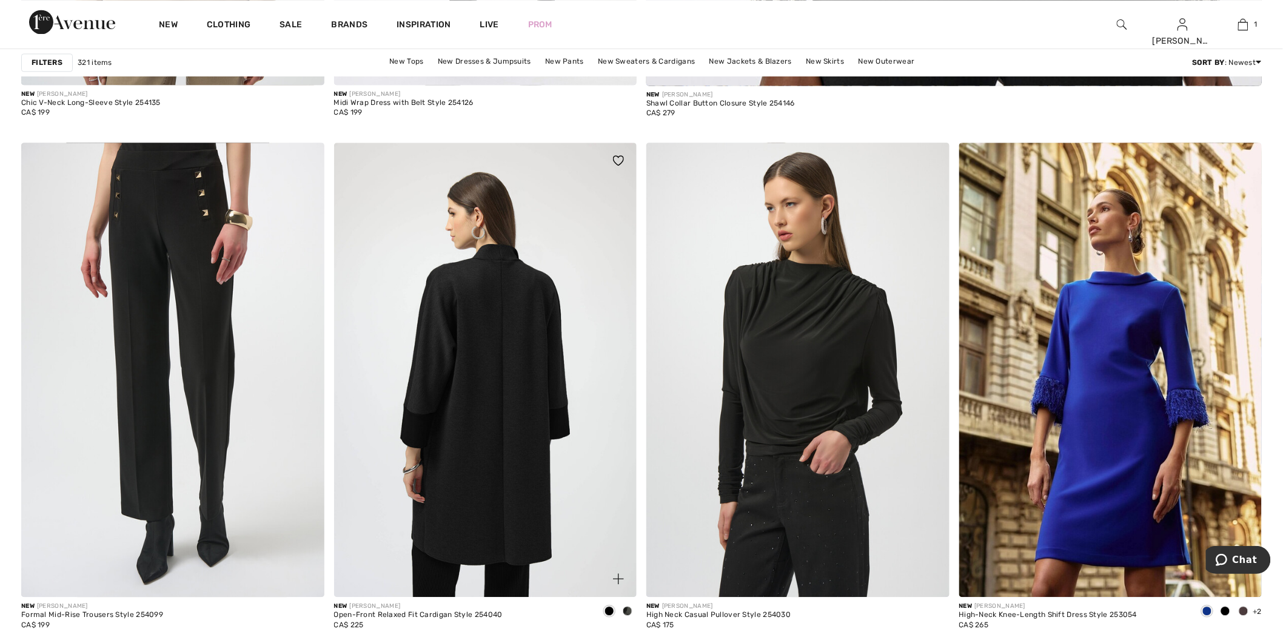
click at [538, 297] on img at bounding box center [485, 370] width 303 height 454
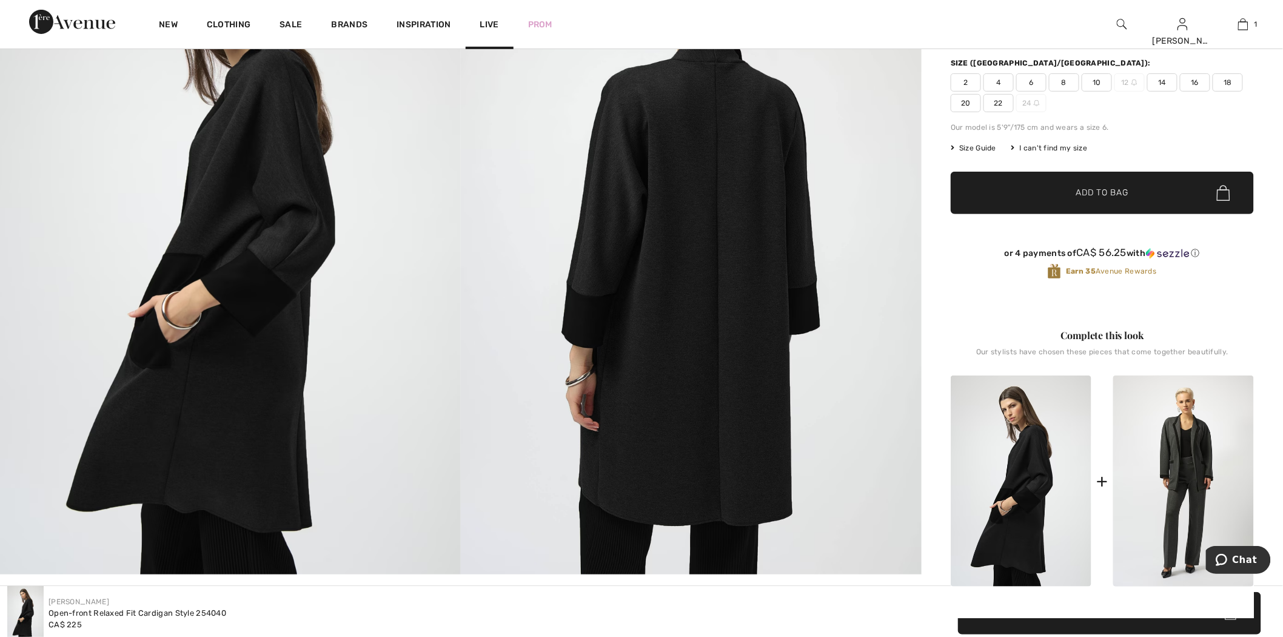
scroll to position [135, 0]
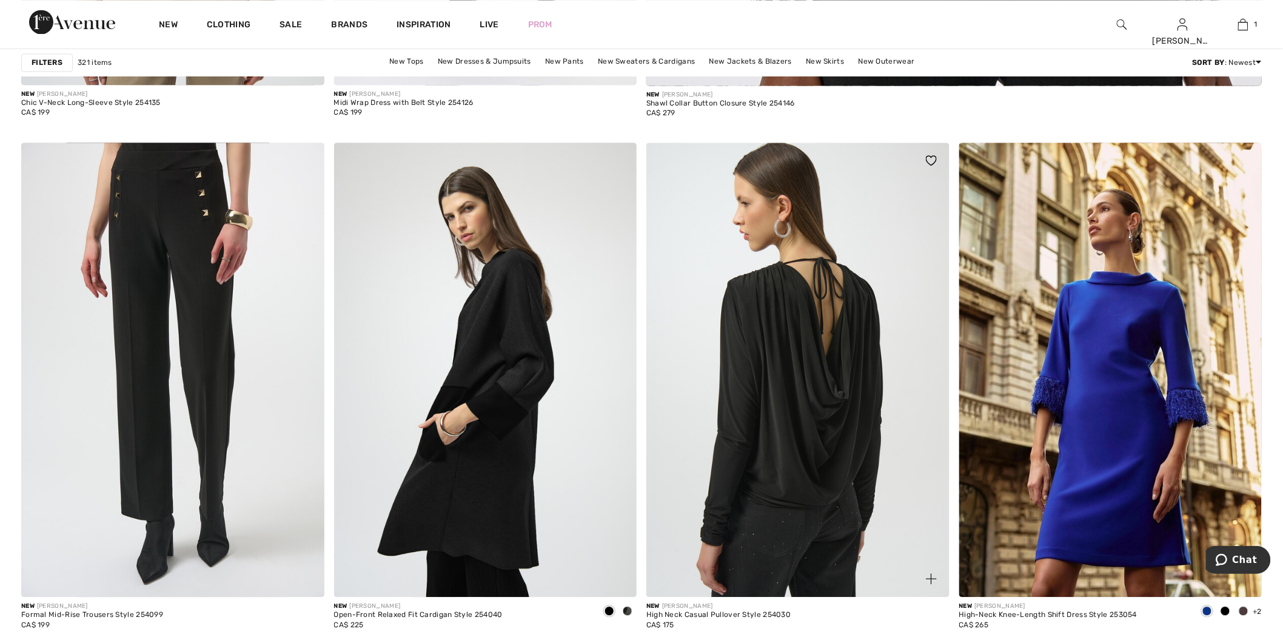
click at [813, 263] on img at bounding box center [797, 370] width 303 height 454
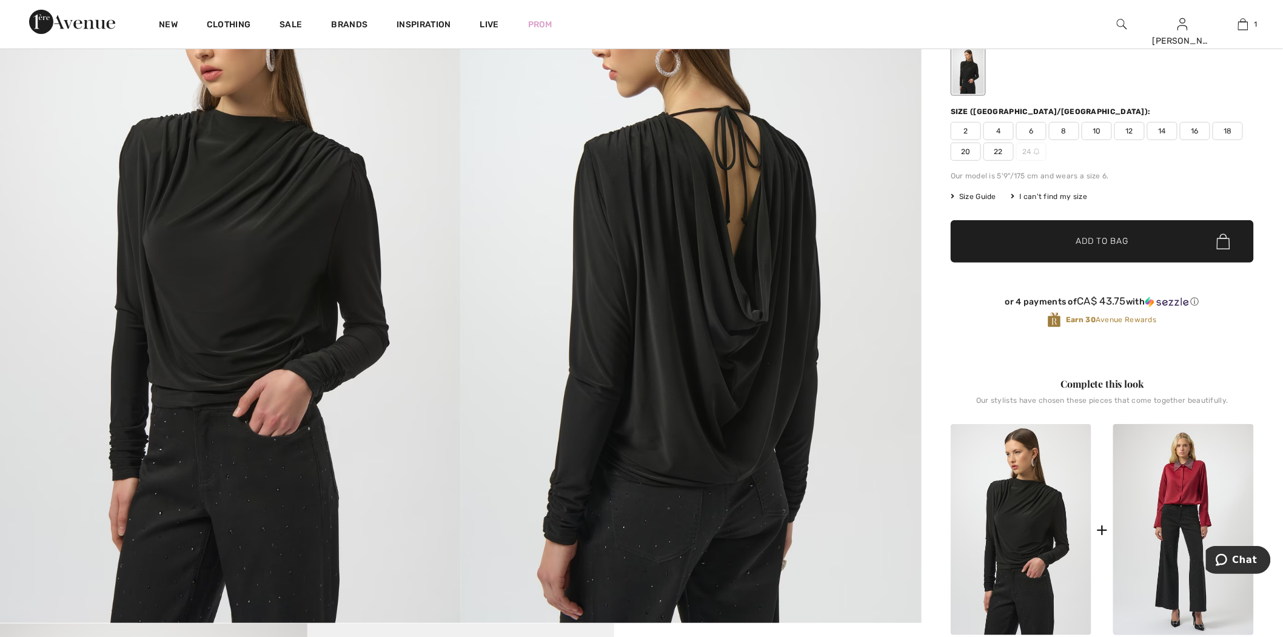
scroll to position [67, 0]
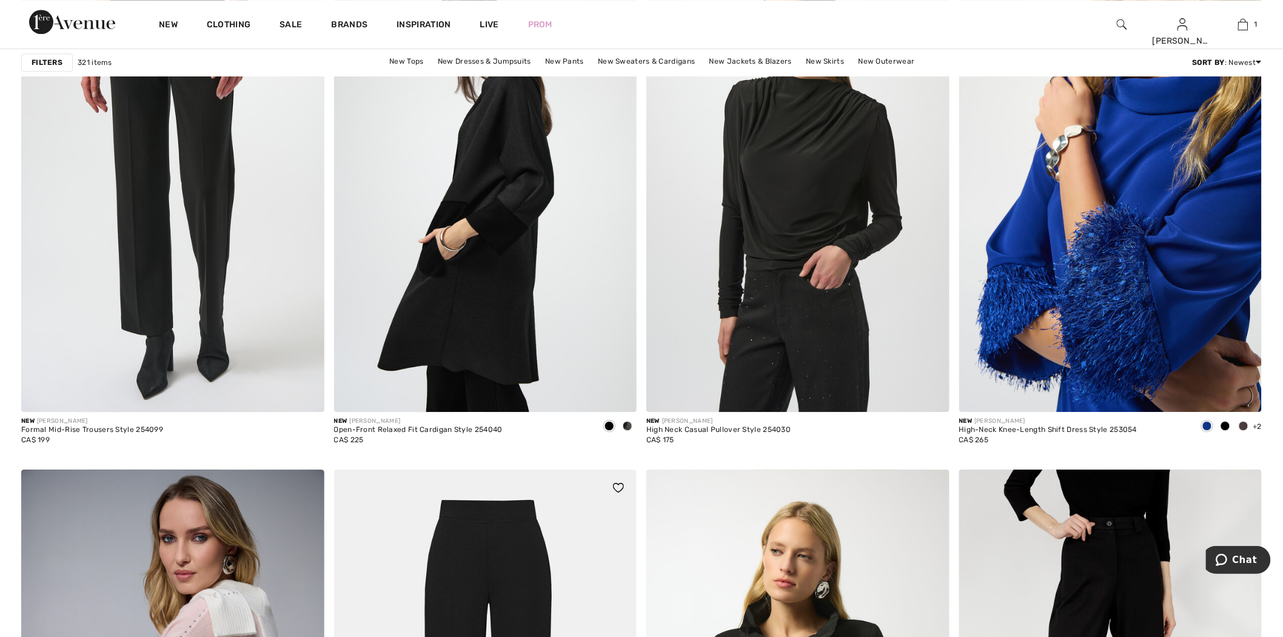
scroll to position [1684, 0]
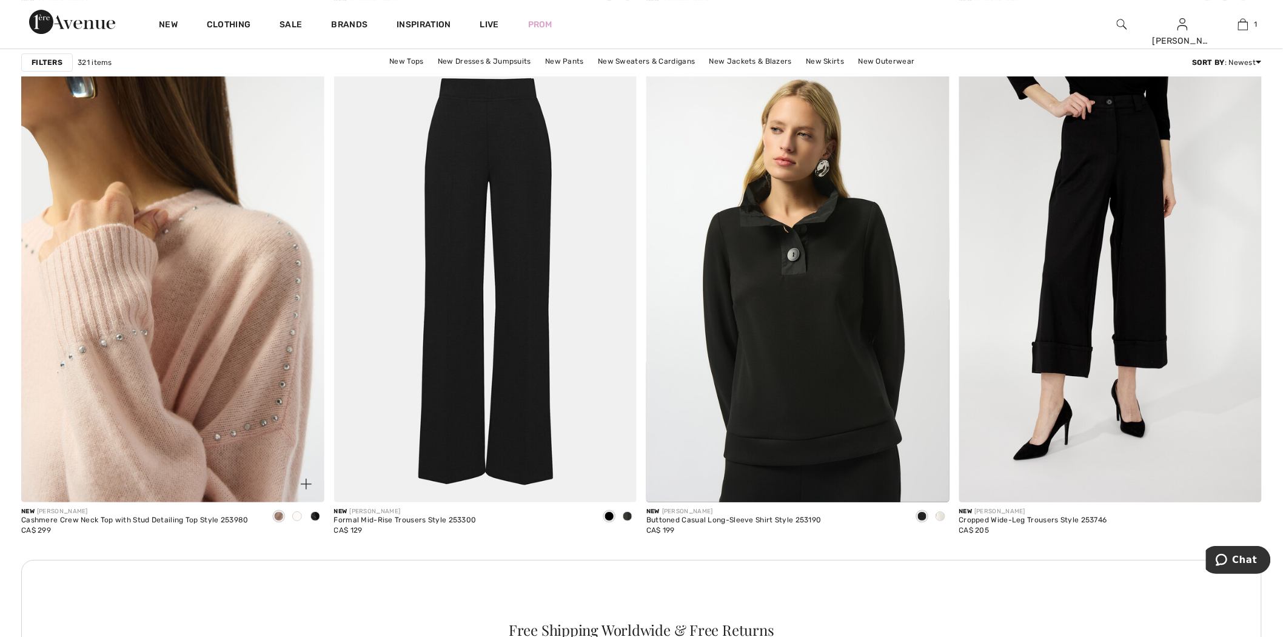
click at [223, 352] on img at bounding box center [172, 275] width 303 height 454
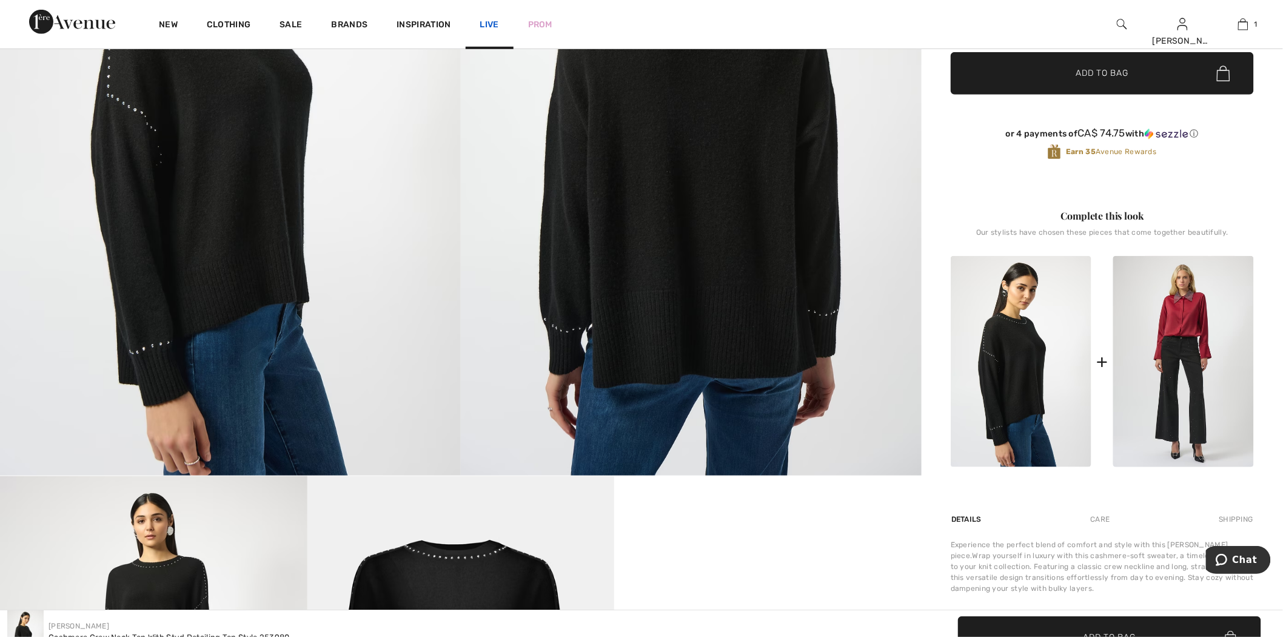
scroll to position [67, 0]
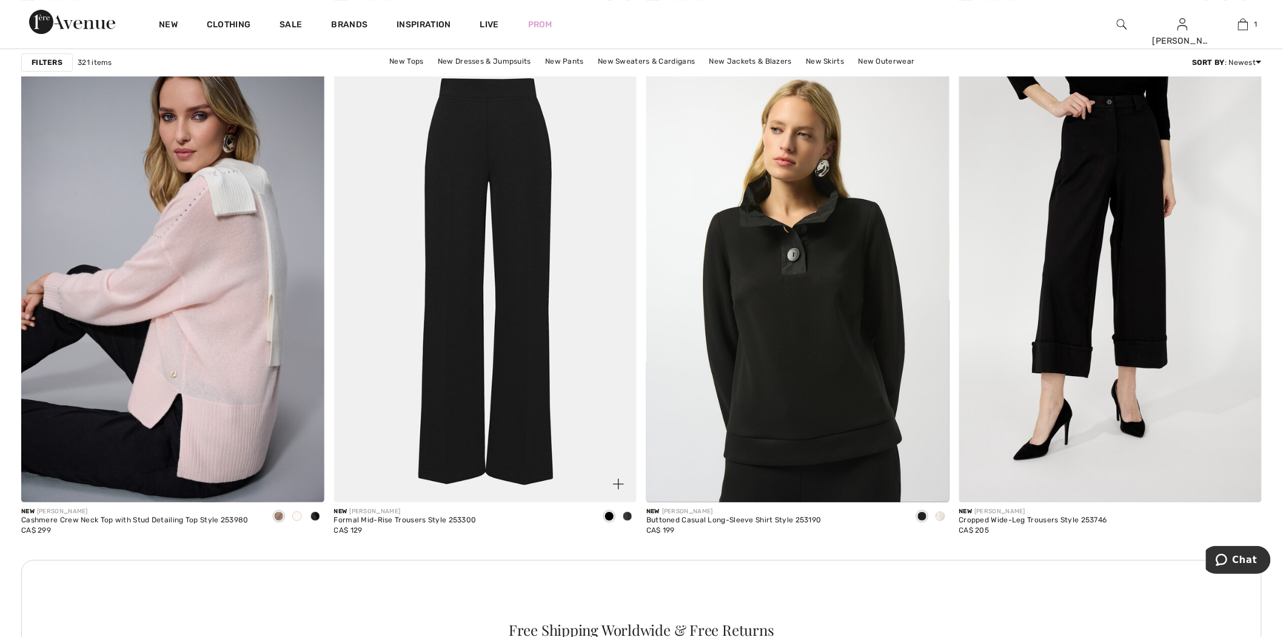
click at [543, 209] on img at bounding box center [485, 275] width 303 height 454
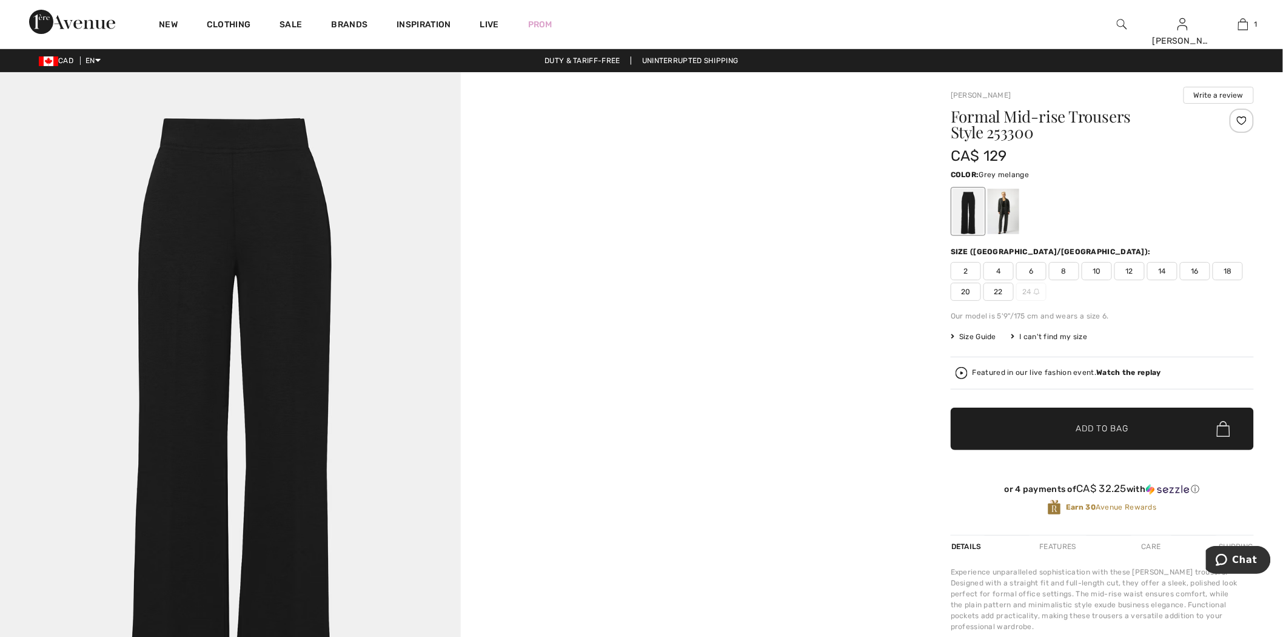
click at [1013, 210] on div at bounding box center [1004, 211] width 32 height 45
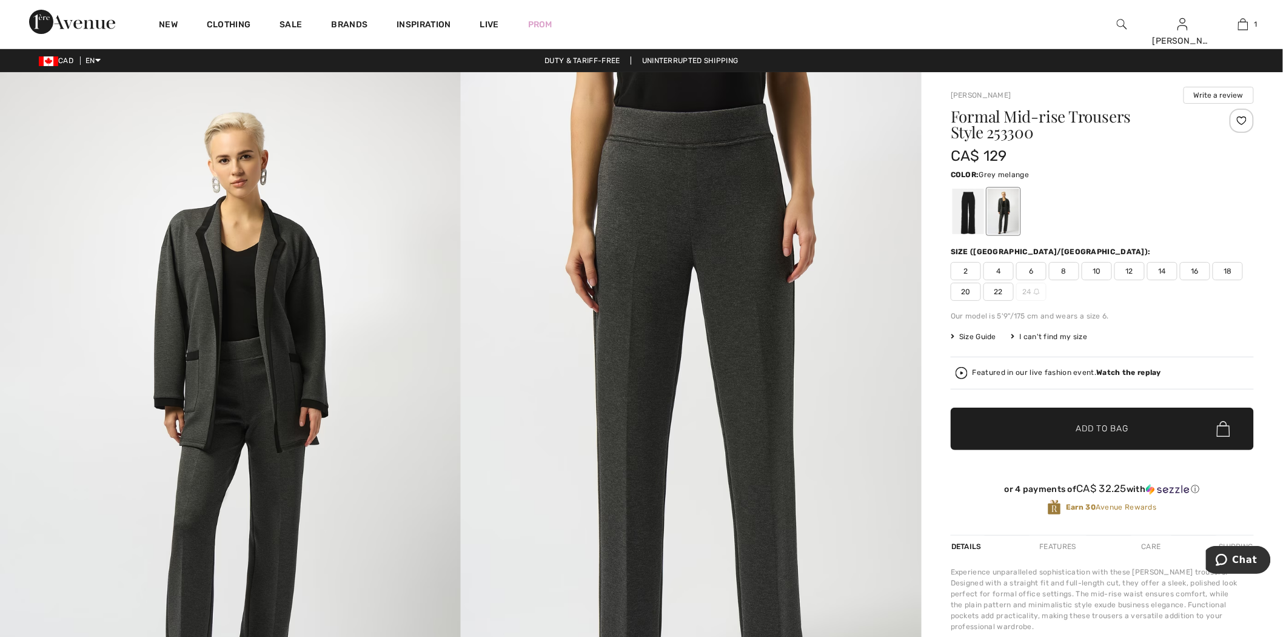
click at [1009, 140] on h1 "Formal Mid-rise Trousers Style 253300" at bounding box center [1077, 125] width 253 height 32
copy h1 "253300"
click at [970, 209] on div at bounding box center [969, 211] width 32 height 45
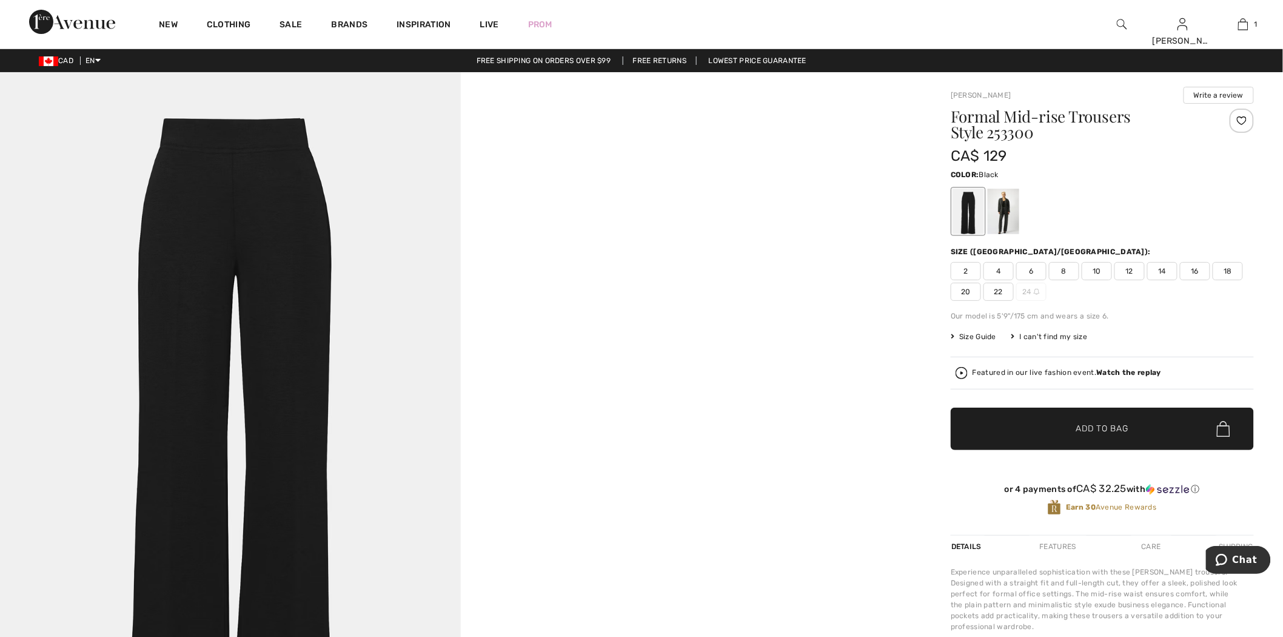
click at [1031, 140] on h1 "Formal Mid-rise Trousers Style 253300" at bounding box center [1077, 125] width 253 height 32
click at [1015, 140] on h1 "Formal Mid-rise Trousers Style 253300" at bounding box center [1077, 125] width 253 height 32
copy h1 "253300"
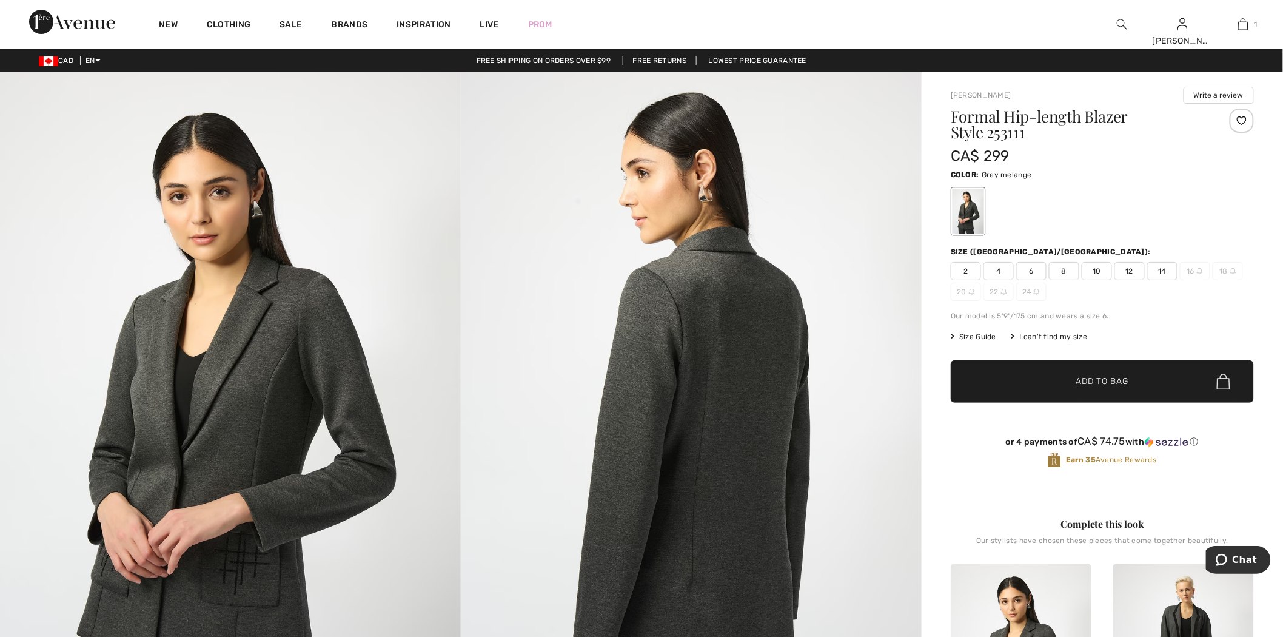
click at [1010, 132] on h1 "Formal Hip-length Blazer Style 253111" at bounding box center [1077, 125] width 253 height 32
copy h1 "253111"
click at [1129, 21] on div at bounding box center [1122, 24] width 61 height 49
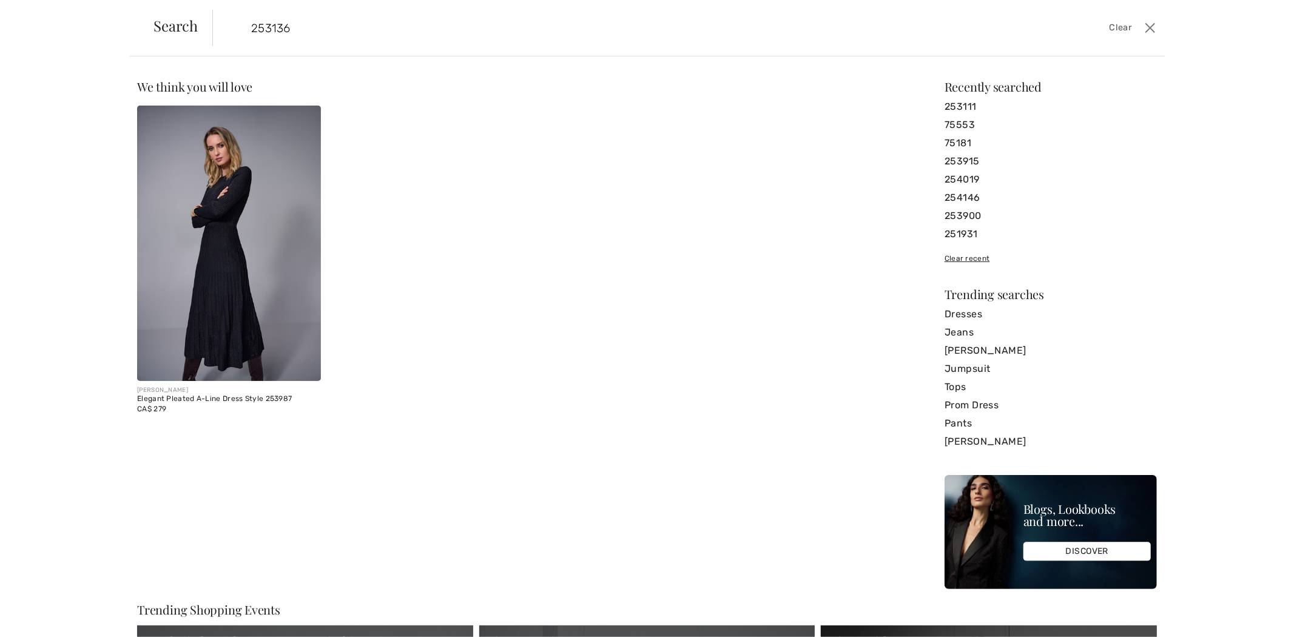
type input "253136"
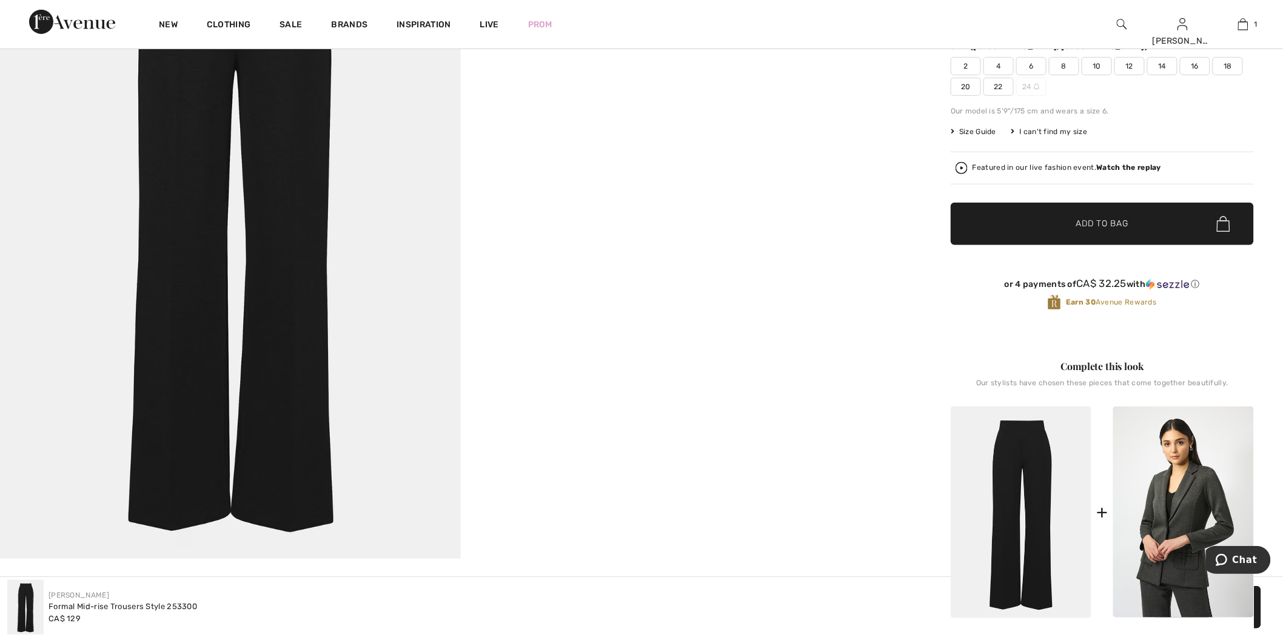
scroll to position [67, 0]
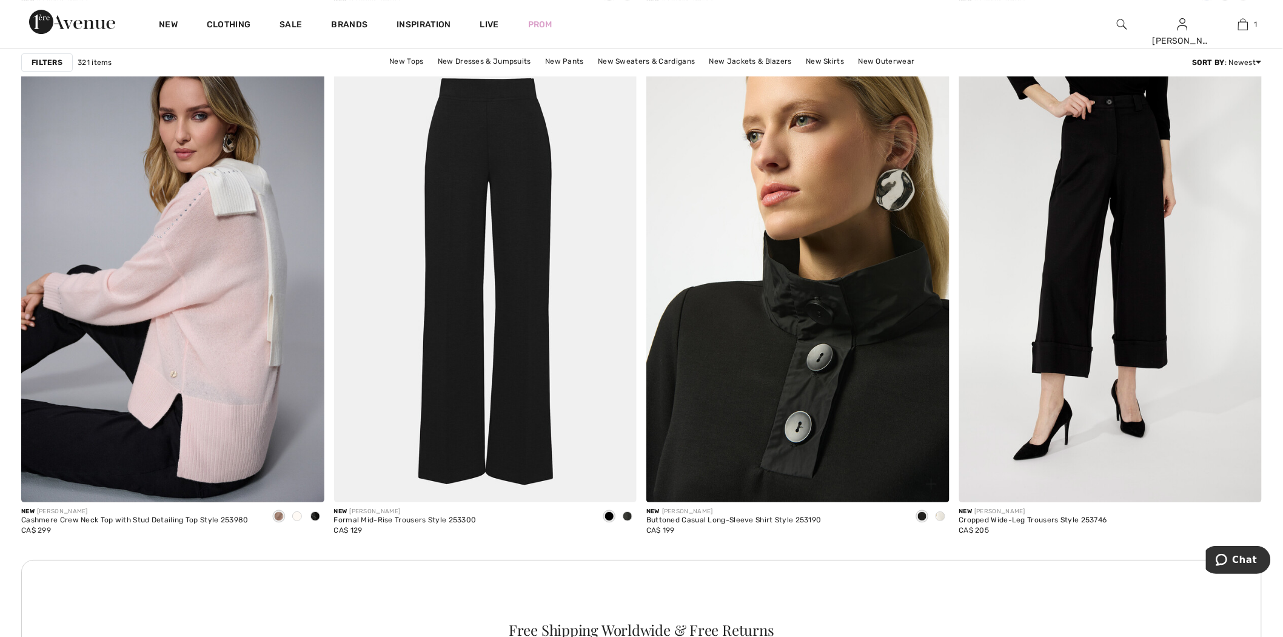
click at [703, 170] on img at bounding box center [797, 275] width 303 height 454
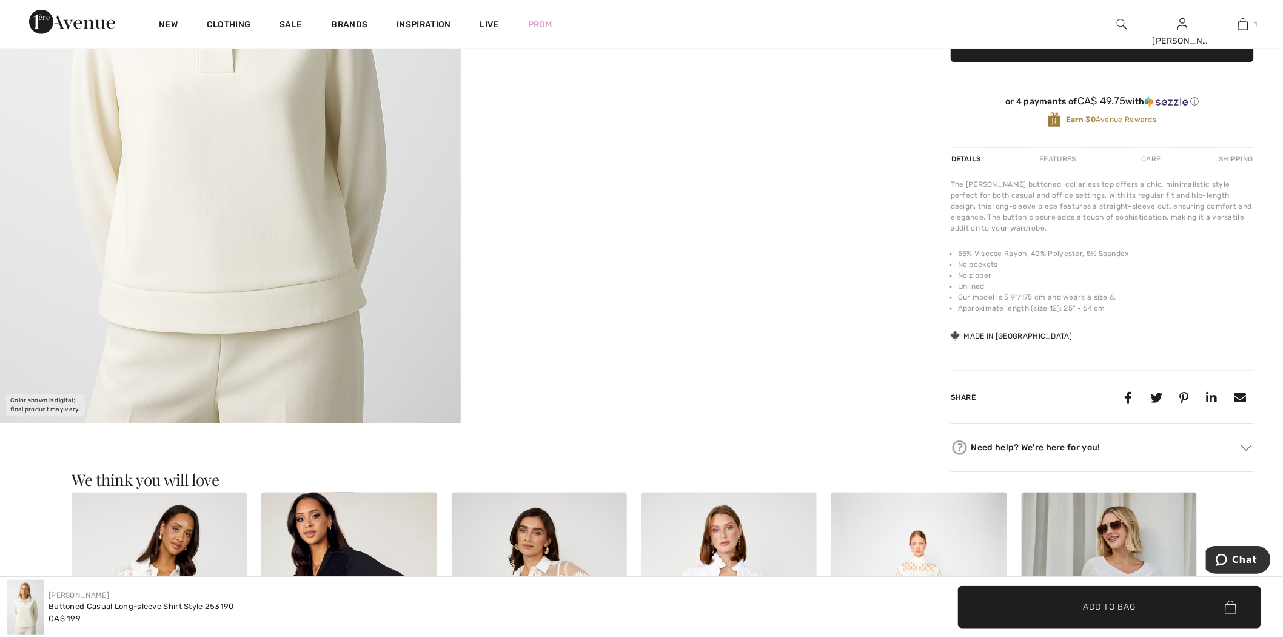
scroll to position [67, 0]
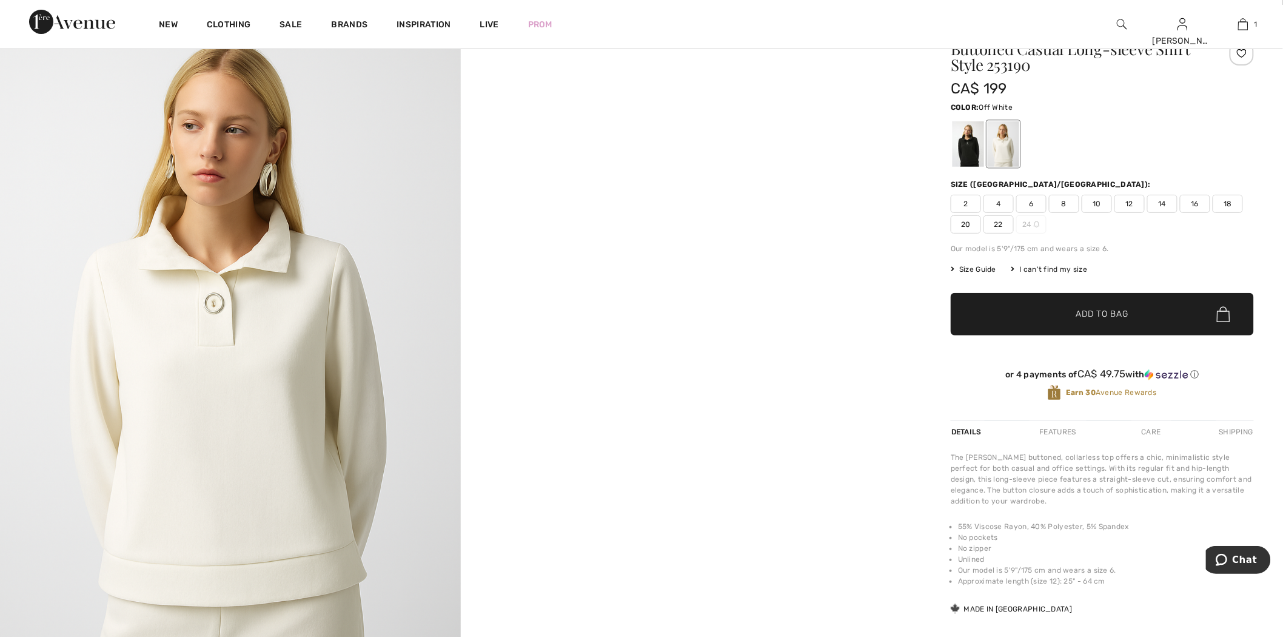
click at [1013, 152] on div at bounding box center [1004, 143] width 32 height 45
click at [959, 147] on div at bounding box center [969, 143] width 32 height 45
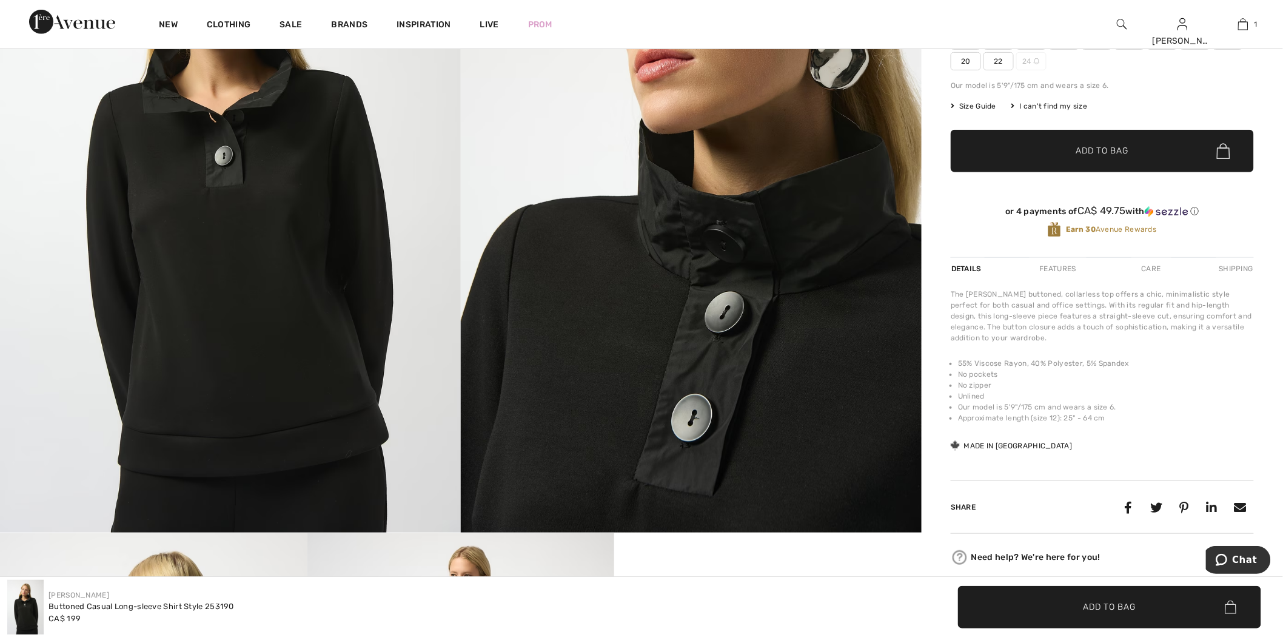
scroll to position [0, 0]
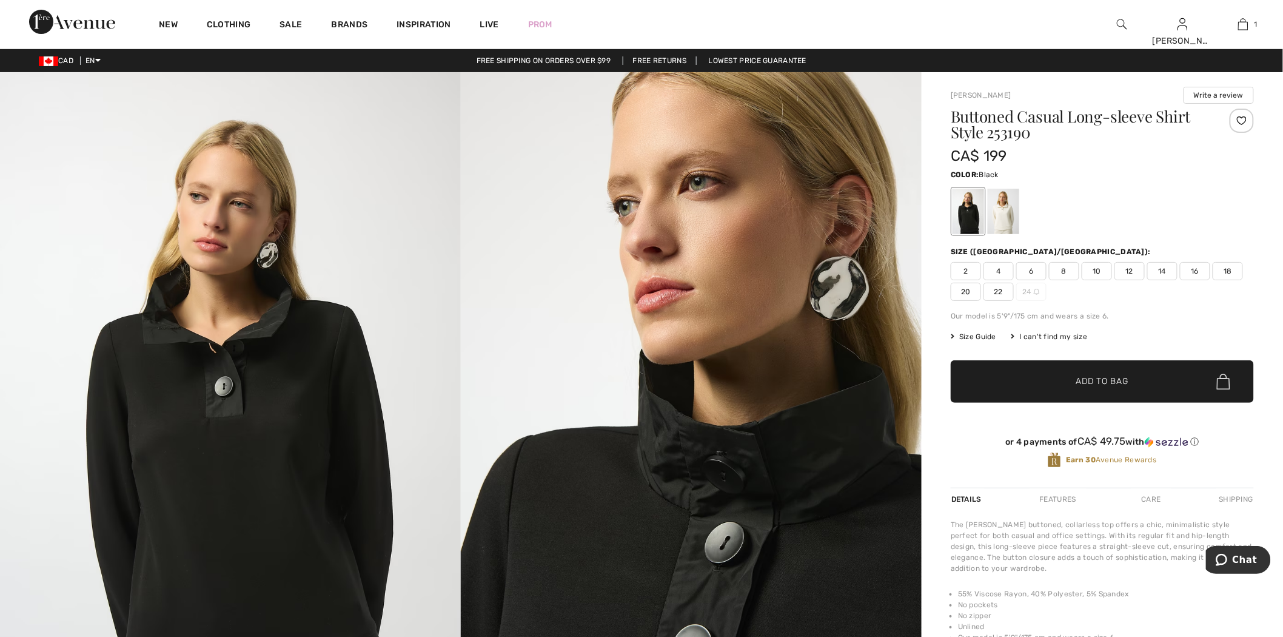
click at [1004, 133] on h1 "Buttoned Casual Long-sleeve Shirt Style 253190" at bounding box center [1077, 125] width 253 height 32
copy h1 "253190"
click at [987, 238] on div "Buttoned Casual Long-sleeve Shirt Style 253190 CA$ 199 Color: Black Size (CA/[G…" at bounding box center [1102, 298] width 303 height 379
click at [1005, 220] on div at bounding box center [1004, 211] width 32 height 45
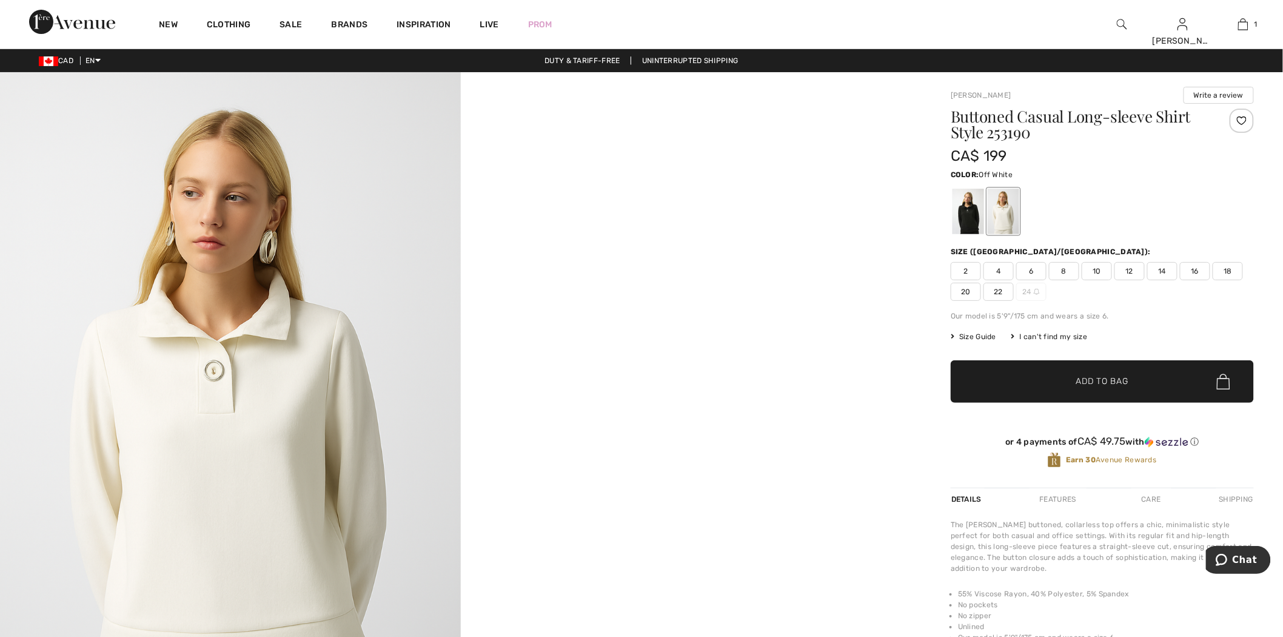
click at [1007, 134] on h1 "Buttoned Casual Long-sleeve Shirt Style 253190" at bounding box center [1077, 125] width 253 height 32
copy h1 "253190"
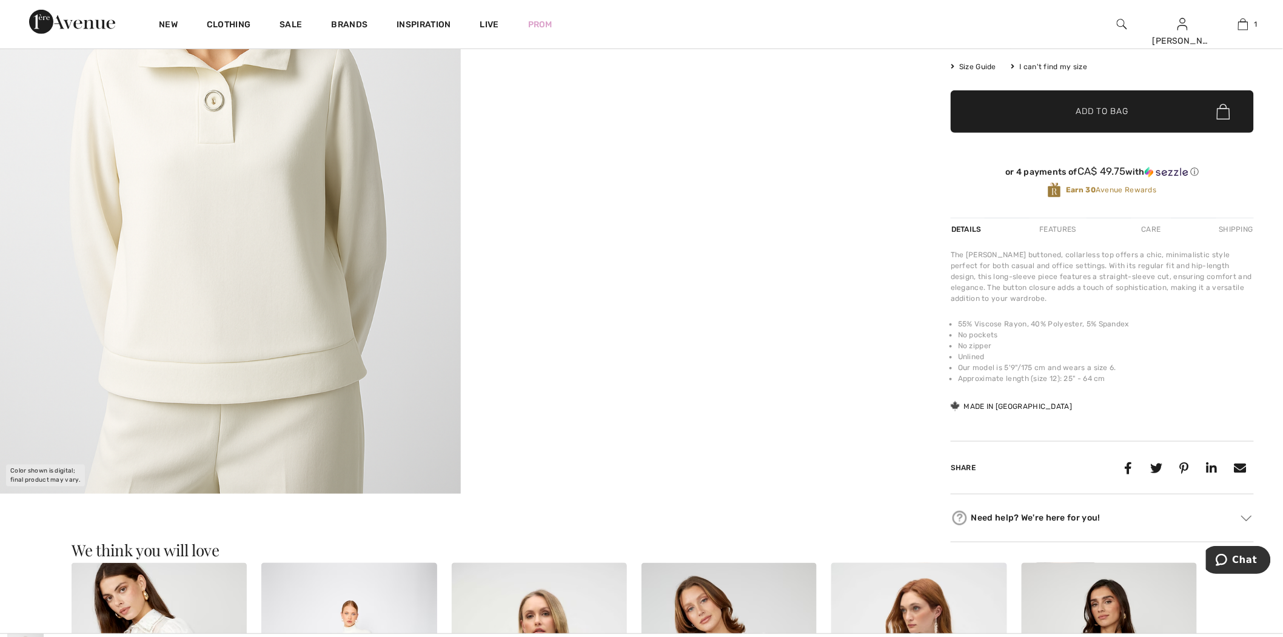
scroll to position [269, 0]
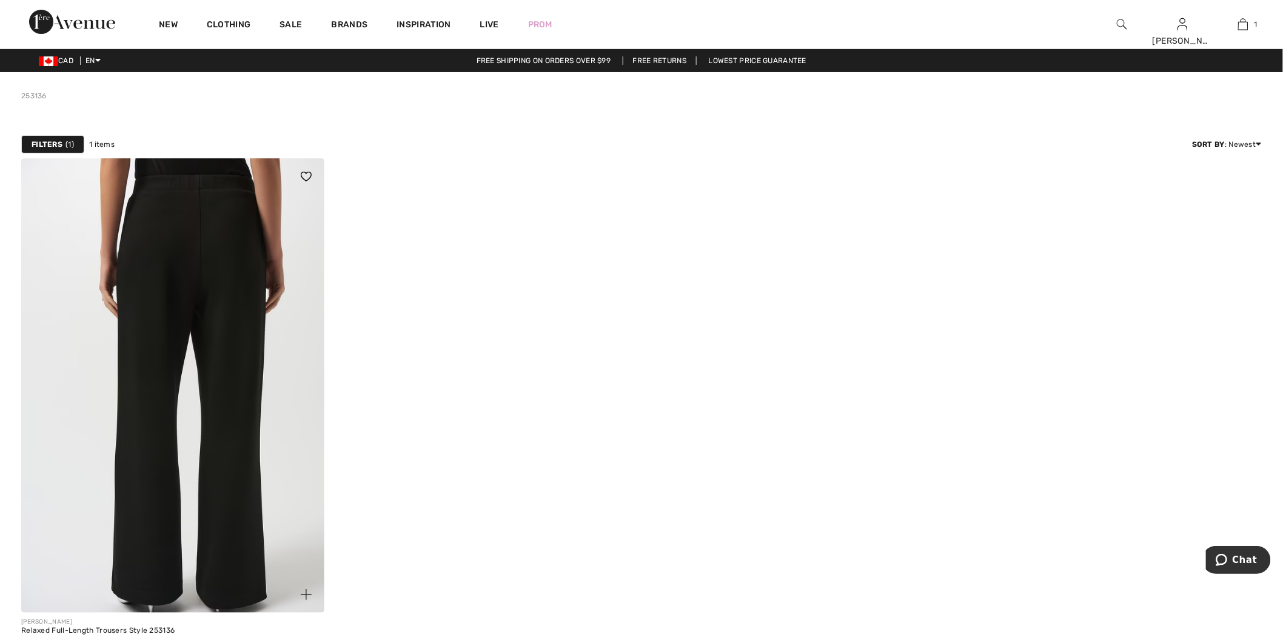
click at [196, 263] on img at bounding box center [172, 385] width 303 height 454
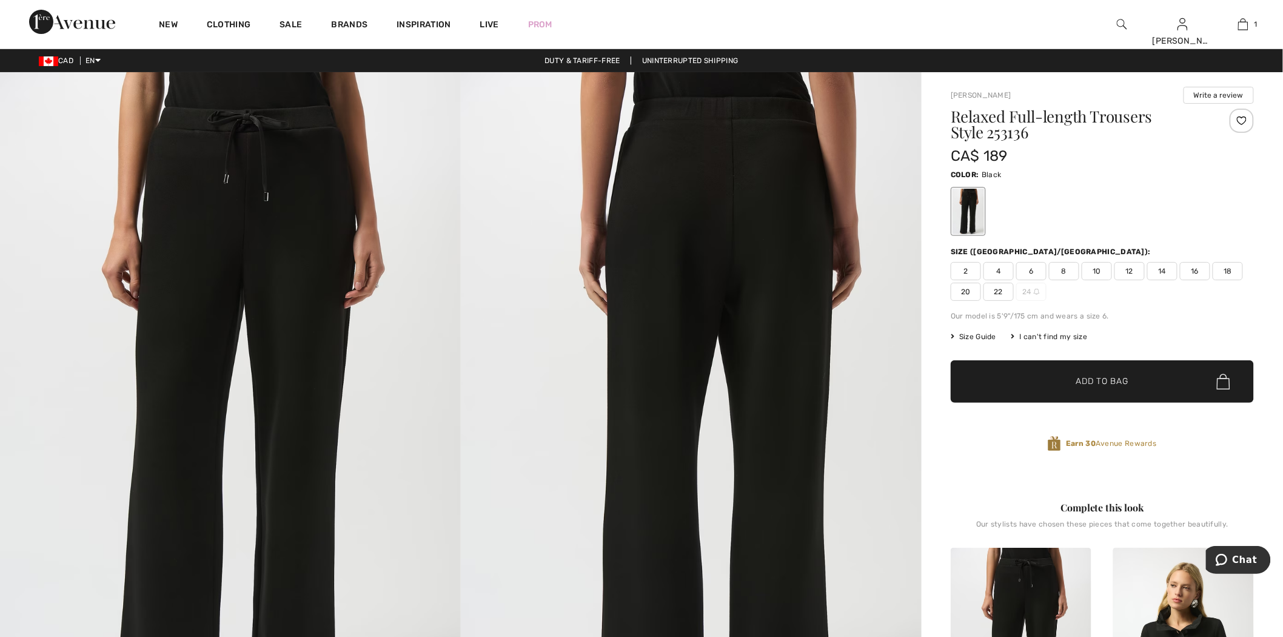
click at [1004, 140] on h1 "Relaxed Full-length Trousers Style 253136" at bounding box center [1077, 125] width 253 height 32
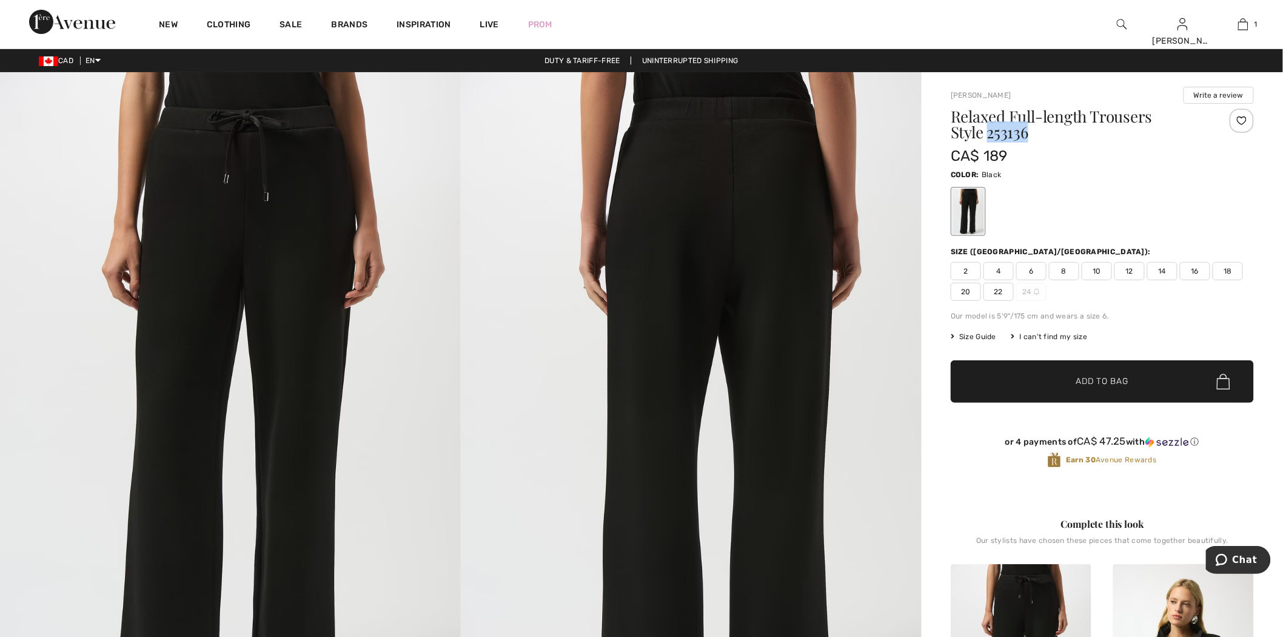
click at [1004, 140] on h1 "Relaxed Full-length Trousers Style 253136" at bounding box center [1077, 125] width 253 height 32
copy h1 "253136"
